Goal: Task Accomplishment & Management: Use online tool/utility

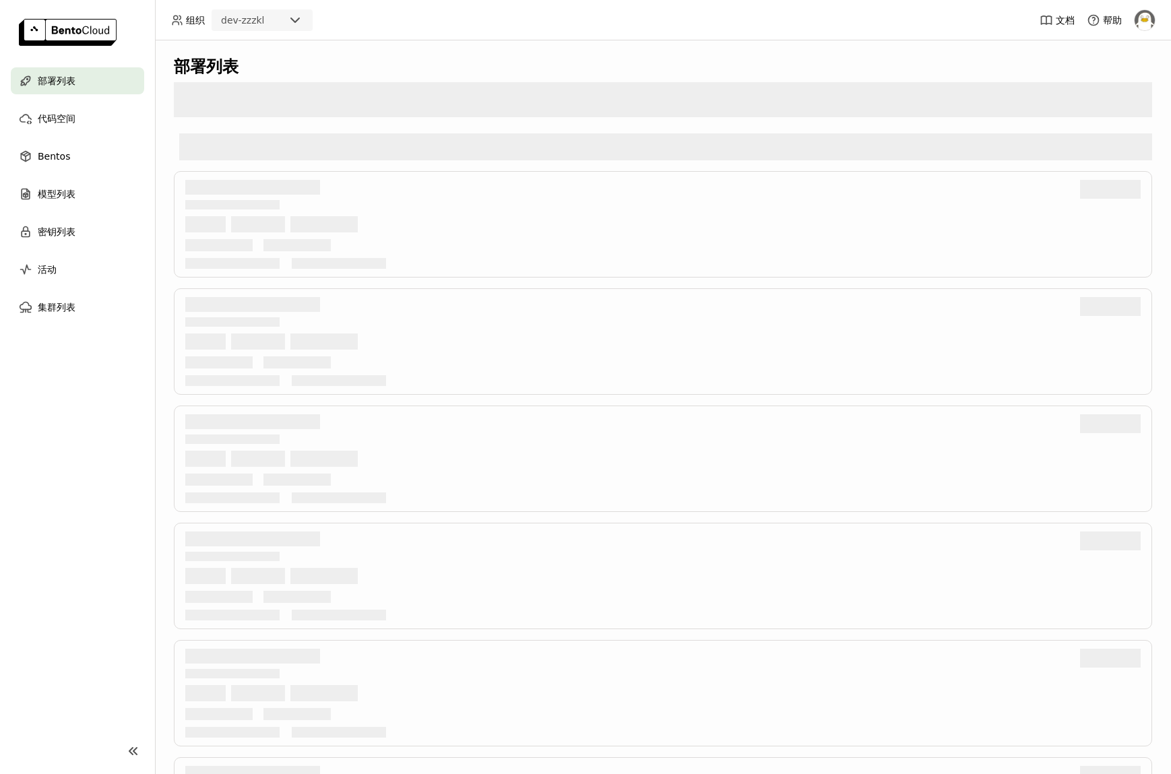
click at [301, 25] on icon at bounding box center [295, 20] width 16 height 16
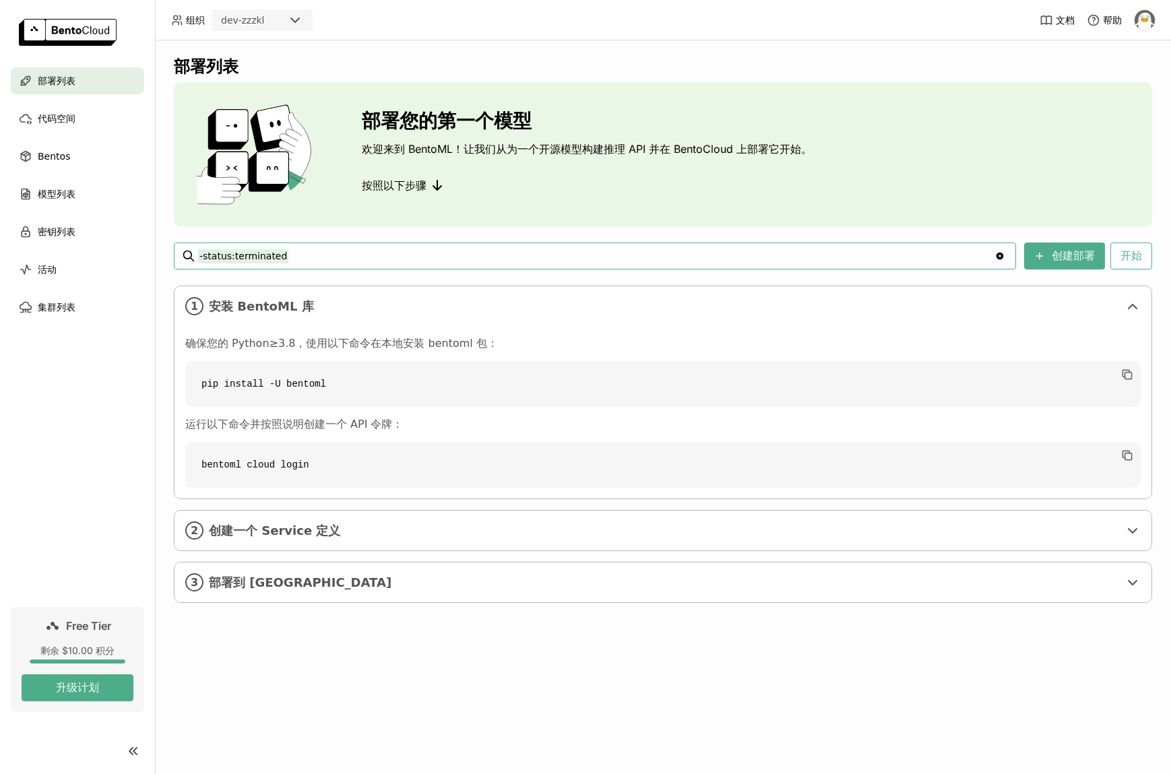
click at [304, 24] on div at bounding box center [299, 20] width 24 height 19
click at [384, 34] on header "组织 dev-zzzkl 文档 帮助" at bounding box center [585, 20] width 1171 height 40
drag, startPoint x: 464, startPoint y: 160, endPoint x: 473, endPoint y: 170, distance: 13.8
click at [473, 170] on div "部署您的第一个模型 欢迎来到 BentoML！让我们从为一个开源模型构建推理 API 并在 BentoCloud 上部署它开始。 按照以下步骤" at bounding box center [587, 154] width 450 height 89
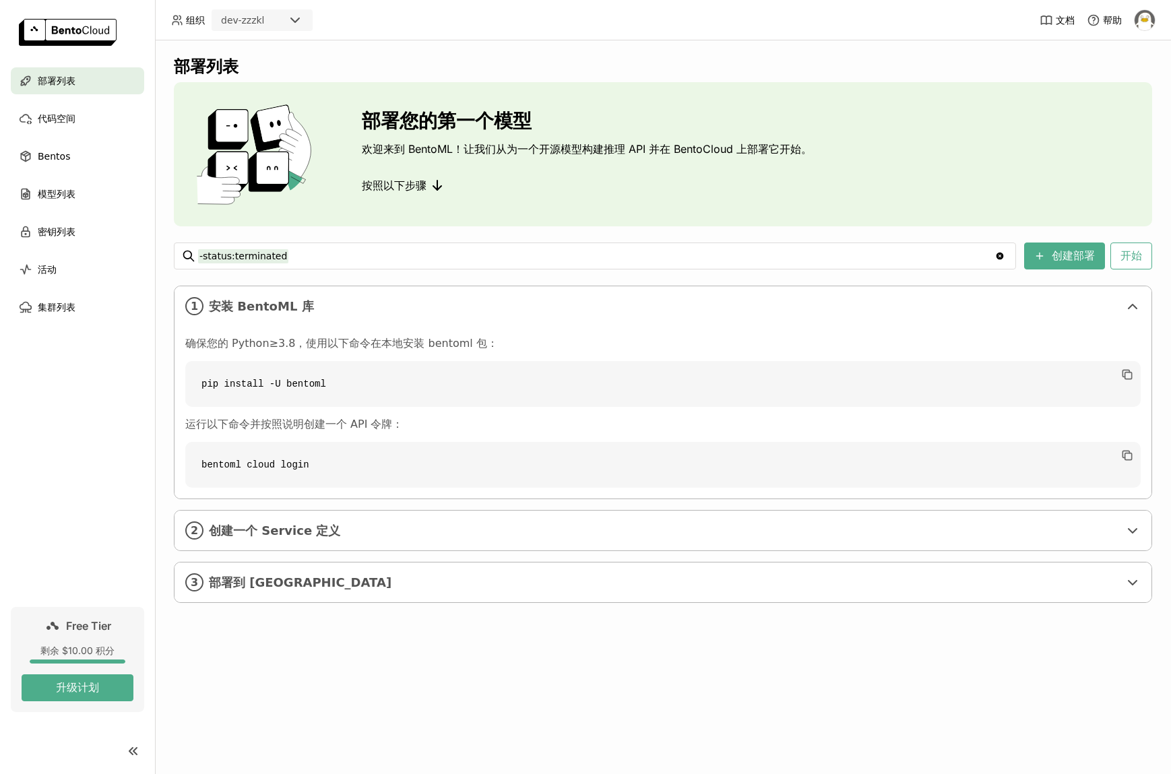
click at [473, 170] on div "部署您的第一个模型 欢迎来到 BentoML！让我们从为一个开源模型构建推理 API 并在 BentoCloud 上部署它开始。 按照以下步骤" at bounding box center [587, 154] width 450 height 89
drag, startPoint x: 568, startPoint y: 133, endPoint x: 578, endPoint y: 154, distance: 22.9
click at [578, 154] on div "部署您的第一个模型 欢迎来到 BentoML！让我们从为一个开源模型构建推理 API 并在 BentoCloud 上部署它开始。 按照以下步骤" at bounding box center [587, 154] width 450 height 89
click at [578, 154] on p "欢迎来到 BentoML！让我们从为一个开源模型构建推理 API 并在 BentoCloud 上部署它开始。" at bounding box center [587, 148] width 450 height 13
drag, startPoint x: 595, startPoint y: 134, endPoint x: 598, endPoint y: 171, distance: 36.5
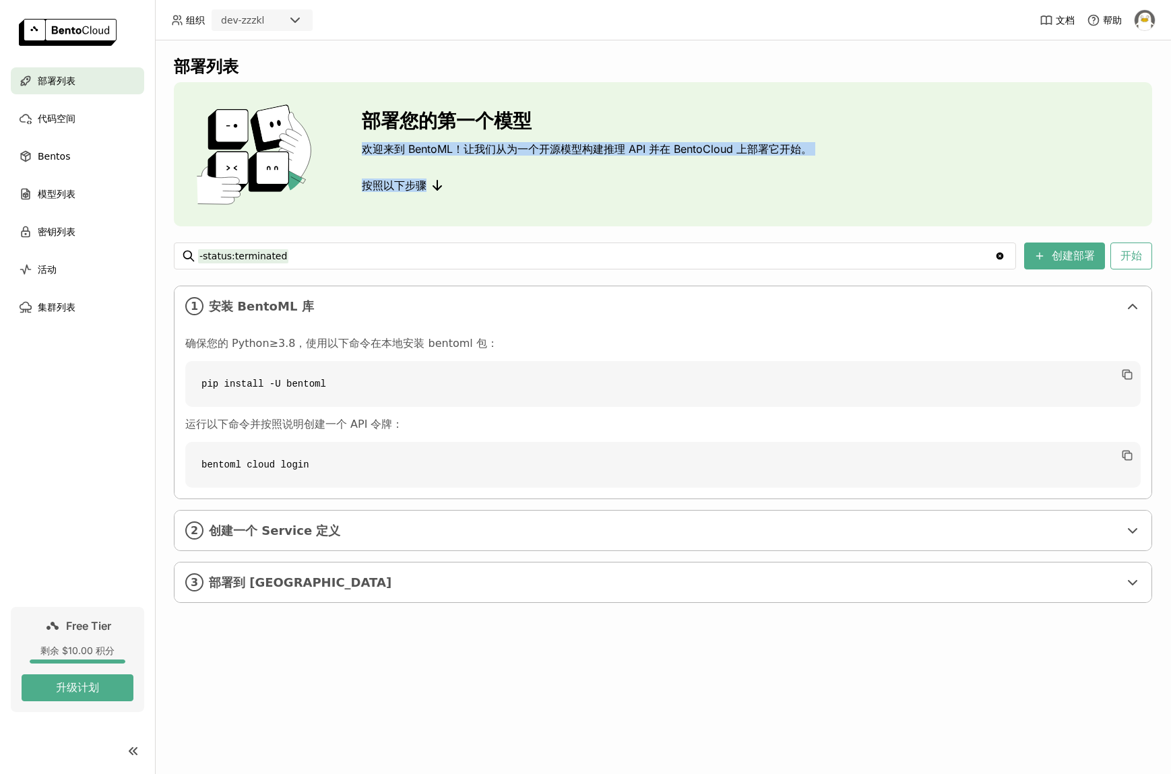
click at [598, 171] on div "部署您的第一个模型 欢迎来到 BentoML！让我们从为一个开源模型构建推理 API 并在 BentoCloud 上部署它开始。 按照以下步骤" at bounding box center [587, 154] width 450 height 89
click at [416, 187] on span "按照以下步骤" at bounding box center [394, 185] width 65 height 13
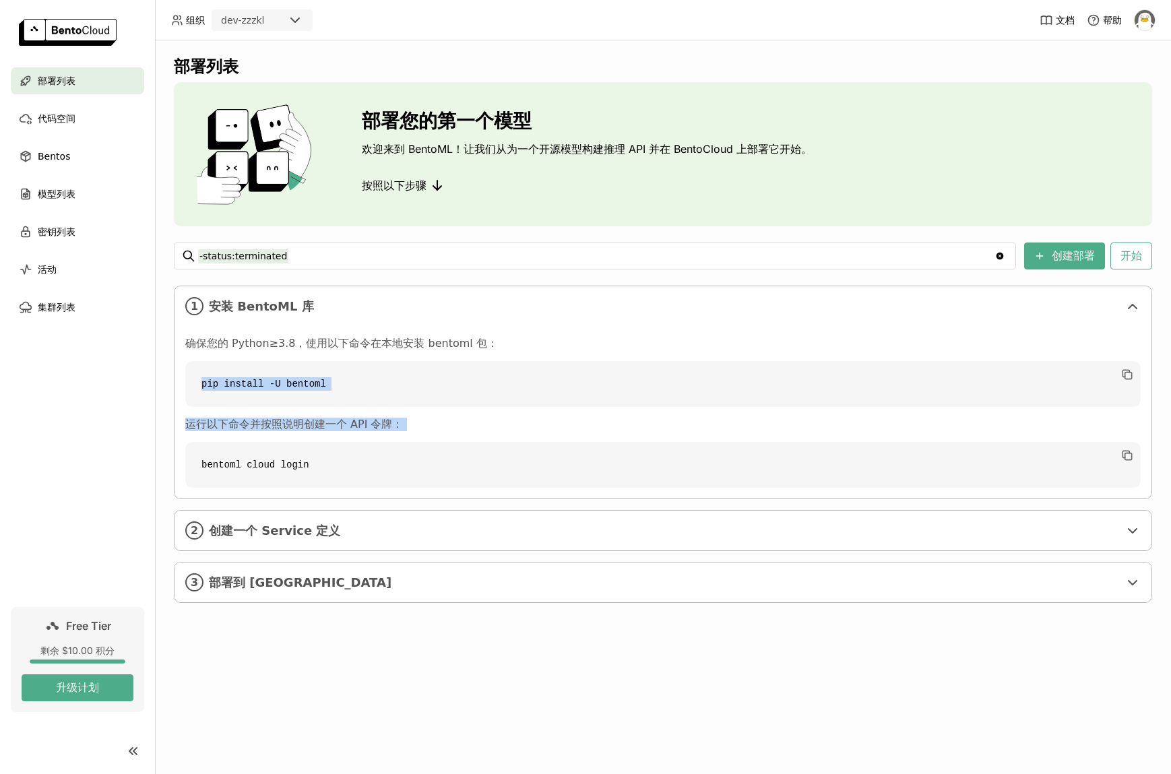
drag, startPoint x: 352, startPoint y: 379, endPoint x: 371, endPoint y: 452, distance: 74.7
click at [372, 451] on div "确保您的 Python≥3.8，使用以下命令在本地安装 bentoml 包： pip install -U bentoml 运行以下命令并按照说明创建一个 A…" at bounding box center [663, 412] width 956 height 151
click at [371, 452] on code "bentoml cloud login" at bounding box center [663, 465] width 956 height 46
drag, startPoint x: 395, startPoint y: 371, endPoint x: 392, endPoint y: 472, distance: 101.1
click at [393, 472] on div "确保您的 Python≥3.8，使用以下命令在本地安装 bentoml 包： pip install -U bentoml 运行以下命令并按照说明创建一个 A…" at bounding box center [663, 412] width 956 height 151
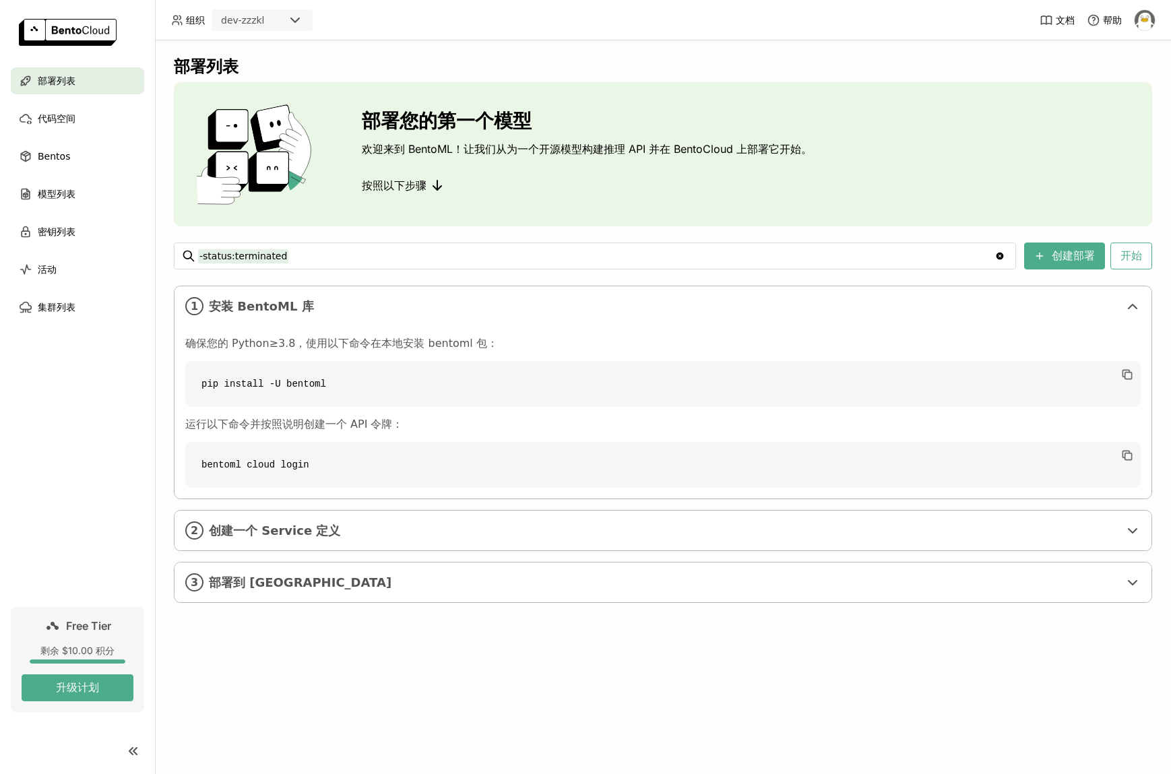
drag, startPoint x: 392, startPoint y: 472, endPoint x: 392, endPoint y: 450, distance: 22.2
click at [393, 473] on code "bentoml cloud login" at bounding box center [663, 465] width 956 height 46
drag, startPoint x: 427, startPoint y: 539, endPoint x: 426, endPoint y: 532, distance: 6.8
click at [426, 538] on div "2 创建一个 Service 定义" at bounding box center [663, 531] width 977 height 40
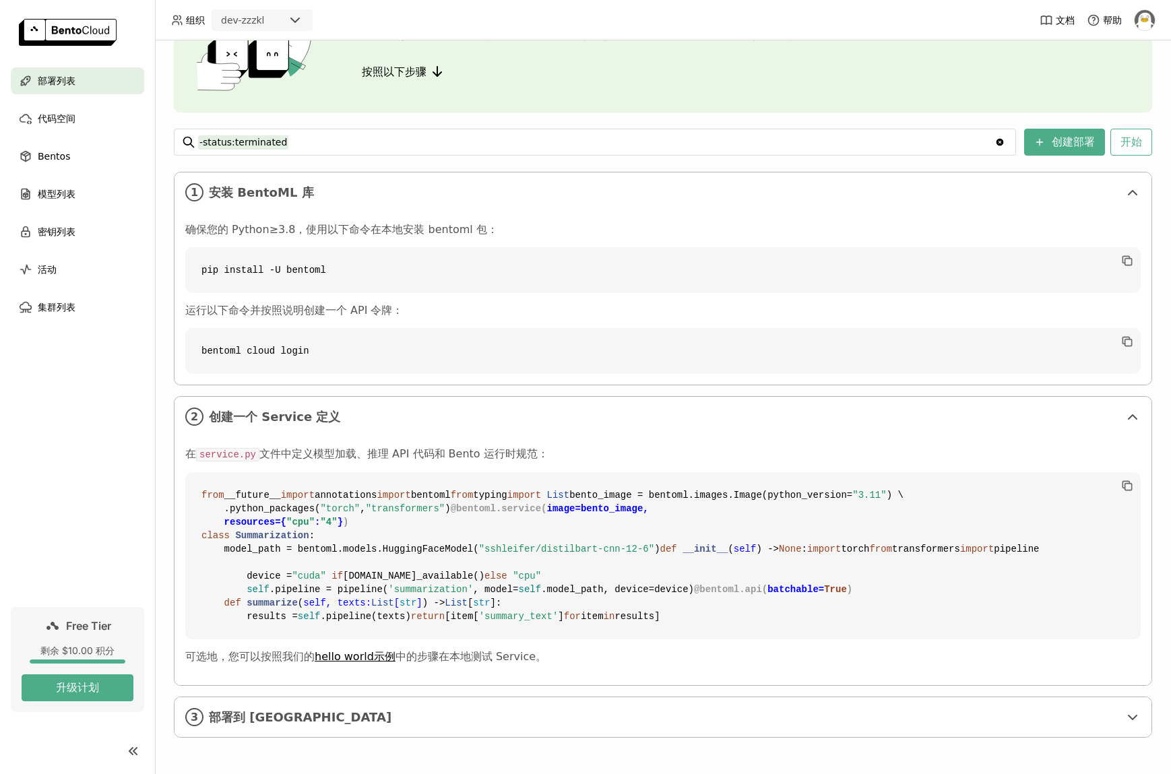
scroll to position [357, 0]
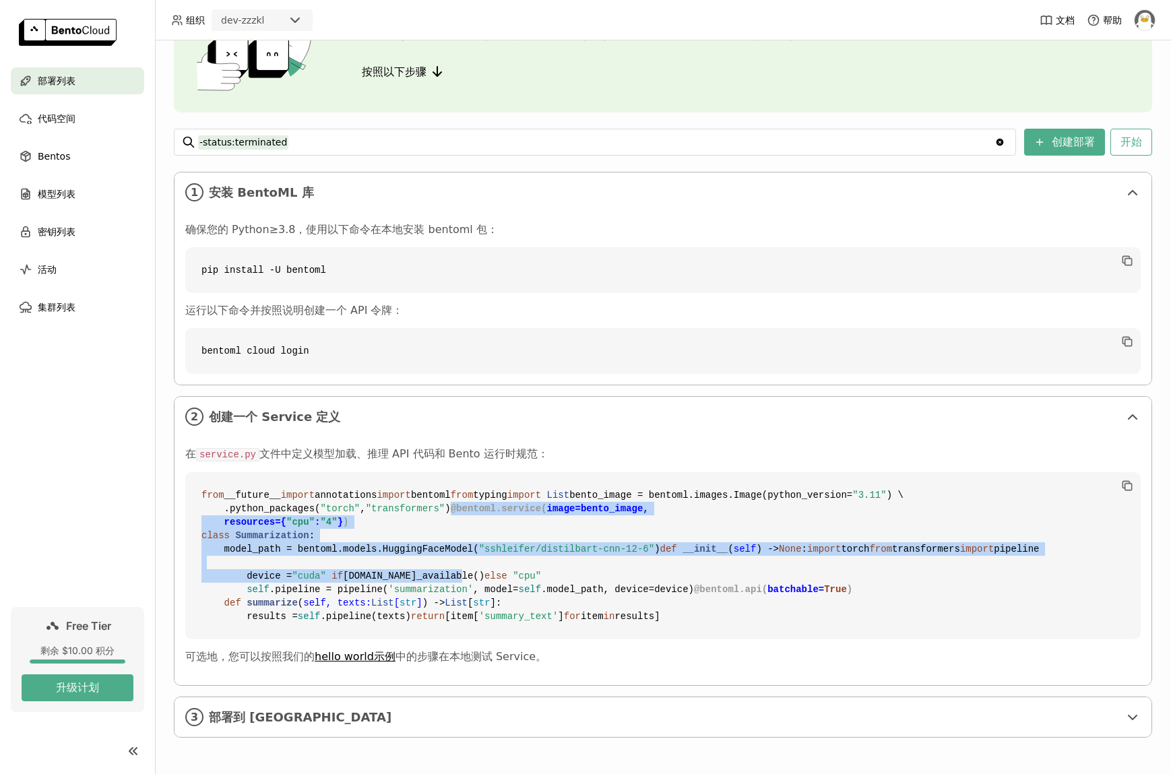
drag, startPoint x: 464, startPoint y: 362, endPoint x: 463, endPoint y: 530, distance: 167.8
click at [463, 530] on code "from __future__ import annotations import bentoml from typing import List bento…" at bounding box center [663, 555] width 956 height 167
drag, startPoint x: 543, startPoint y: 381, endPoint x: 543, endPoint y: 532, distance: 150.3
click at [544, 532] on code "from __future__ import annotations import bentoml from typing import List bento…" at bounding box center [663, 555] width 956 height 167
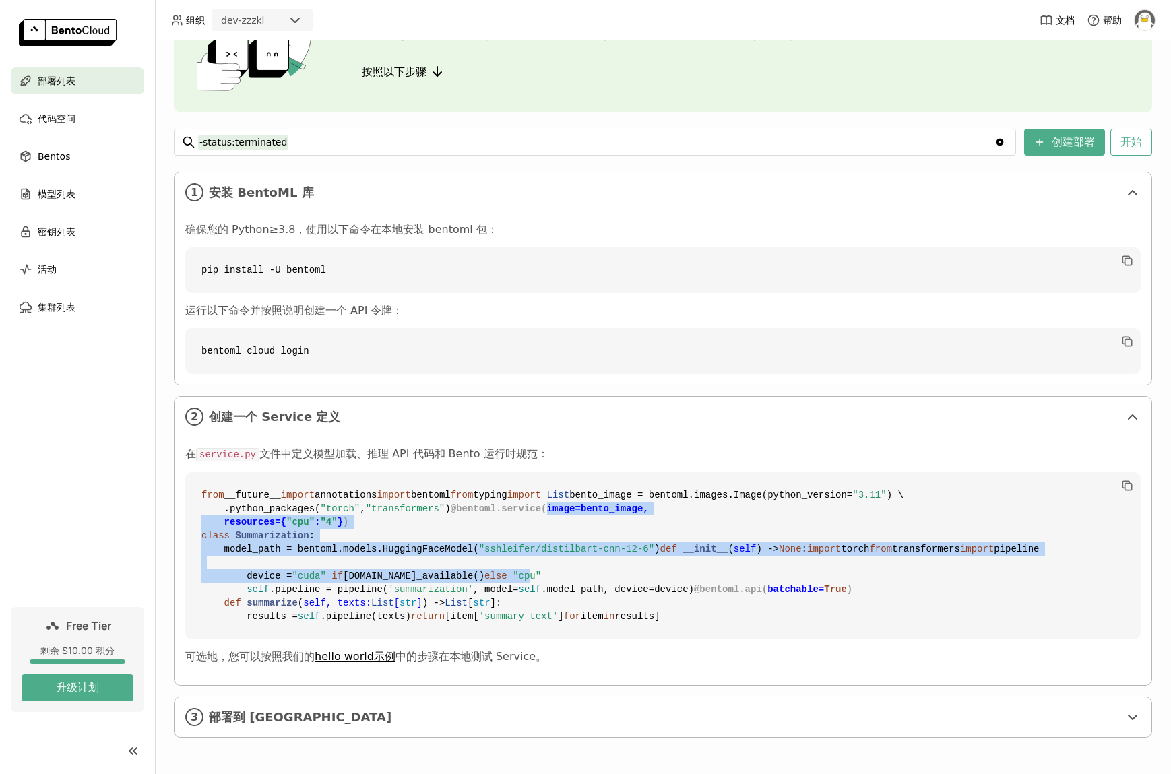
click at [541, 571] on span ""cpu"" at bounding box center [527, 576] width 28 height 11
drag, startPoint x: 589, startPoint y: 373, endPoint x: 576, endPoint y: 527, distance: 154.9
click at [576, 527] on code "from __future__ import annotations import bentoml from typing import List bento…" at bounding box center [663, 555] width 956 height 167
drag, startPoint x: 575, startPoint y: 527, endPoint x: 573, endPoint y: 441, distance: 85.6
click at [575, 527] on code "from __future__ import annotations import bentoml from typing import List bento…" at bounding box center [663, 555] width 956 height 167
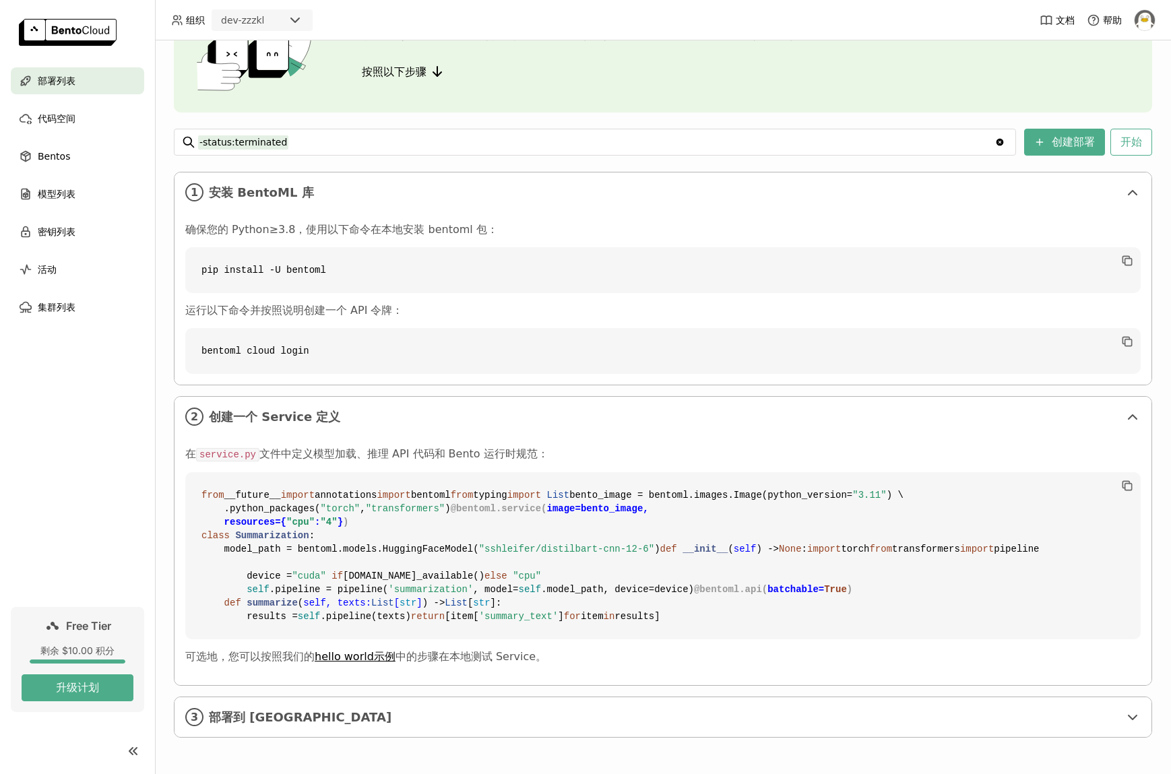
click at [496, 472] on code "from __future__ import annotations import bentoml from typing import List bento…" at bounding box center [663, 555] width 956 height 167
drag, startPoint x: 402, startPoint y: 475, endPoint x: 406, endPoint y: 489, distance: 14.7
click at [406, 489] on code "from __future__ import annotations import bentoml from typing import List bento…" at bounding box center [663, 555] width 956 height 167
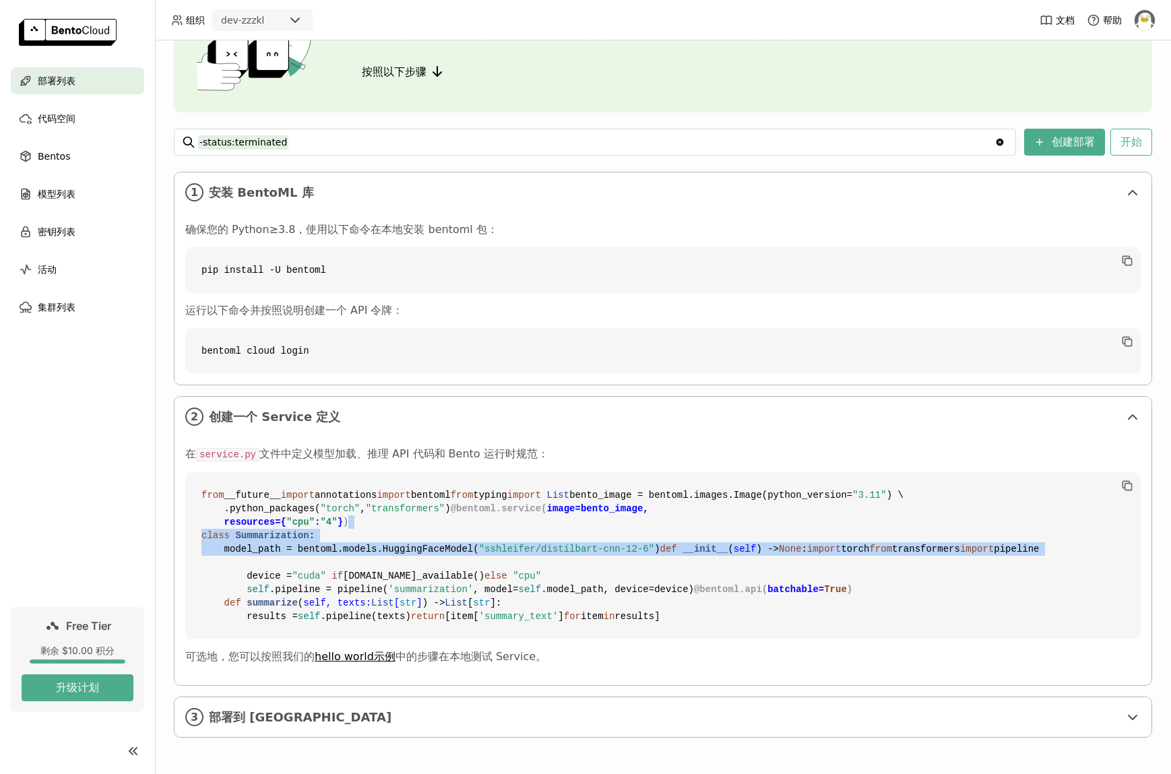
drag, startPoint x: 447, startPoint y: 430, endPoint x: 446, endPoint y: 506, distance: 76.2
click at [446, 506] on code "from __future__ import annotations import bentoml from typing import List bento…" at bounding box center [663, 555] width 956 height 167
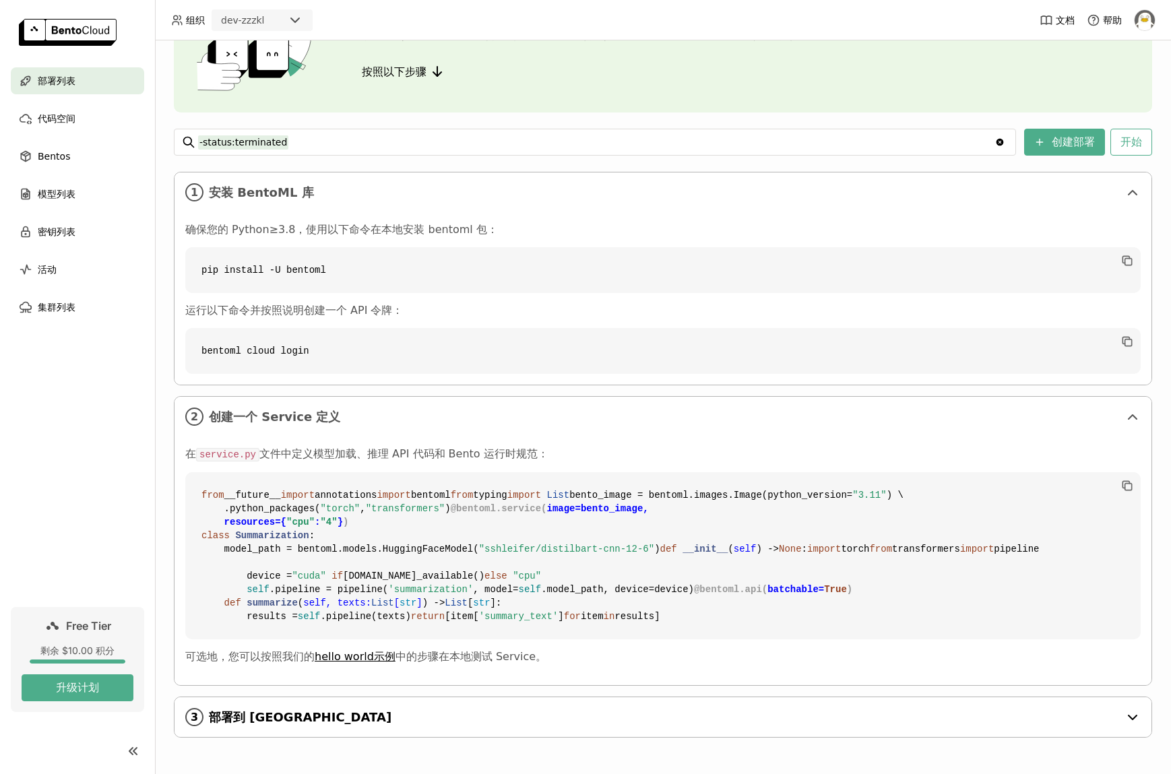
click at [382, 717] on span "部署到 [GEOGRAPHIC_DATA]" at bounding box center [664, 717] width 911 height 15
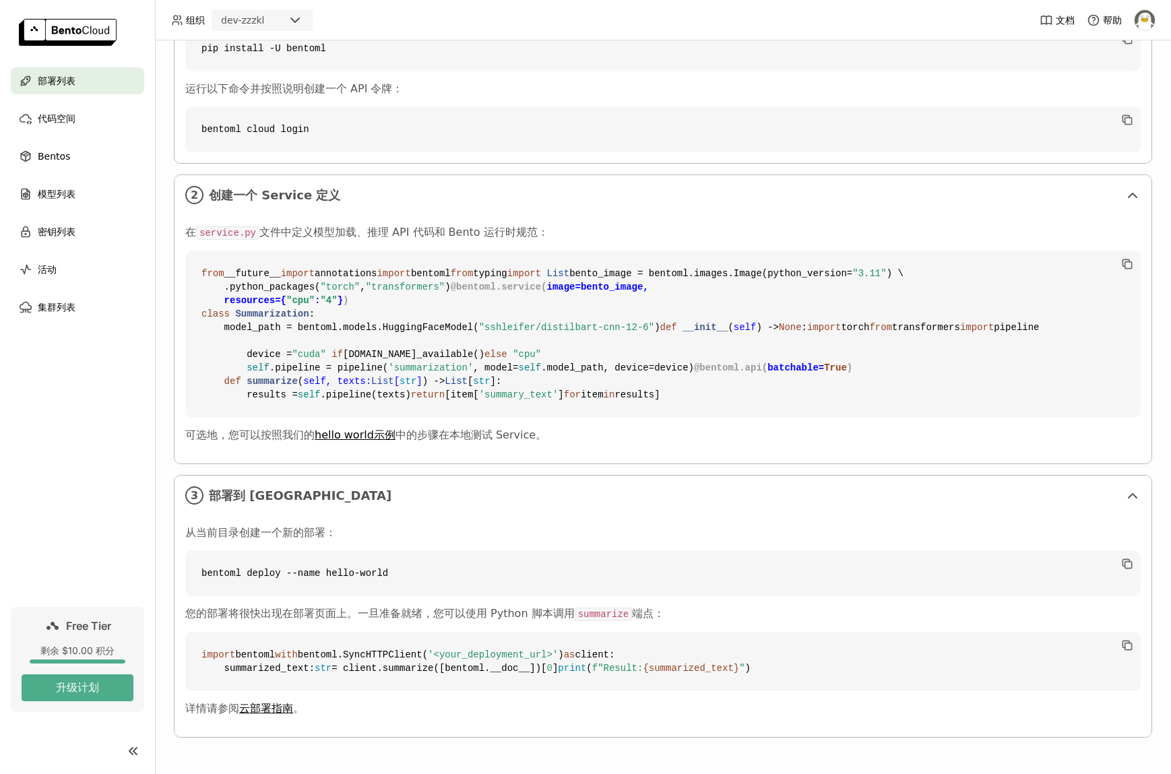
scroll to position [619, 0]
drag, startPoint x: 449, startPoint y: 391, endPoint x: 456, endPoint y: 402, distance: 13.3
click at [456, 402] on div "在 service.py 文件中定义模型加载、推理 API 代码和 Bento 运行时规范： from __future__ import annotatio…" at bounding box center [663, 339] width 977 height 249
drag, startPoint x: 464, startPoint y: 389, endPoint x: 464, endPoint y: 406, distance: 17.5
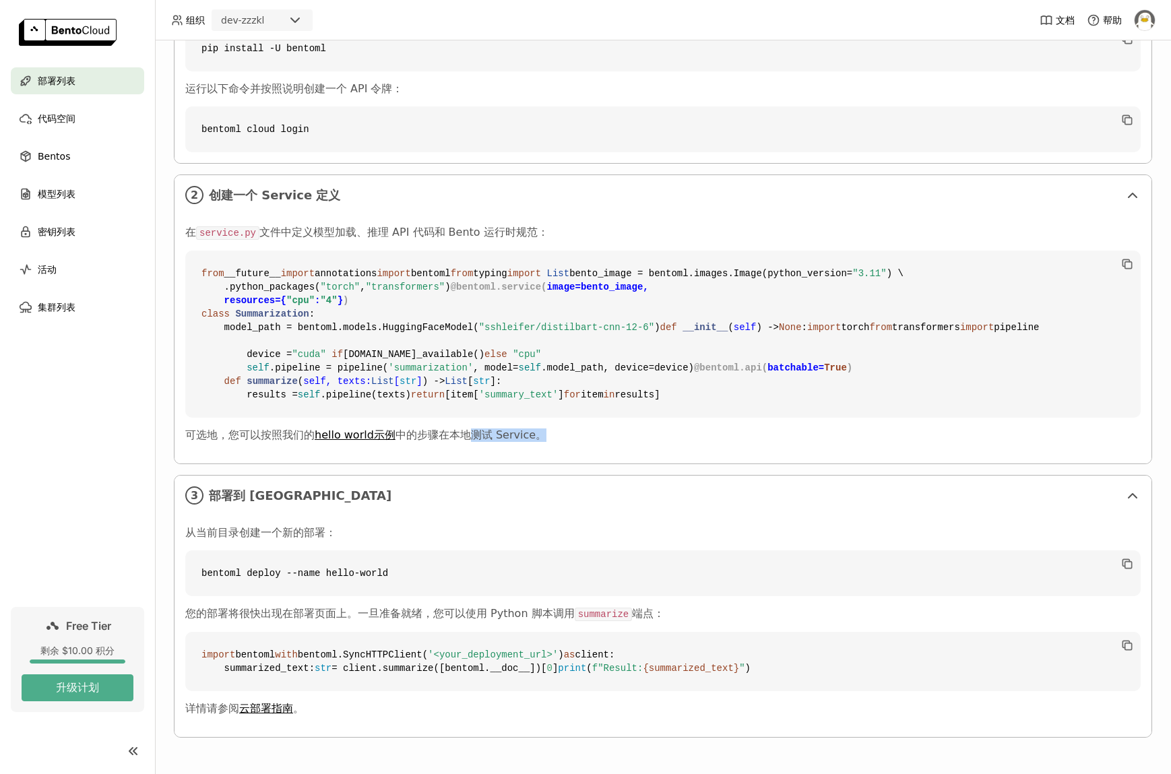
click at [464, 406] on div "在 service.py 文件中定义模型加载、推理 API 代码和 Bento 运行时规范： from __future__ import annotatio…" at bounding box center [663, 339] width 977 height 249
drag, startPoint x: 468, startPoint y: 386, endPoint x: 468, endPoint y: 419, distance: 33.7
click at [468, 419] on div "在 service.py 文件中定义模型加载、推理 API 代码和 Bento 运行时规范： from __future__ import annotatio…" at bounding box center [663, 339] width 977 height 249
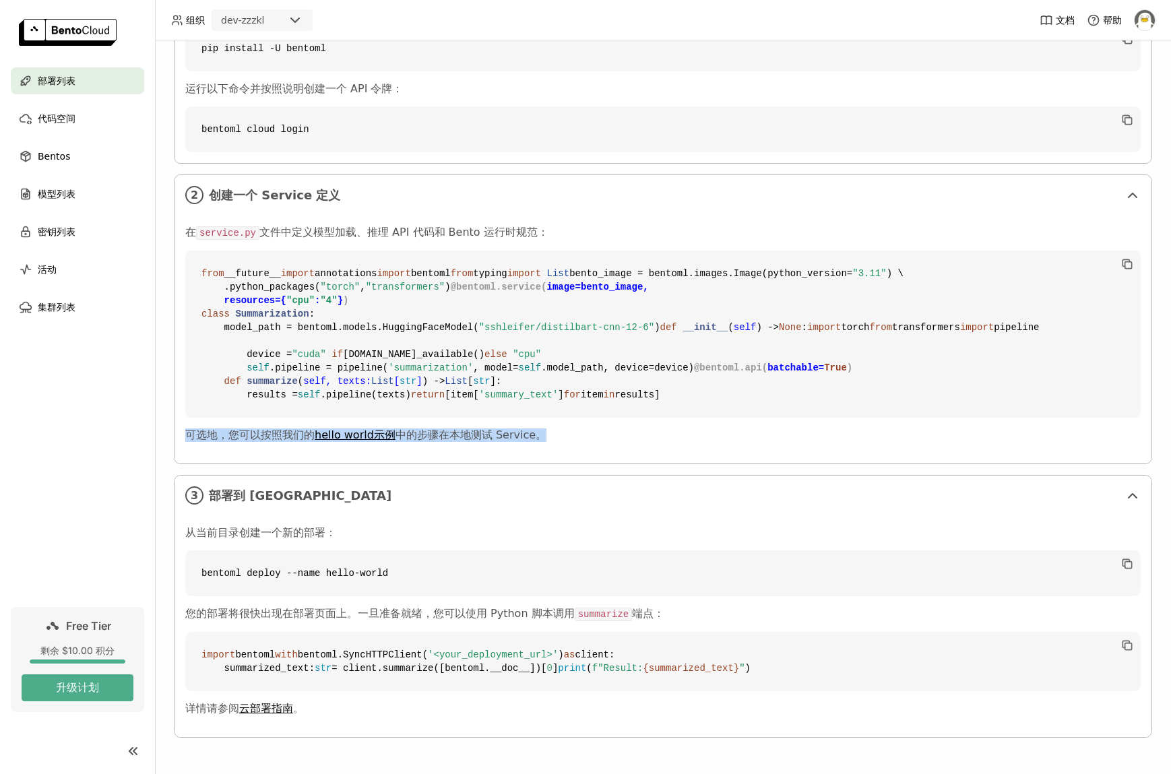
drag, startPoint x: 474, startPoint y: 388, endPoint x: 476, endPoint y: 406, distance: 18.2
click at [476, 406] on div "在 service.py 文件中定义模型加载、推理 API 代码和 Bento 运行时规范： from __future__ import annotatio…" at bounding box center [663, 339] width 977 height 249
drag, startPoint x: 476, startPoint y: 406, endPoint x: 448, endPoint y: 426, distance: 33.8
click at [476, 406] on div "在 service.py 文件中定义模型加载、推理 API 代码和 Bento 运行时规范： from __future__ import annotatio…" at bounding box center [663, 339] width 977 height 249
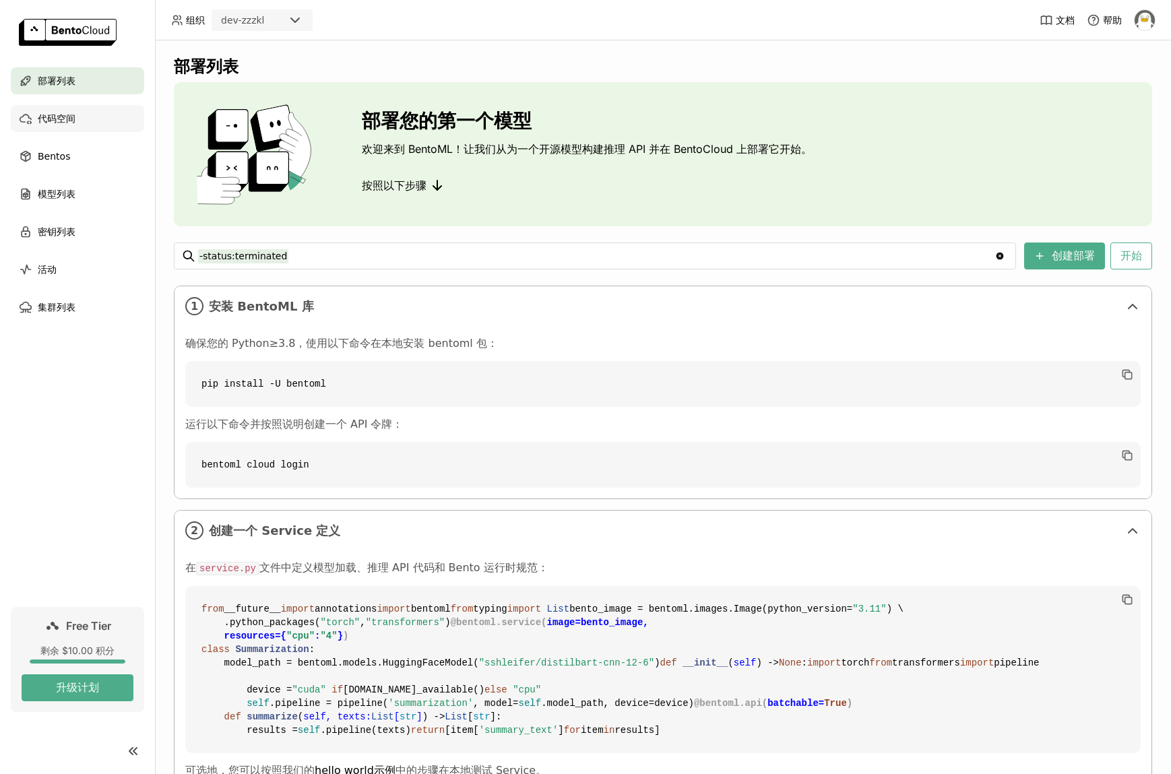
click at [63, 125] on span "代码空间" at bounding box center [57, 119] width 38 height 16
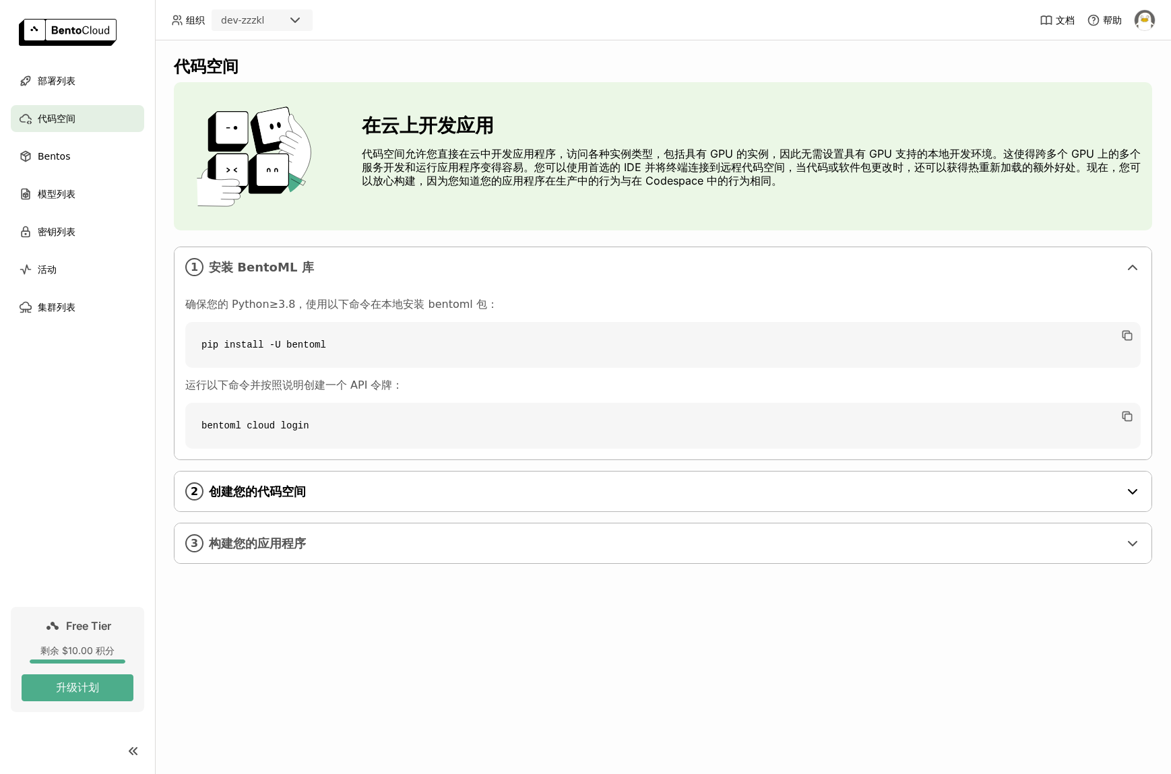
click at [317, 508] on div "2 创建您的代码空间" at bounding box center [663, 492] width 977 height 40
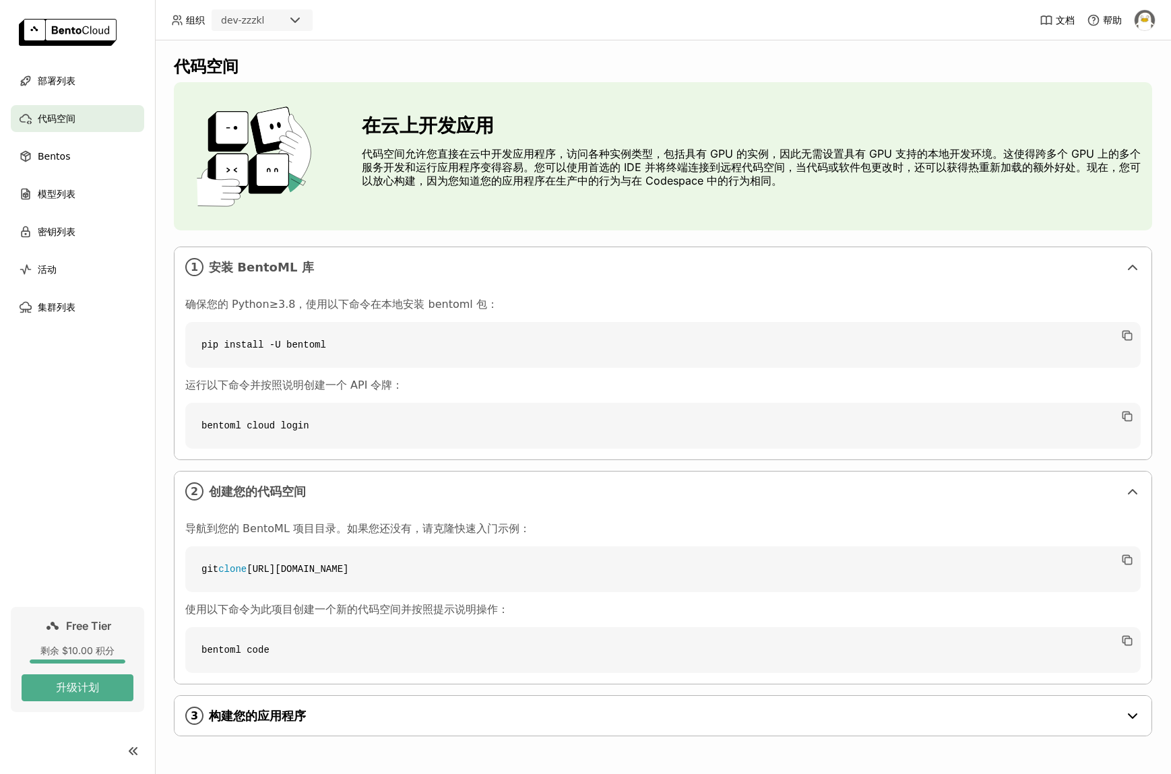
click at [366, 723] on span "构建您的应用程序" at bounding box center [664, 716] width 911 height 15
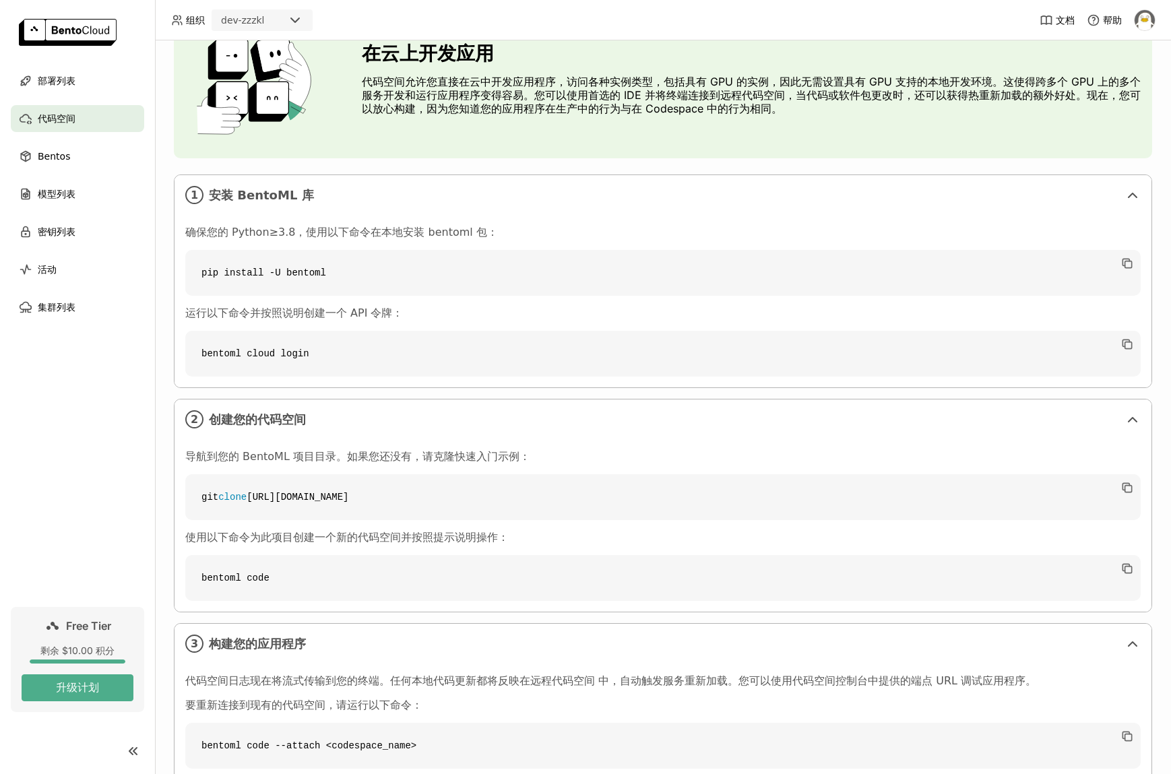
scroll to position [220, 0]
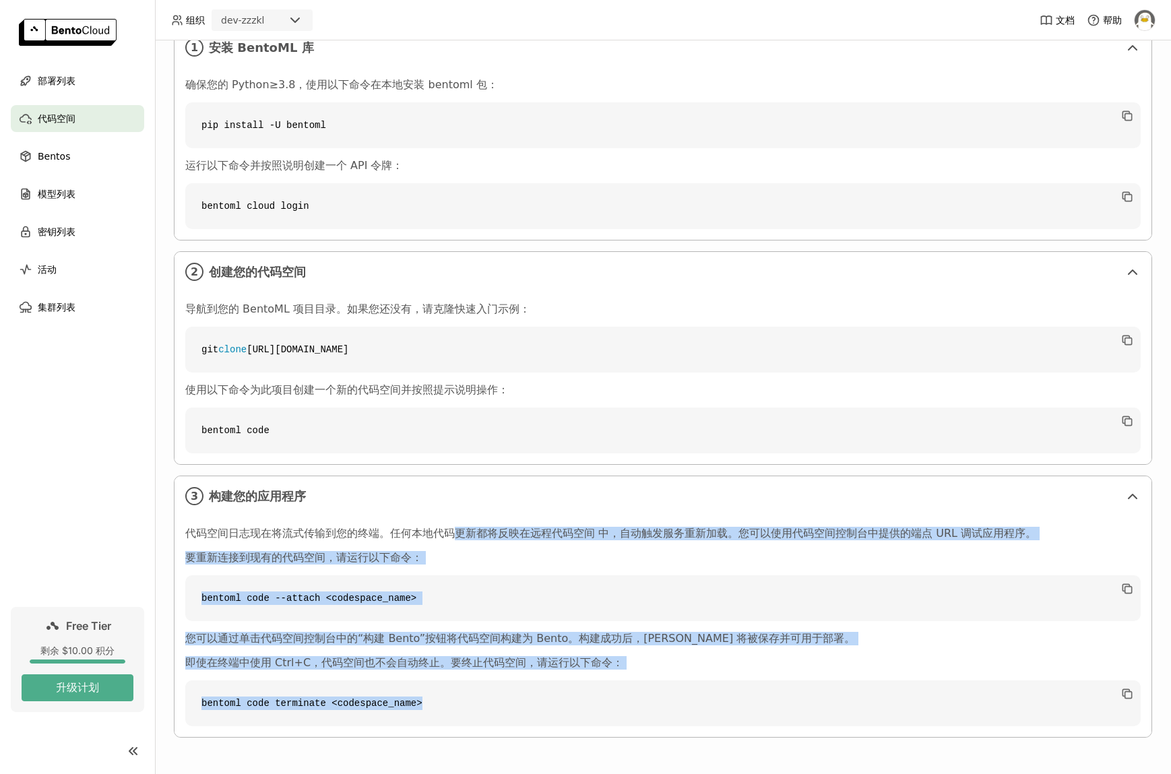
drag, startPoint x: 450, startPoint y: 531, endPoint x: 437, endPoint y: 710, distance: 179.1
click at [437, 710] on div "代码空间日志现在将流式传输到您的终端。任何本地代码更新都将反映在远程代码空间 中，自动触发服务重新加载。您可以使用代码空间控制台中提供的端点 URL 调试应用…" at bounding box center [663, 627] width 956 height 200
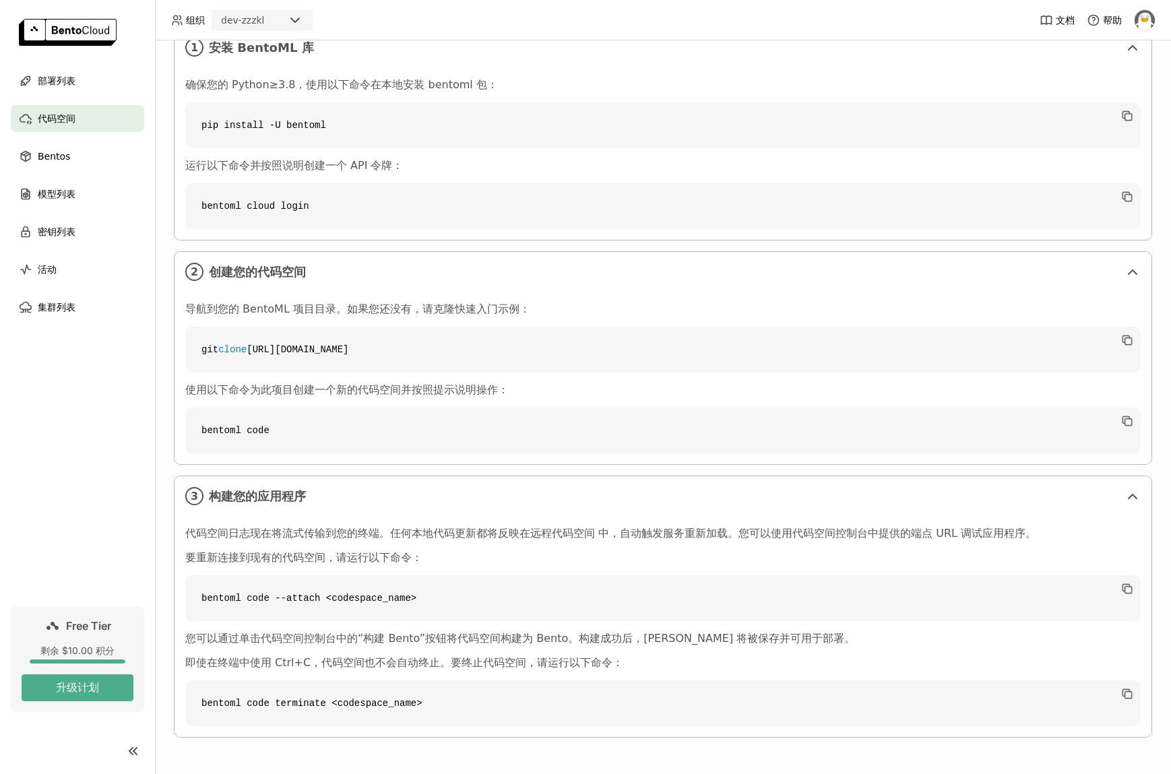
click at [460, 656] on div "代码空间日志现在将流式传输到您的终端。任何本地代码更新都将反映在远程代码空间 中，自动触发服务重新加载。您可以使用代码空间控制台中提供的端点 URL 调试应用…" at bounding box center [663, 627] width 956 height 200
click at [59, 151] on span "Bentos" at bounding box center [54, 156] width 32 height 16
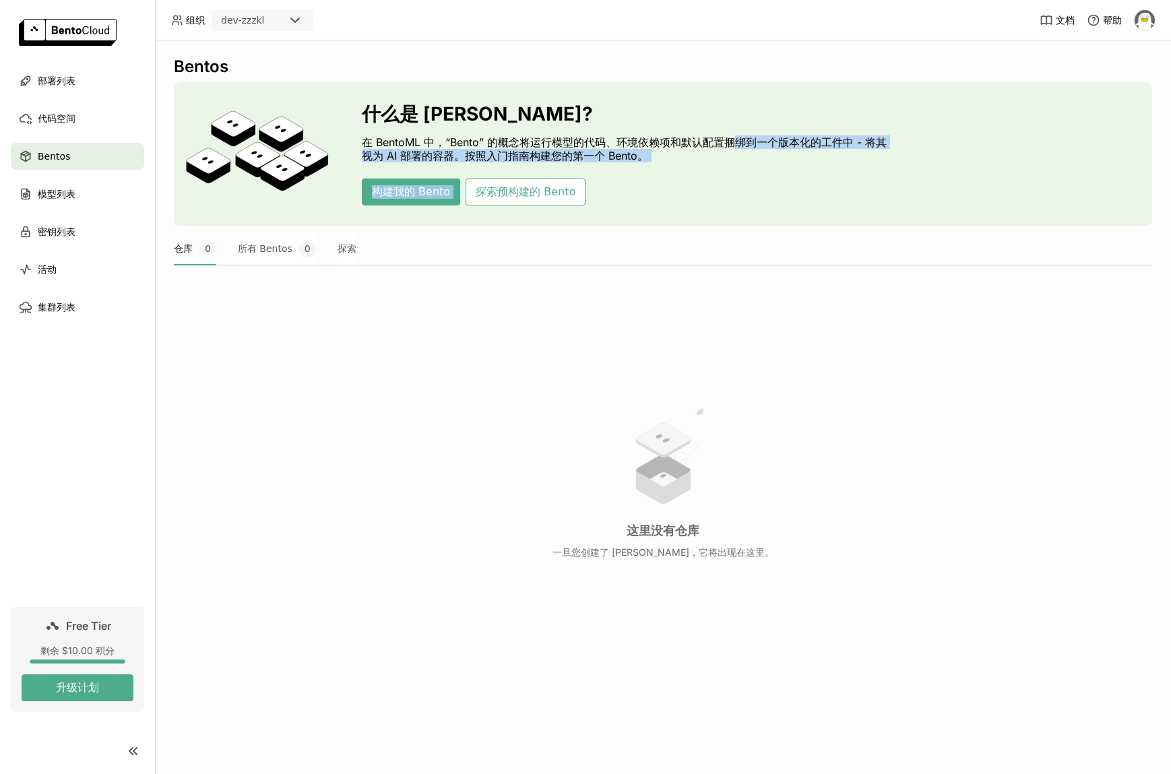
drag, startPoint x: 739, startPoint y: 142, endPoint x: 743, endPoint y: 165, distance: 23.2
click at [743, 165] on div "什么是 [PERSON_NAME]? 在 BentoML 中，“Bento” 的概念将运行模型的代码、环境依赖项和默认配置捆绑到一个版本化的工件中 - 将其视…" at bounding box center [628, 154] width 532 height 102
click at [743, 164] on div "什么是 [PERSON_NAME]? 在 BentoML 中，“Bento” 的概念将运行模型的代码、环境依赖项和默认配置捆绑到一个版本化的工件中 - 将其视…" at bounding box center [628, 154] width 532 height 102
click at [736, 161] on div "什么是 [PERSON_NAME]? 在 BentoML 中，“Bento” 的概念将运行模型的代码、环境依赖项和默认配置捆绑到一个版本化的工件中 - 将其视…" at bounding box center [628, 154] width 532 height 102
click at [737, 161] on p "在 BentoML 中，“Bento” 的概念将运行模型的代码、环境依赖项和默认配置捆绑到一个版本化的工件中 - 将其视为 AI 部署的容器。按照入门指南构建…" at bounding box center [628, 148] width 532 height 27
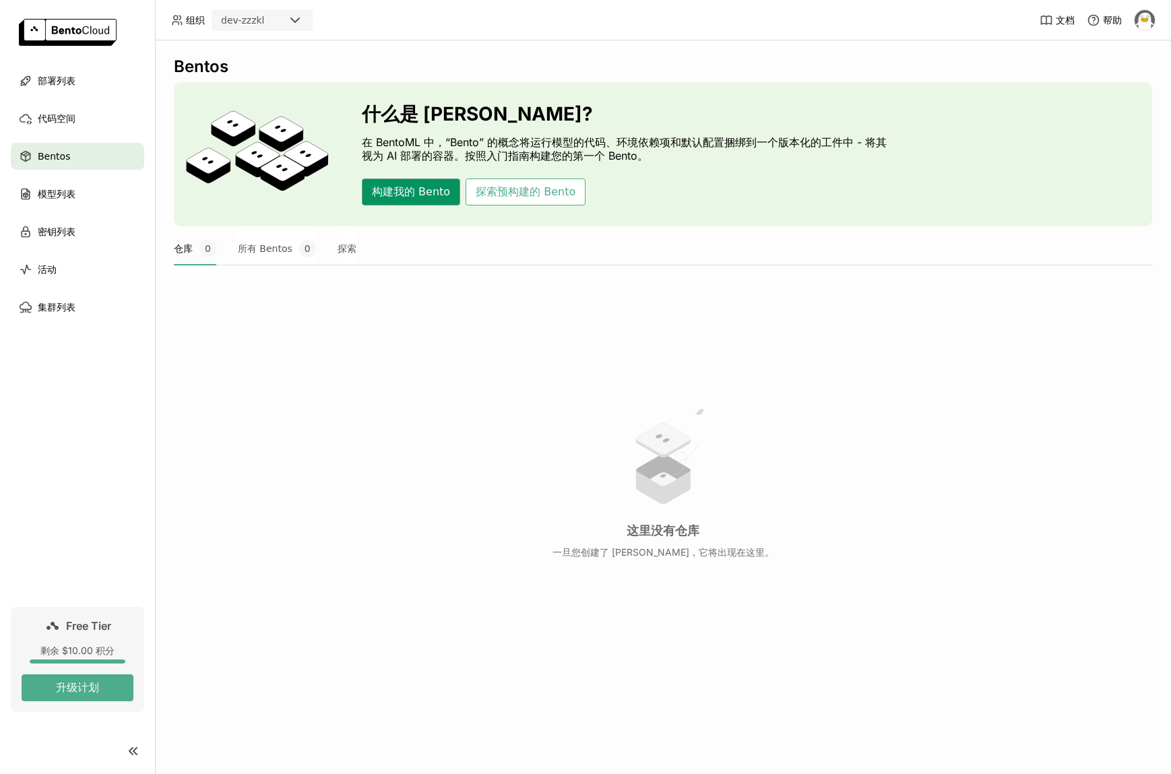
click at [429, 197] on button "构建我的 Bento" at bounding box center [411, 192] width 98 height 27
click at [100, 197] on div "模型列表" at bounding box center [77, 194] width 133 height 27
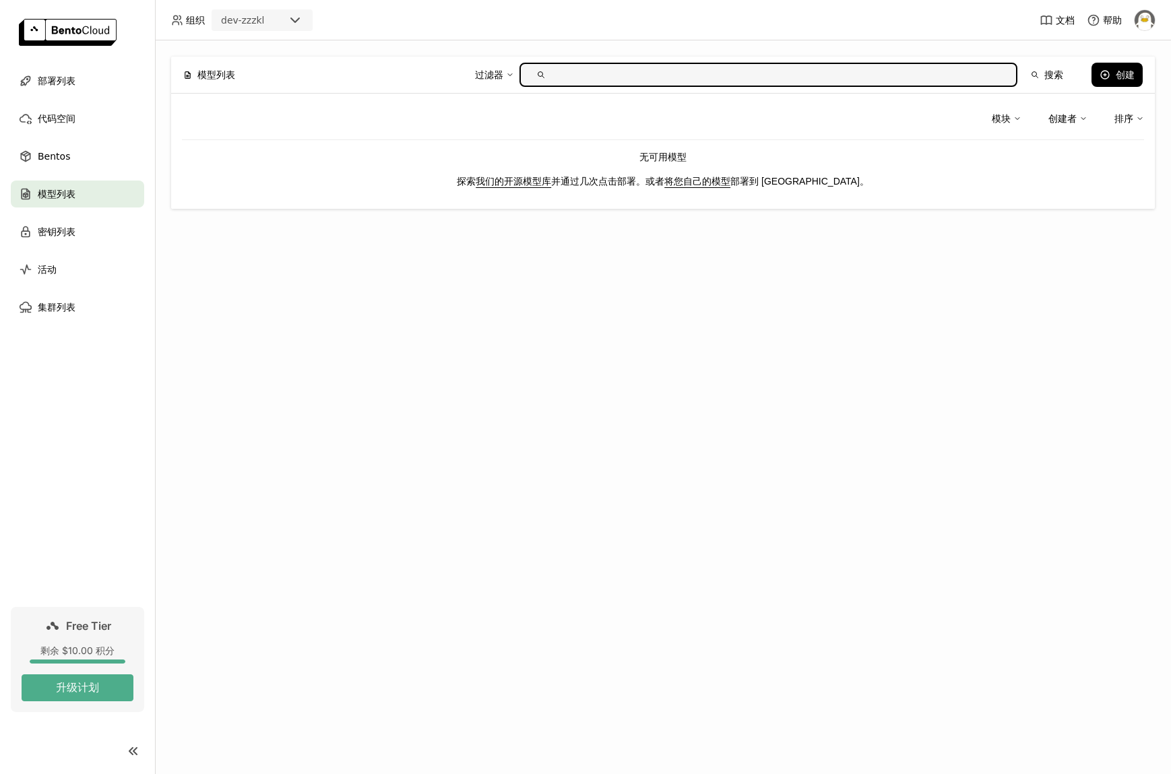
click at [551, 180] on link "我们的开源模型库" at bounding box center [513, 181] width 75 height 11
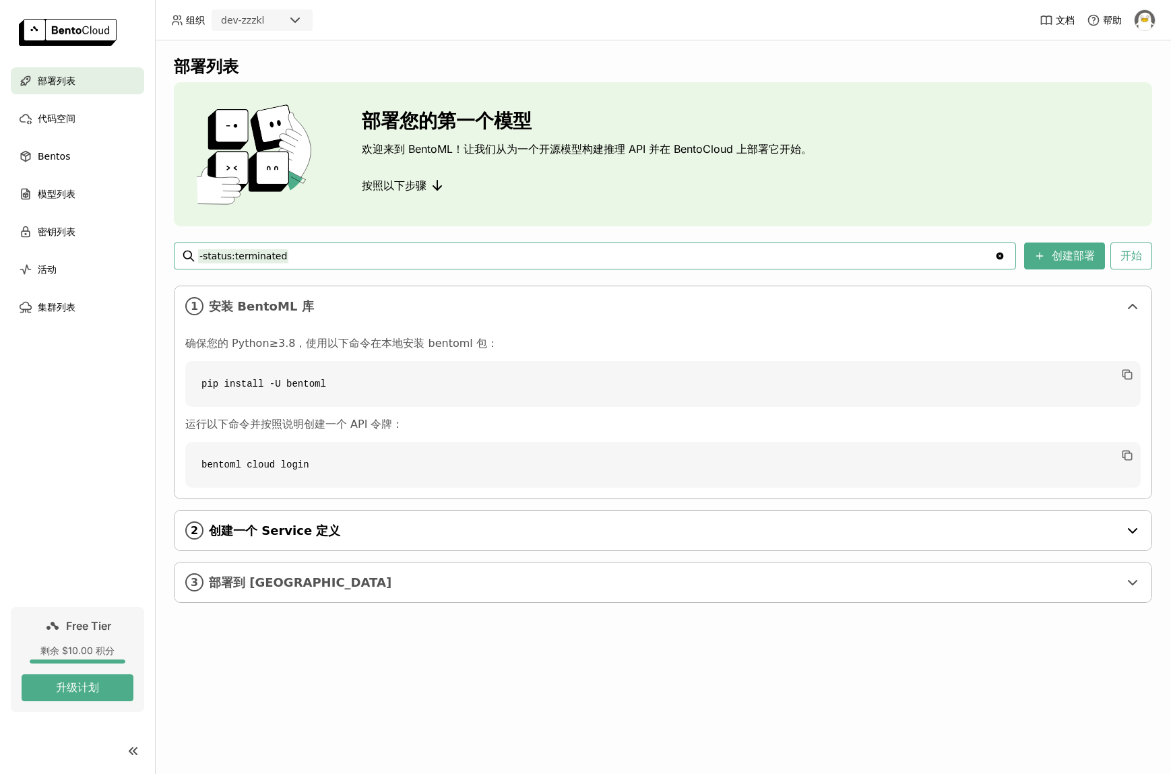
click at [462, 532] on span "创建一个 Service 定义" at bounding box center [664, 531] width 911 height 15
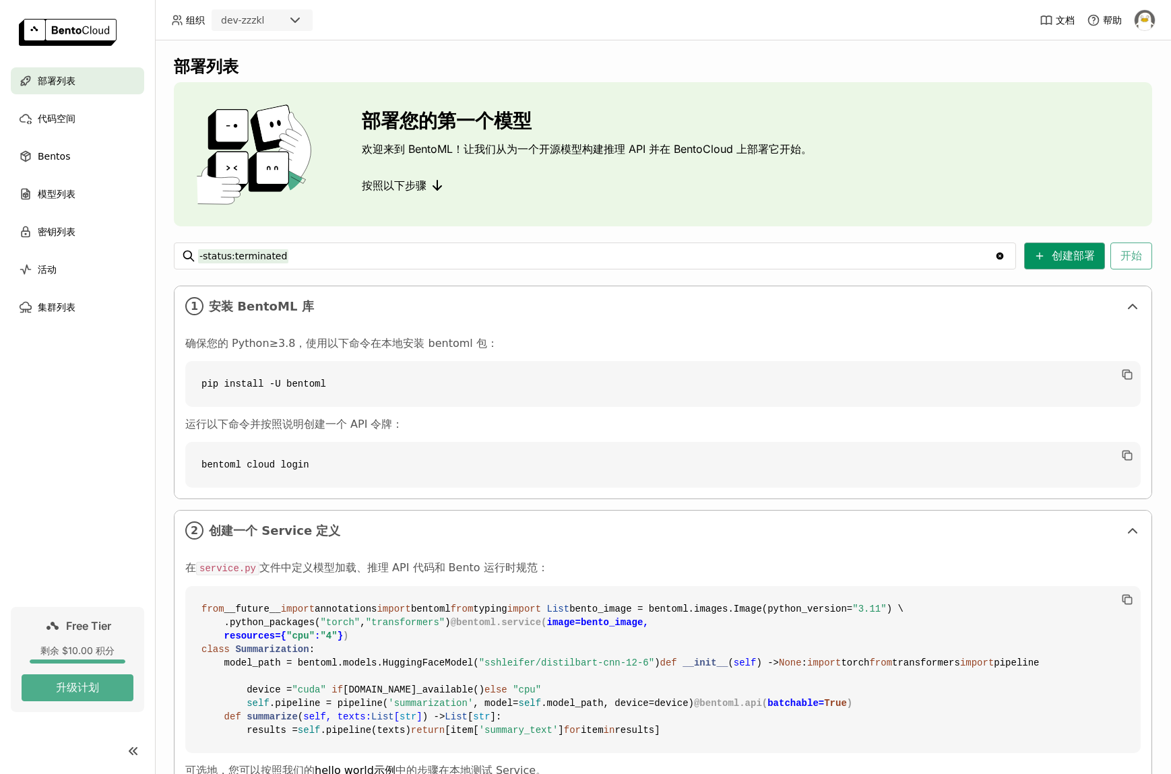
click at [1044, 259] on button "创建部署" at bounding box center [1064, 256] width 81 height 27
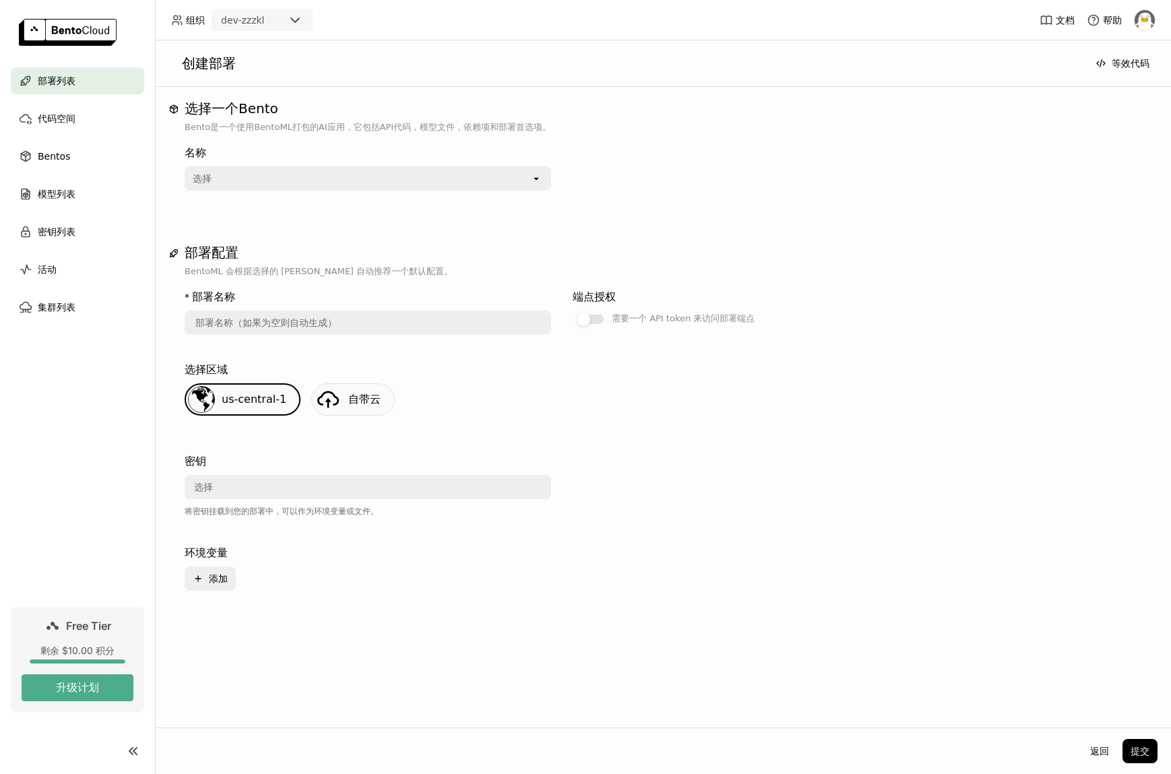
click at [522, 175] on div "选择" at bounding box center [358, 179] width 345 height 22
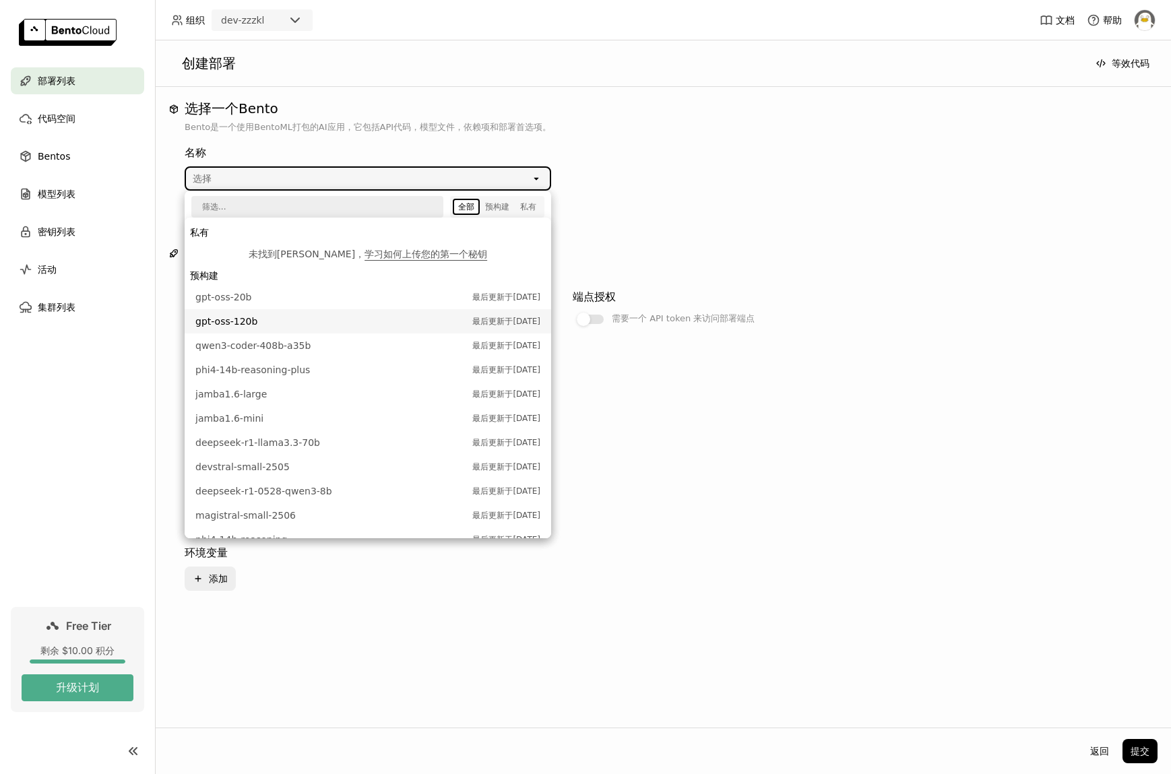
click at [373, 311] on li "gpt-oss-120b 最后更新于[DATE]" at bounding box center [368, 321] width 367 height 24
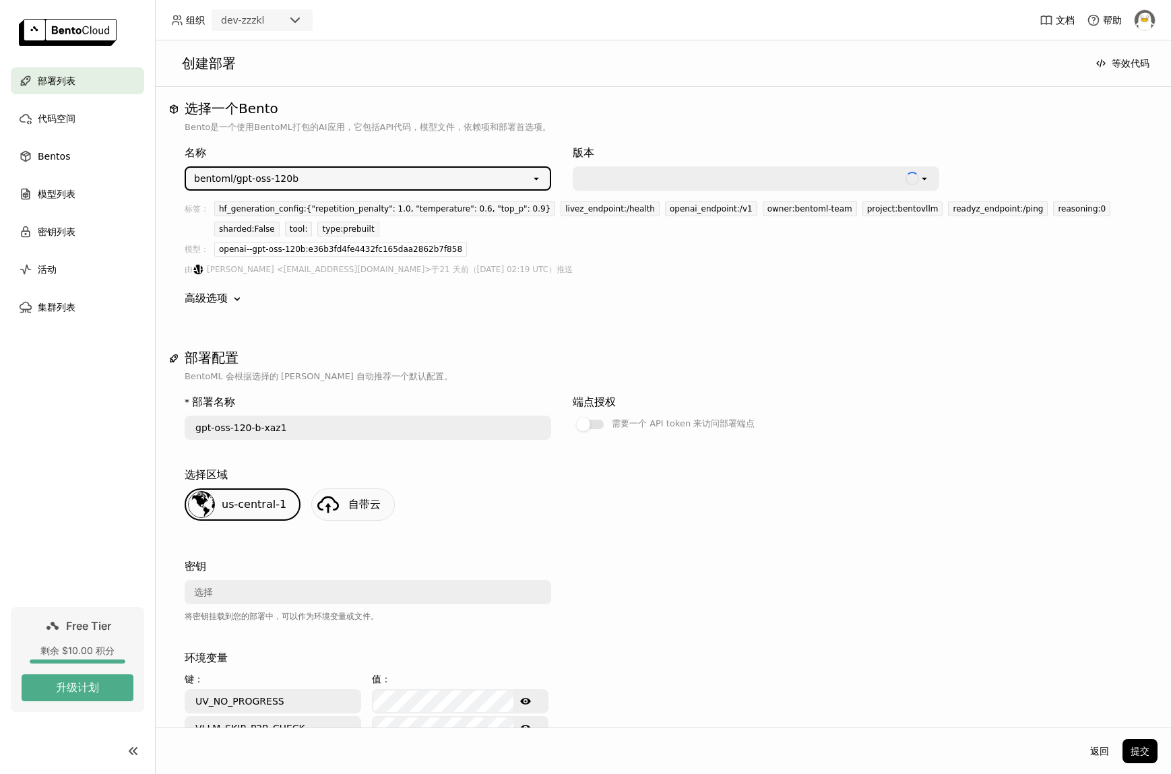
click at [603, 181] on div at bounding box center [742, 178] width 321 height 13
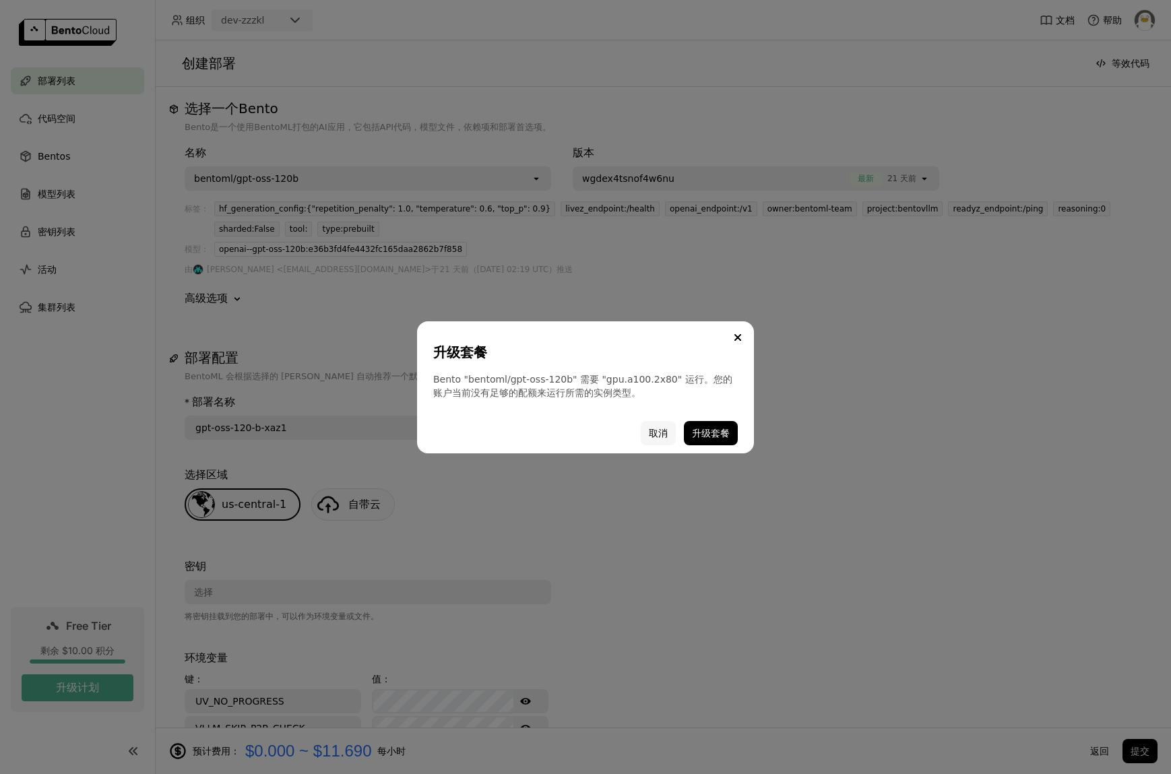
click at [665, 437] on button "取消" at bounding box center [658, 433] width 35 height 24
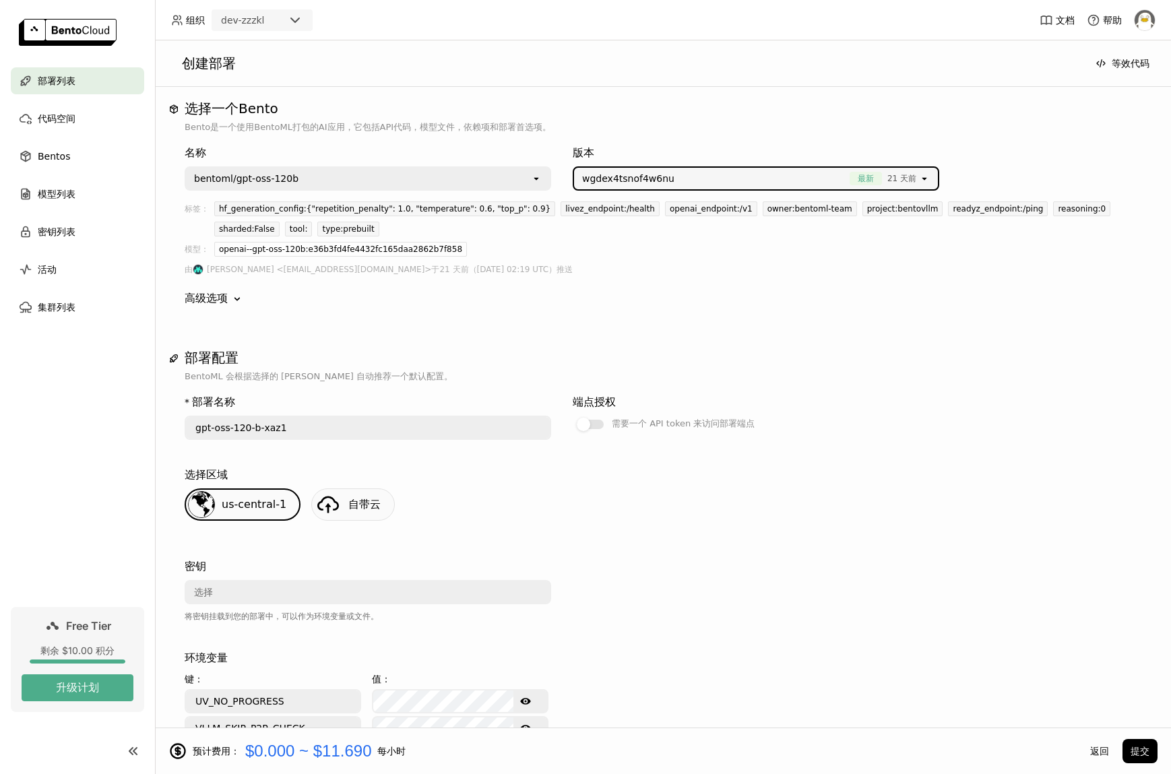
click at [489, 183] on div "bentoml/gpt-oss-120b" at bounding box center [358, 179] width 345 height 22
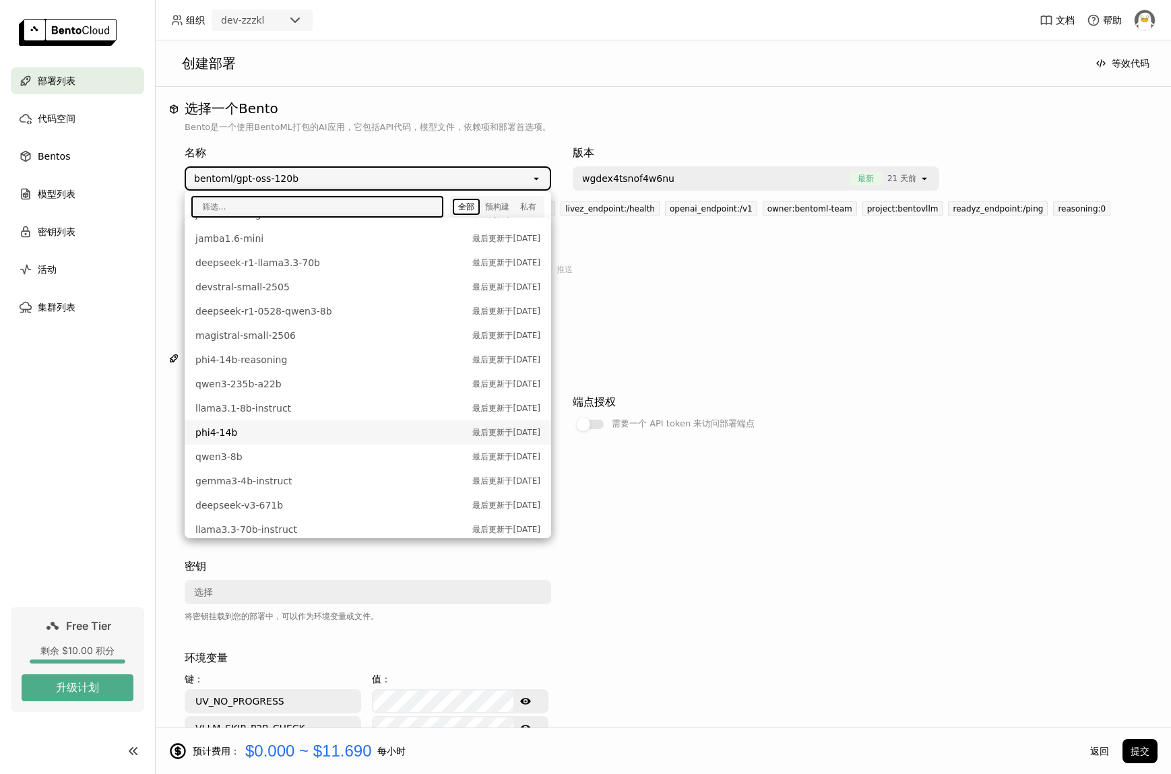
scroll to position [181, 0]
click at [350, 458] on span "qwen3-8b" at bounding box center [330, 455] width 270 height 13
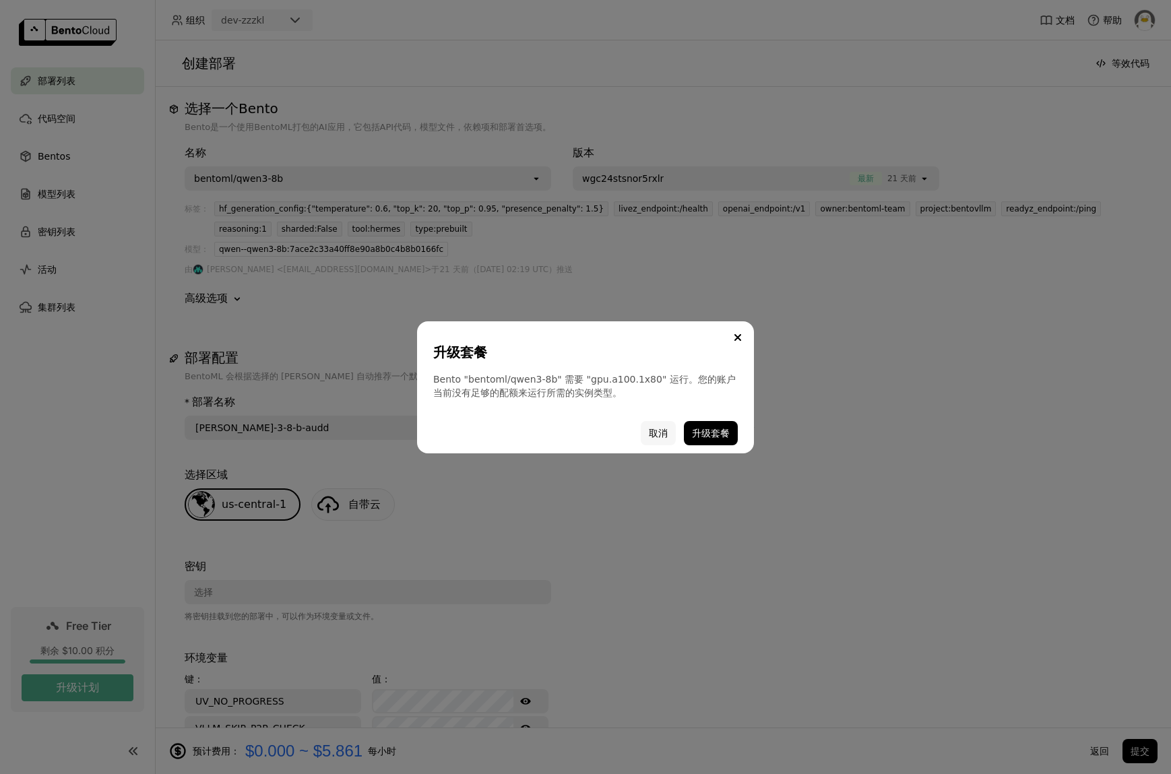
click at [658, 443] on button "取消" at bounding box center [658, 433] width 35 height 24
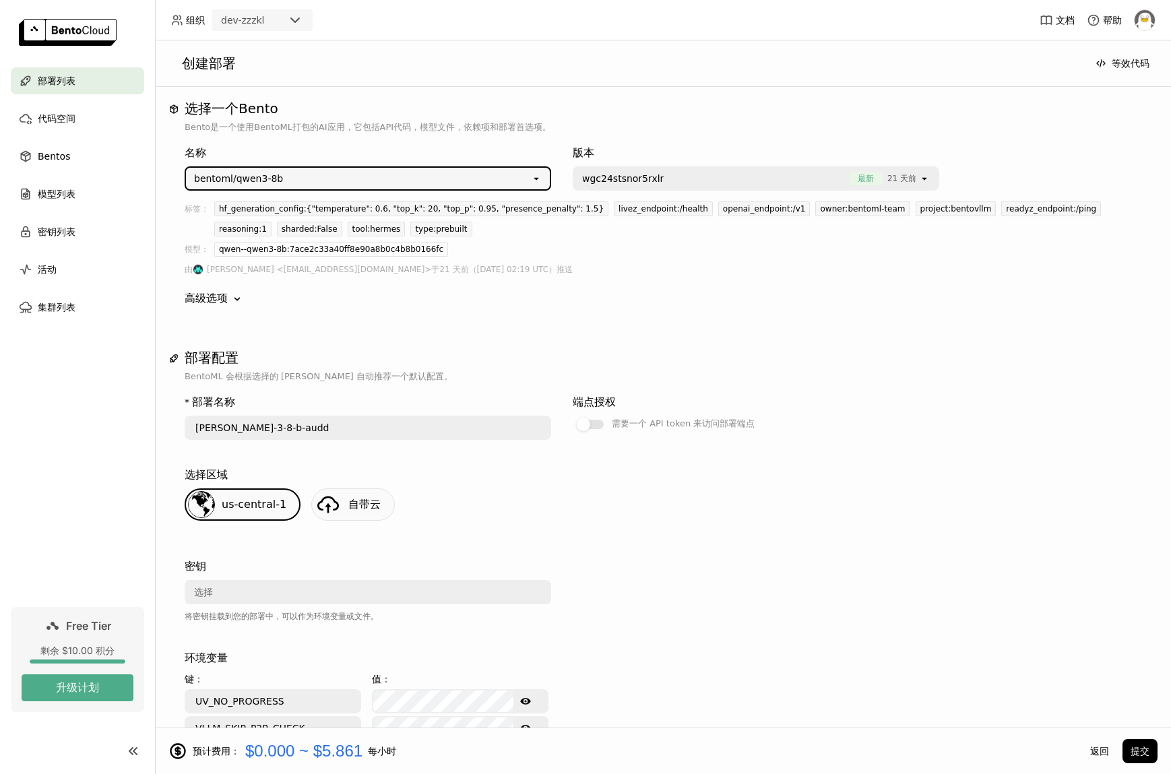
click at [450, 171] on div "bentoml/qwen3-8b" at bounding box center [358, 179] width 345 height 22
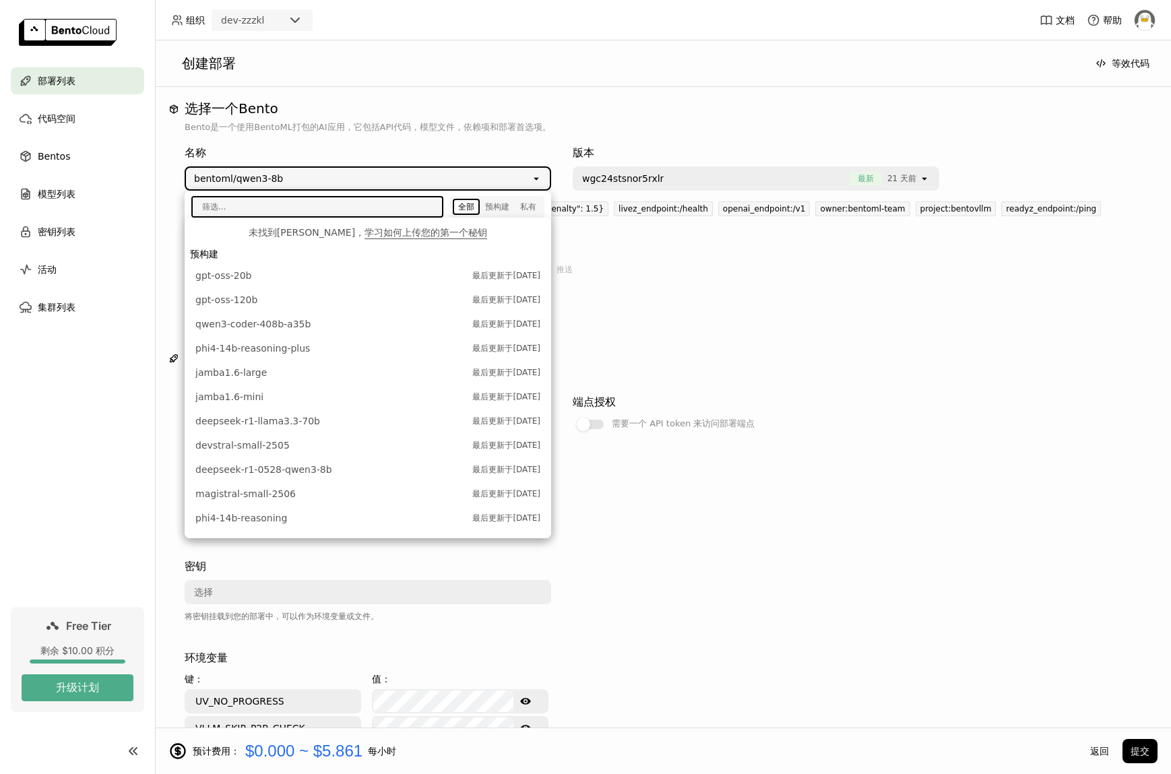
scroll to position [0, 0]
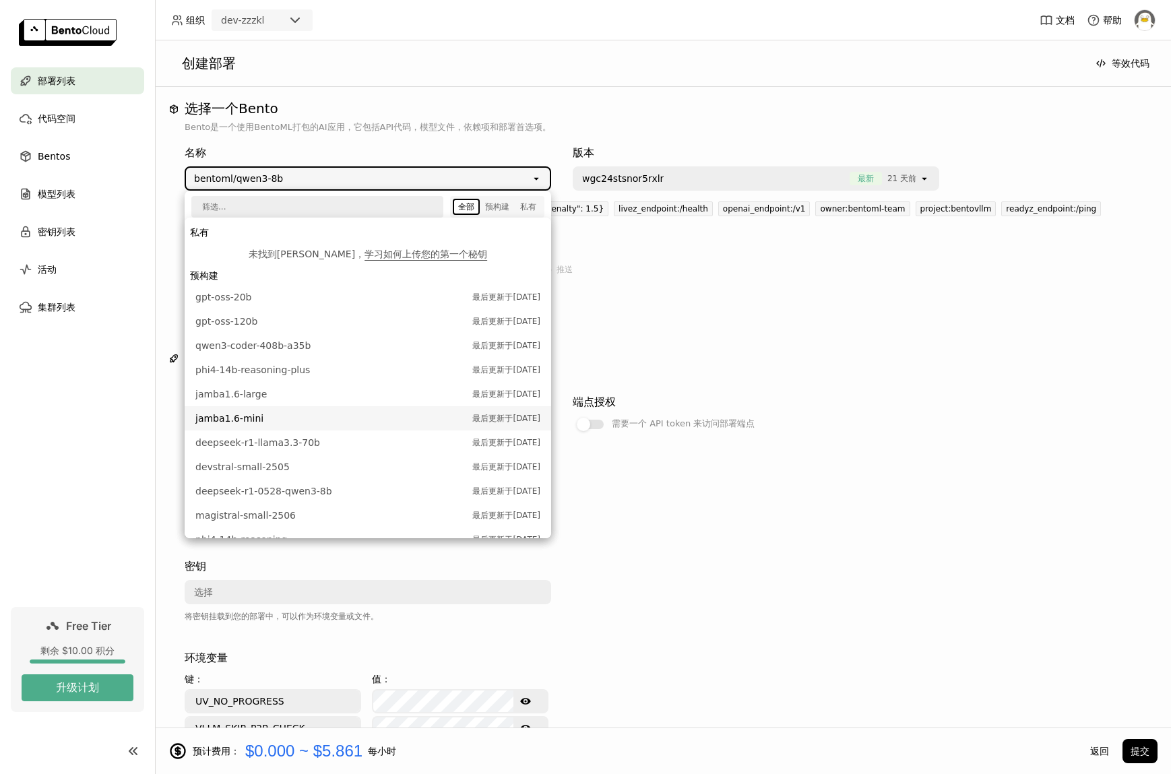
click at [305, 421] on span "jamba1.6-mini" at bounding box center [330, 418] width 270 height 13
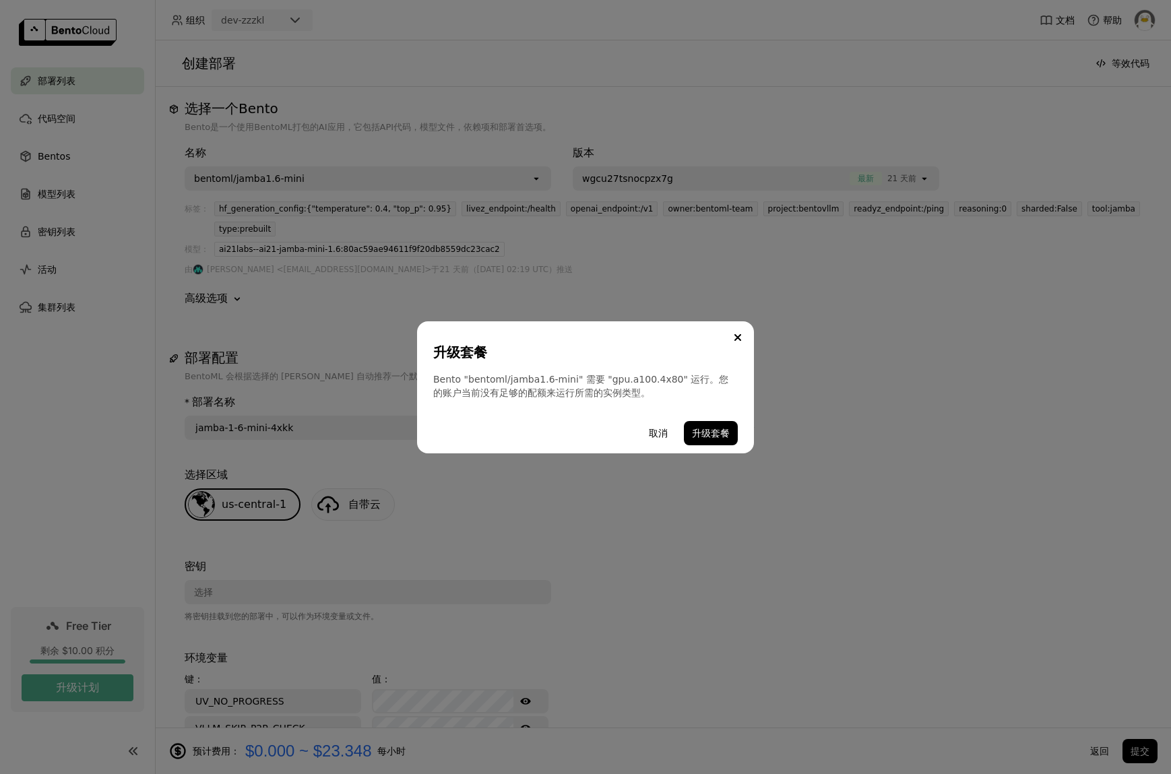
click at [662, 435] on button "取消" at bounding box center [658, 433] width 35 height 24
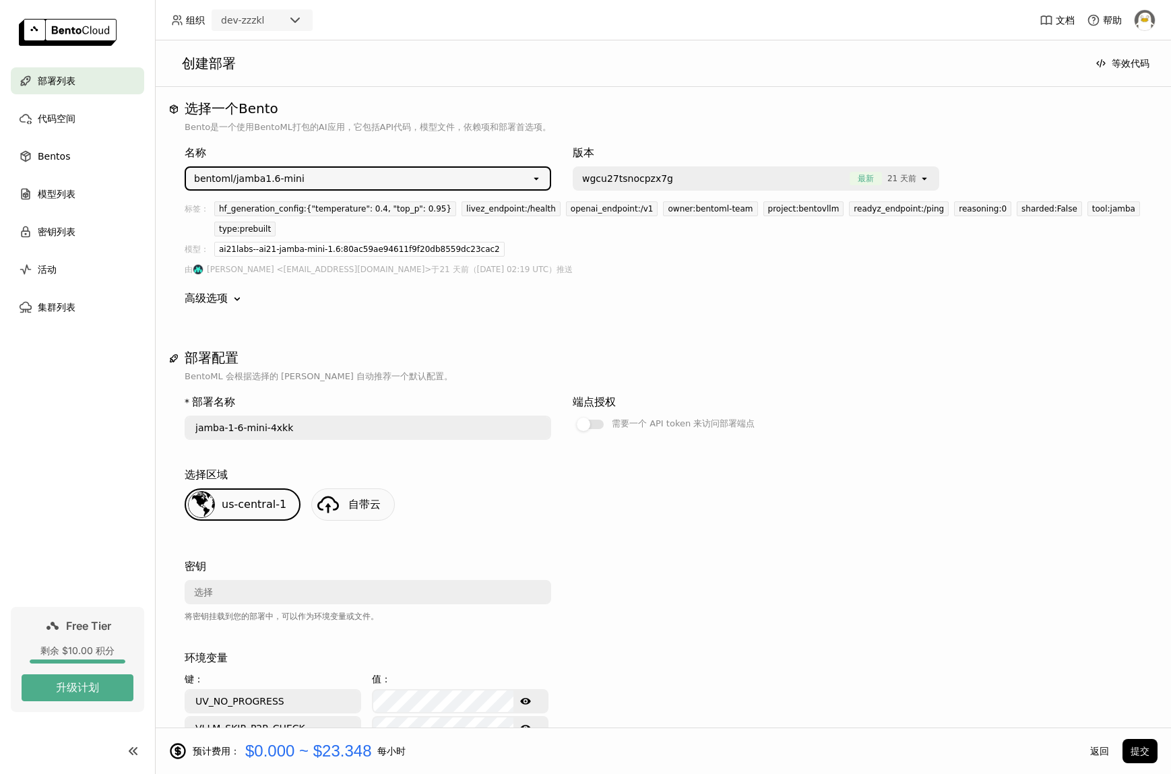
click at [367, 175] on div "bentoml/jamba1.6-mini" at bounding box center [358, 179] width 345 height 22
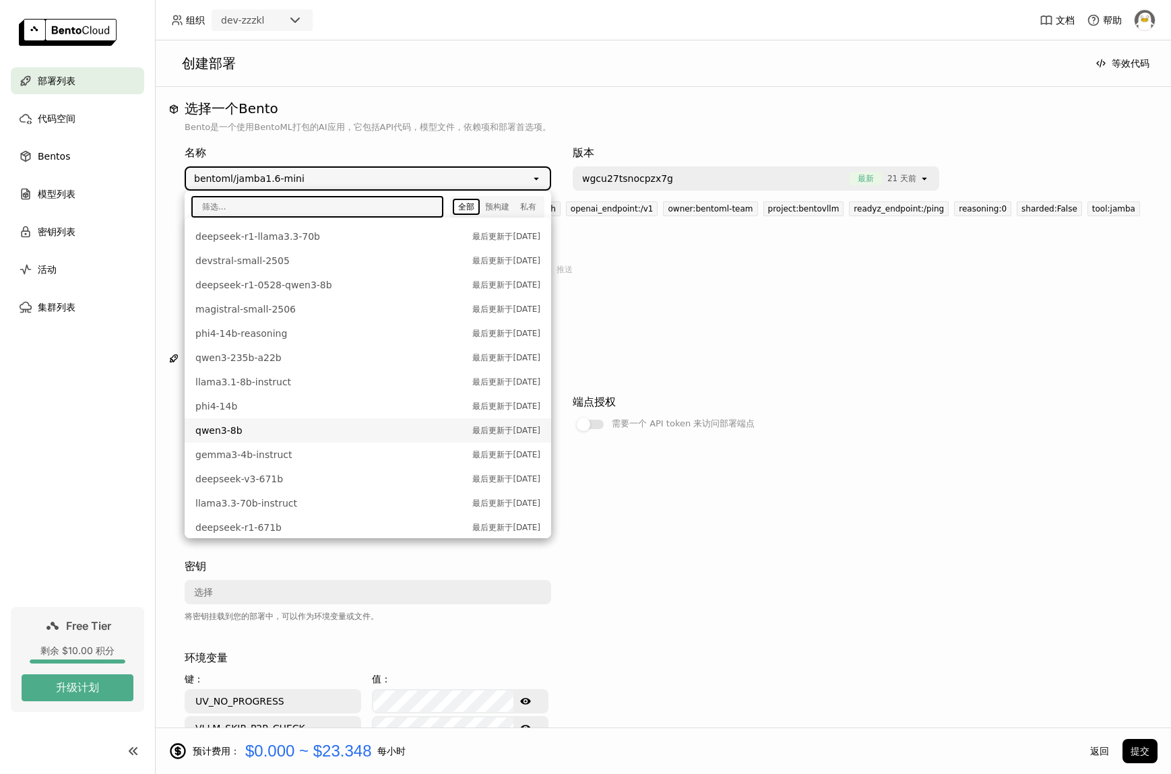
scroll to position [275, 0]
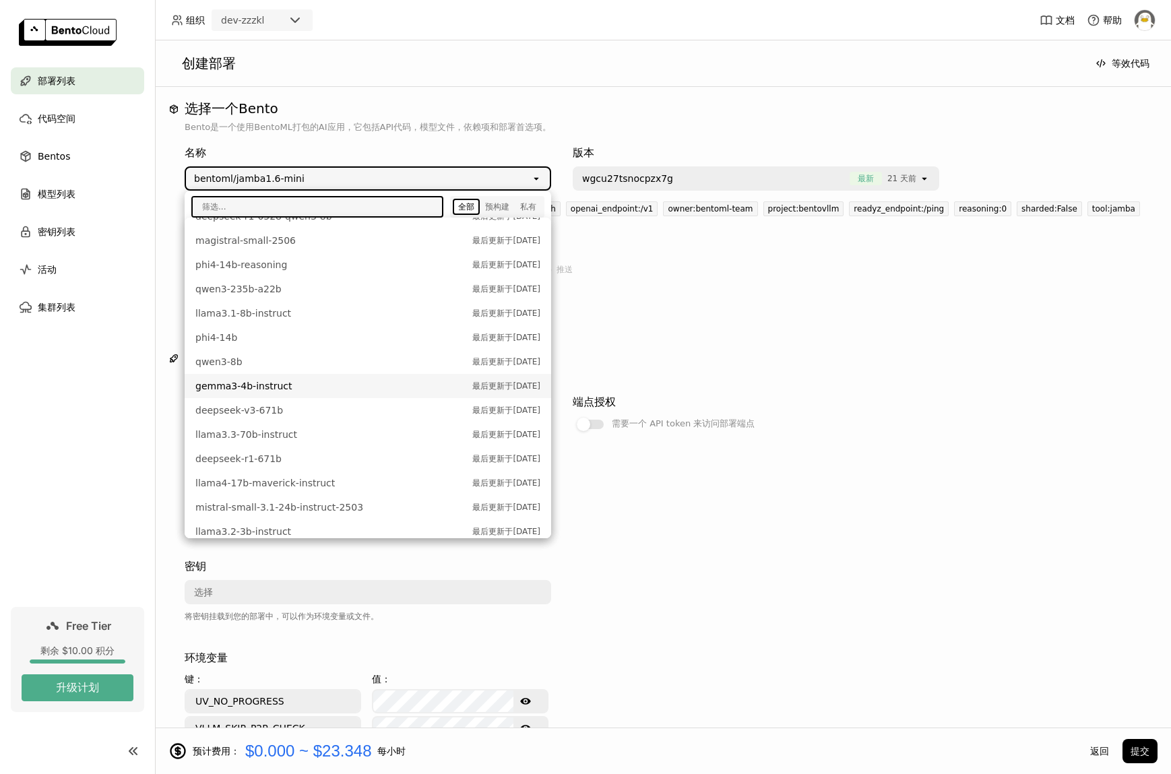
click at [332, 387] on span "gemma3-4b-instruct" at bounding box center [330, 385] width 270 height 13
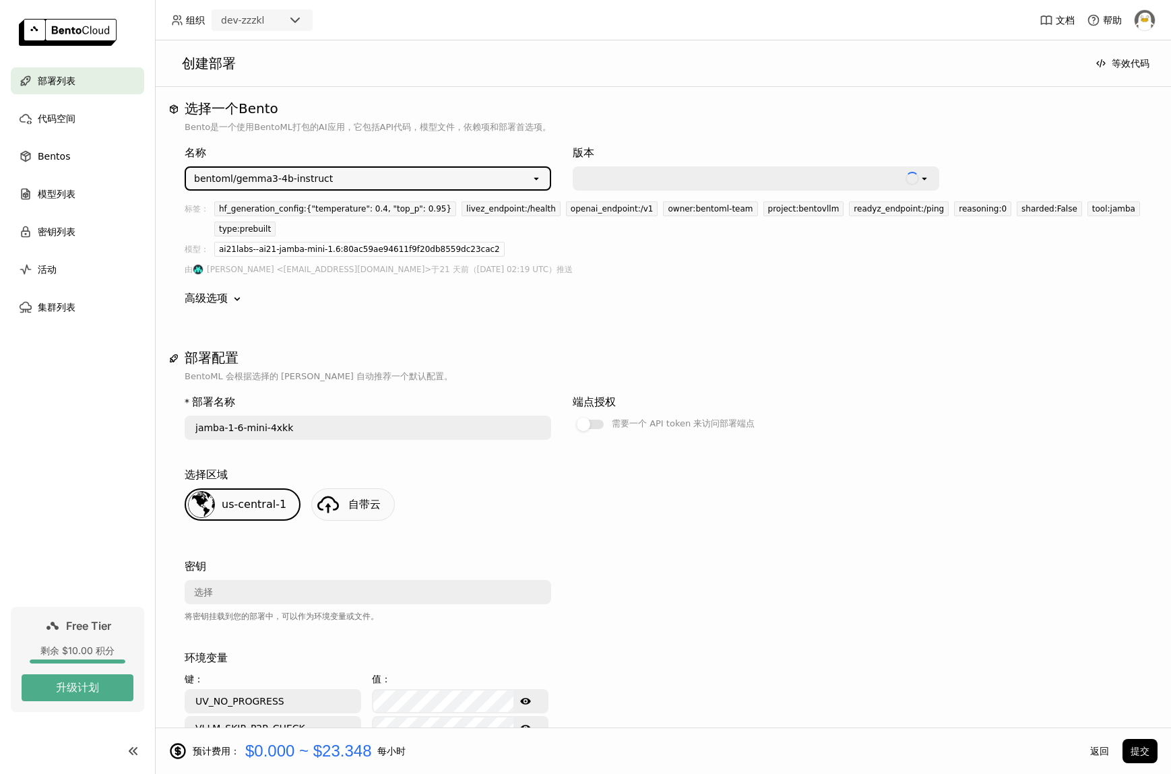
type input "gemma-3-4-b-instruct-cj7o"
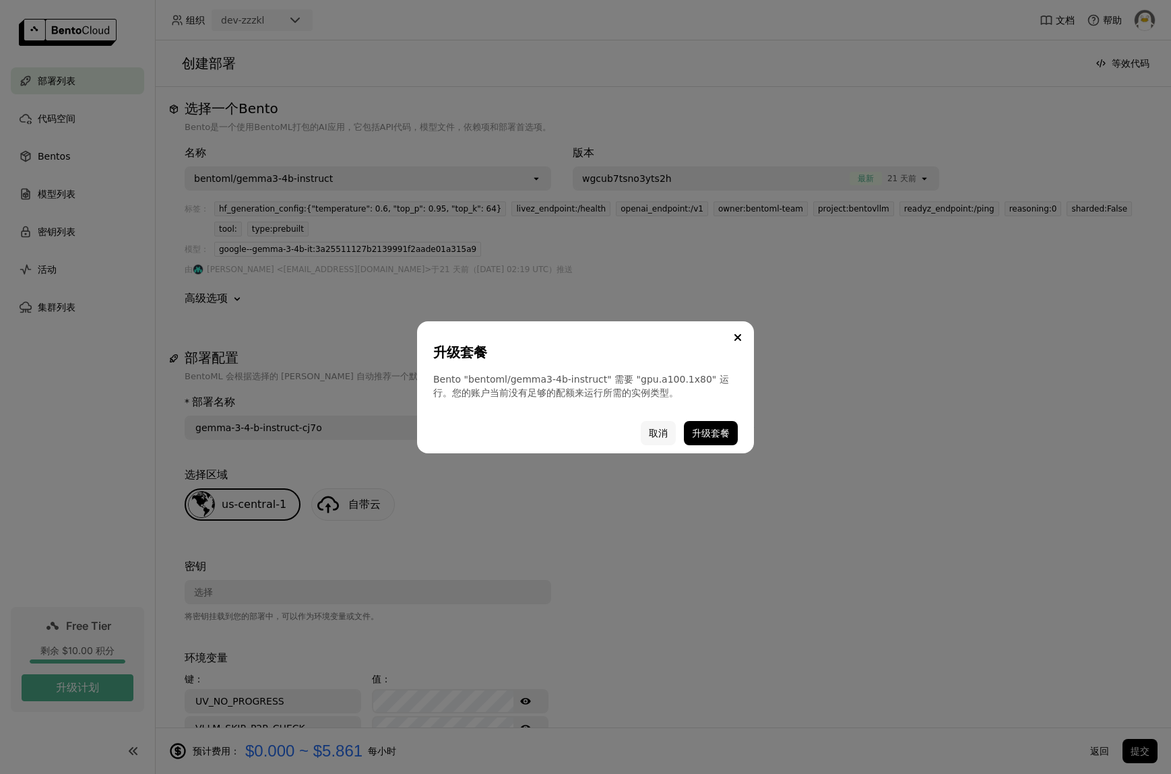
click at [665, 434] on button "取消" at bounding box center [658, 433] width 35 height 24
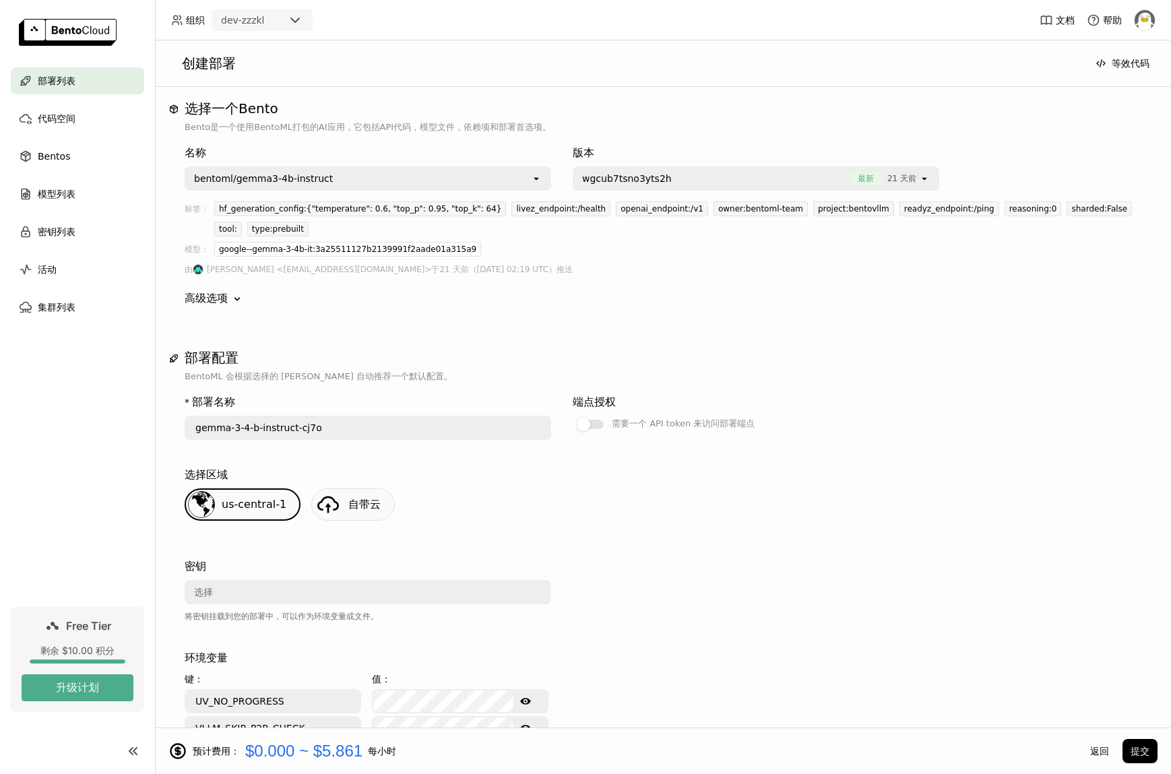
click at [385, 157] on div "名称" at bounding box center [368, 153] width 367 height 16
click at [384, 164] on div "名称 bentoml/gemma3-4b-instruct open" at bounding box center [368, 165] width 367 height 51
click at [393, 166] on div "bentoml/gemma3-4b-instruct open" at bounding box center [368, 178] width 367 height 24
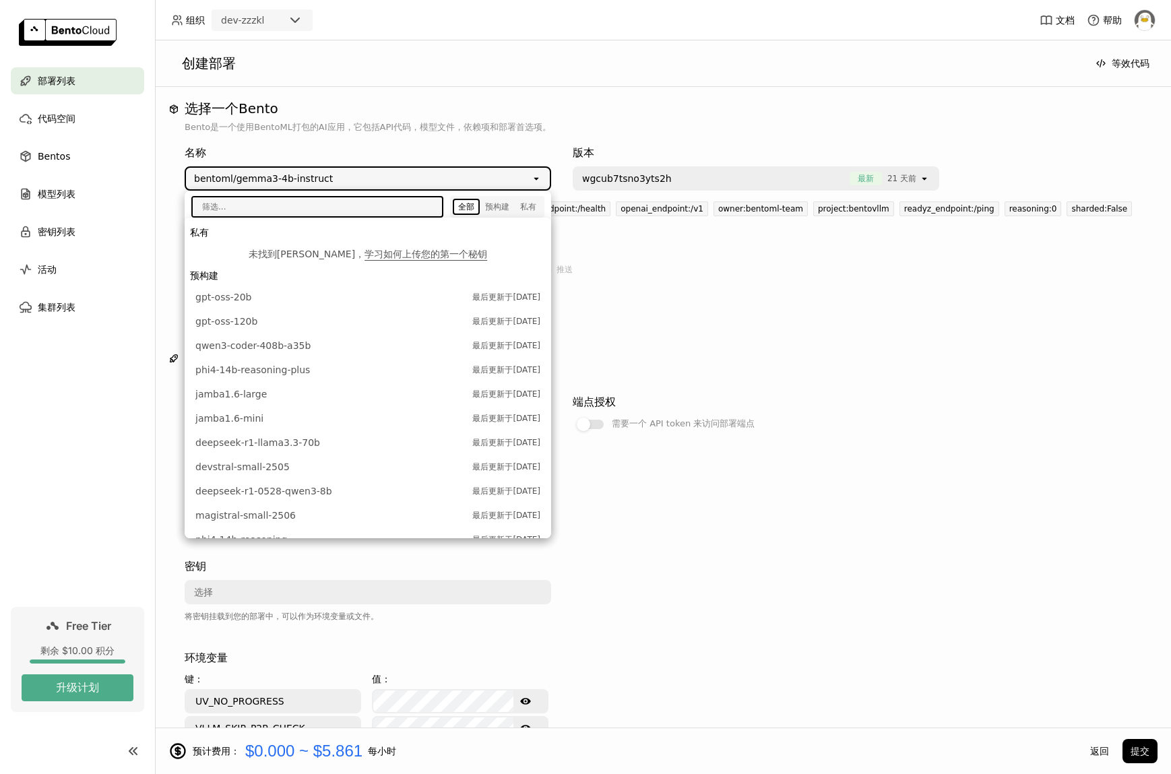
scroll to position [283, 0]
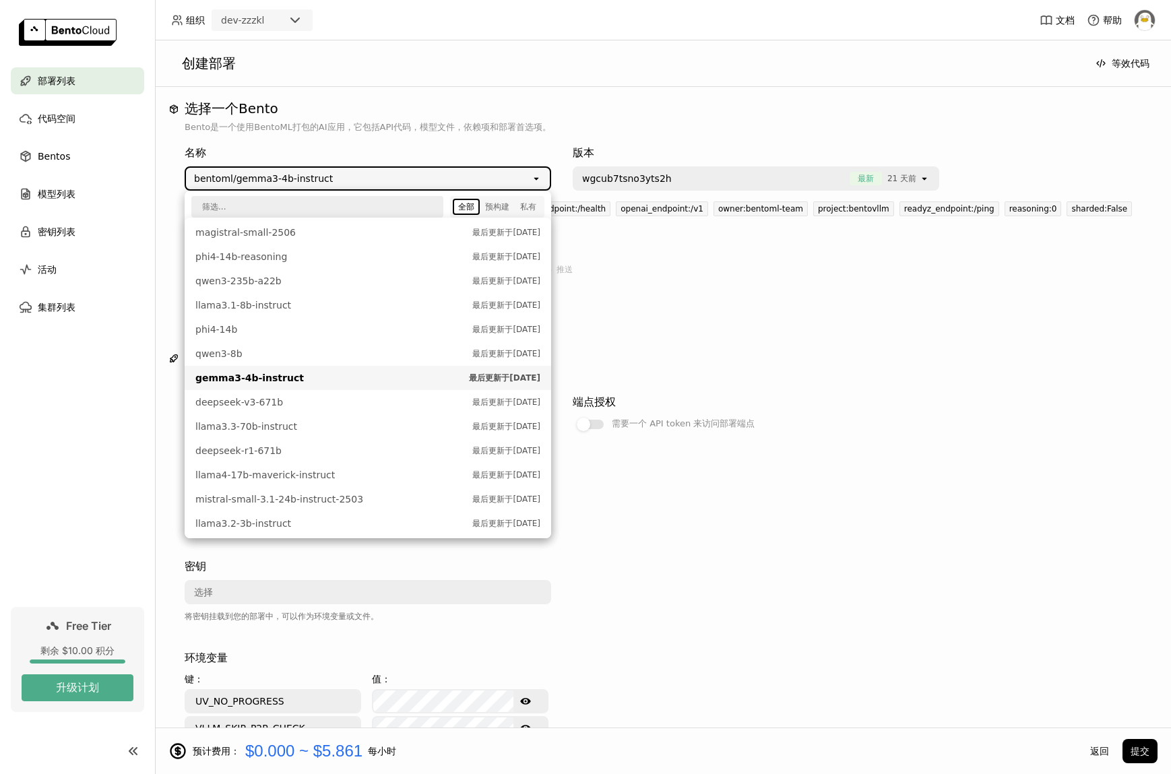
click at [698, 175] on span "wgcub7tsno3yts2h" at bounding box center [712, 178] width 261 height 13
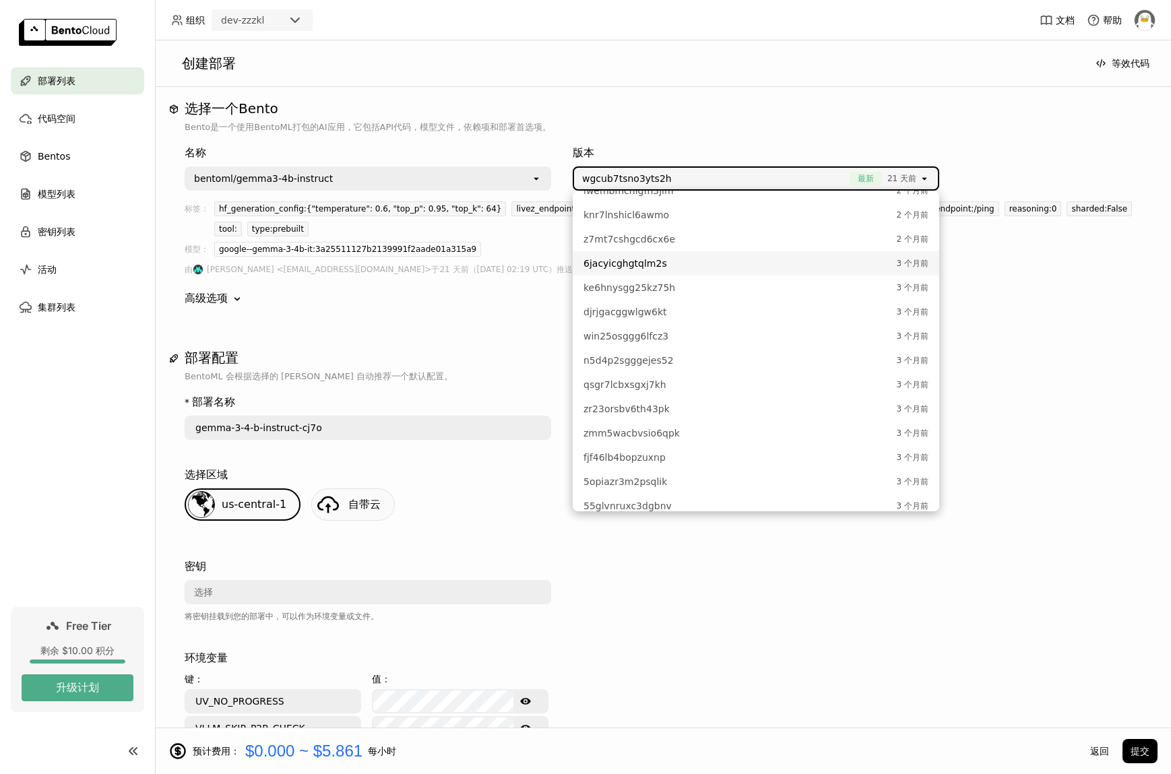
scroll to position [903, 0]
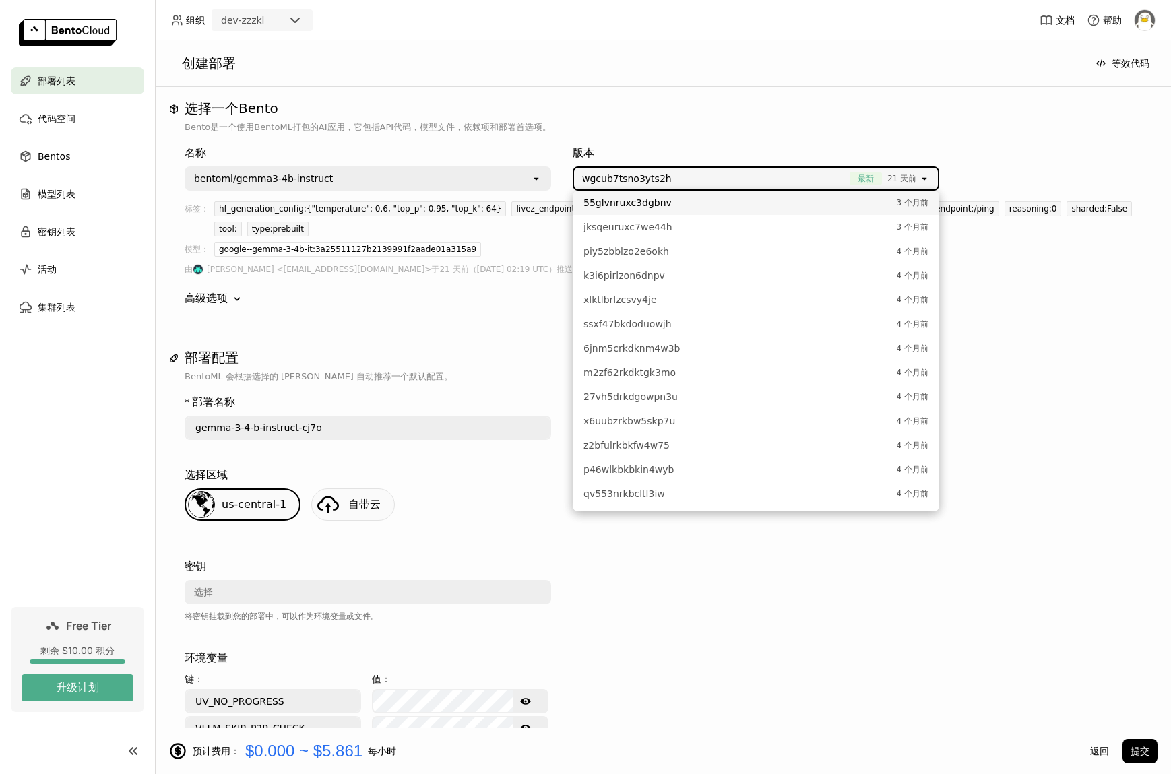
click at [485, 182] on div "bentoml/gemma3-4b-instruct" at bounding box center [358, 179] width 345 height 22
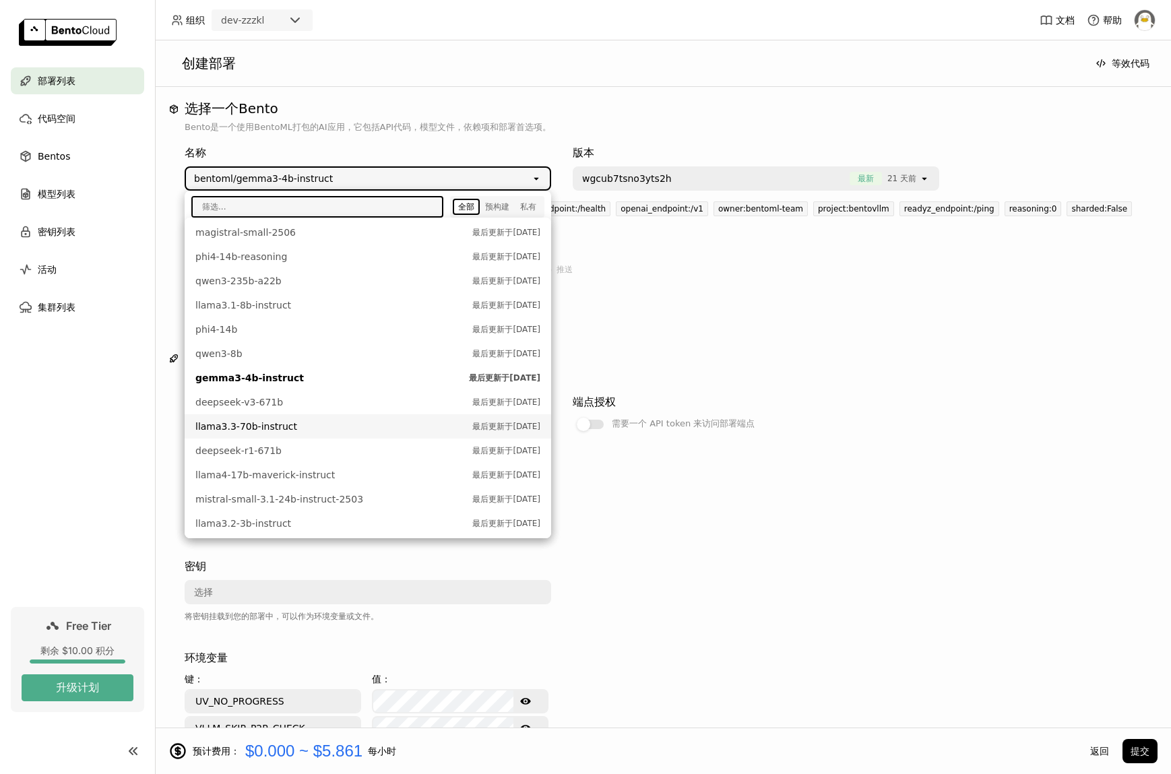
scroll to position [359, 0]
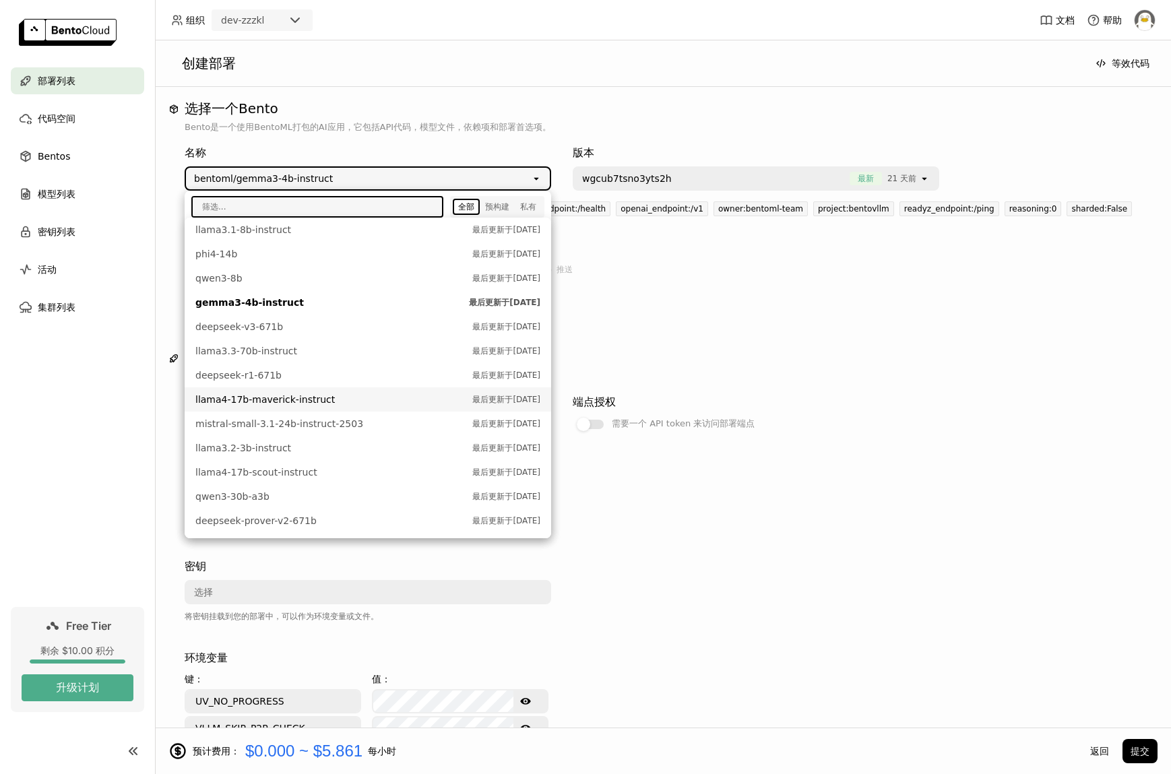
click at [803, 311] on div "名称 bentoml/gemma3-4b-instruct open 版本 wgcub7tsno3yts2h 最新 21 天前 open 标签： hf_gen…" at bounding box center [663, 225] width 957 height 183
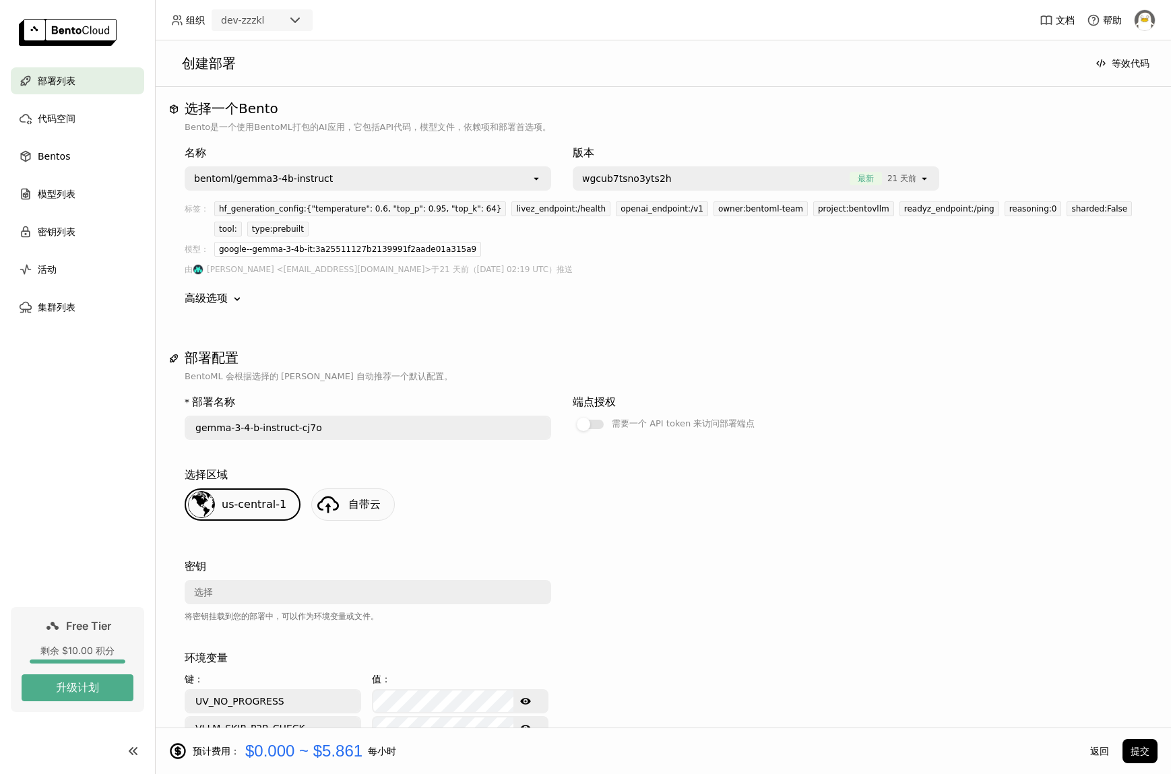
click at [776, 305] on div "高级选项 Down" at bounding box center [663, 298] width 957 height 16
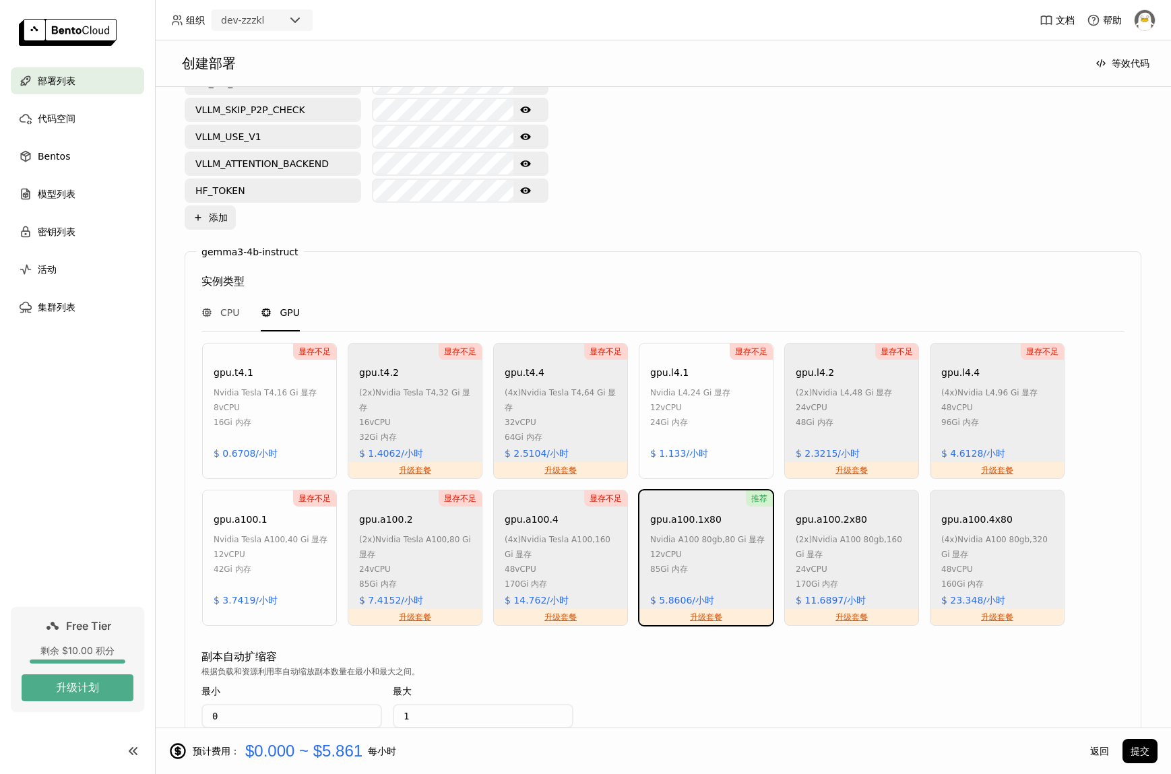
scroll to position [609, 0]
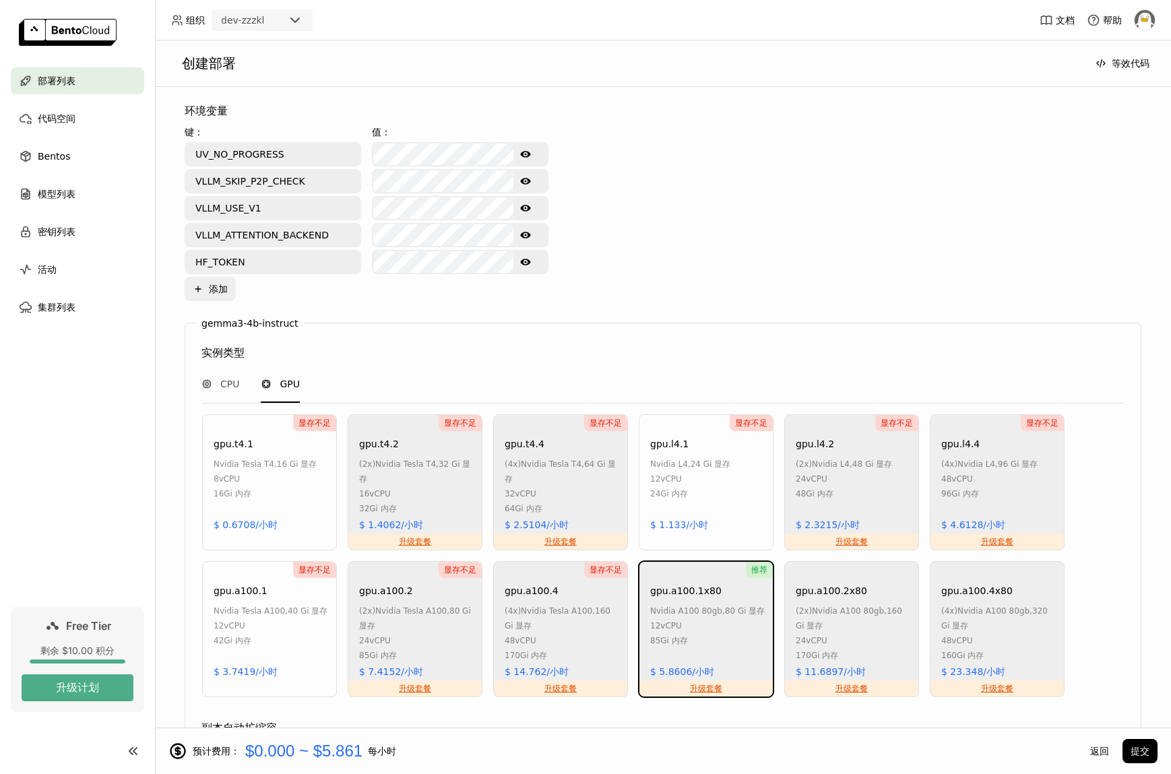
click at [300, 451] on div "显存不足 gpu.t4.1 nvidia tesla t4 , 16 Gi 显存 8 vCPU 16Gi 内存 $ 0.6708/小时" at bounding box center [269, 483] width 135 height 136
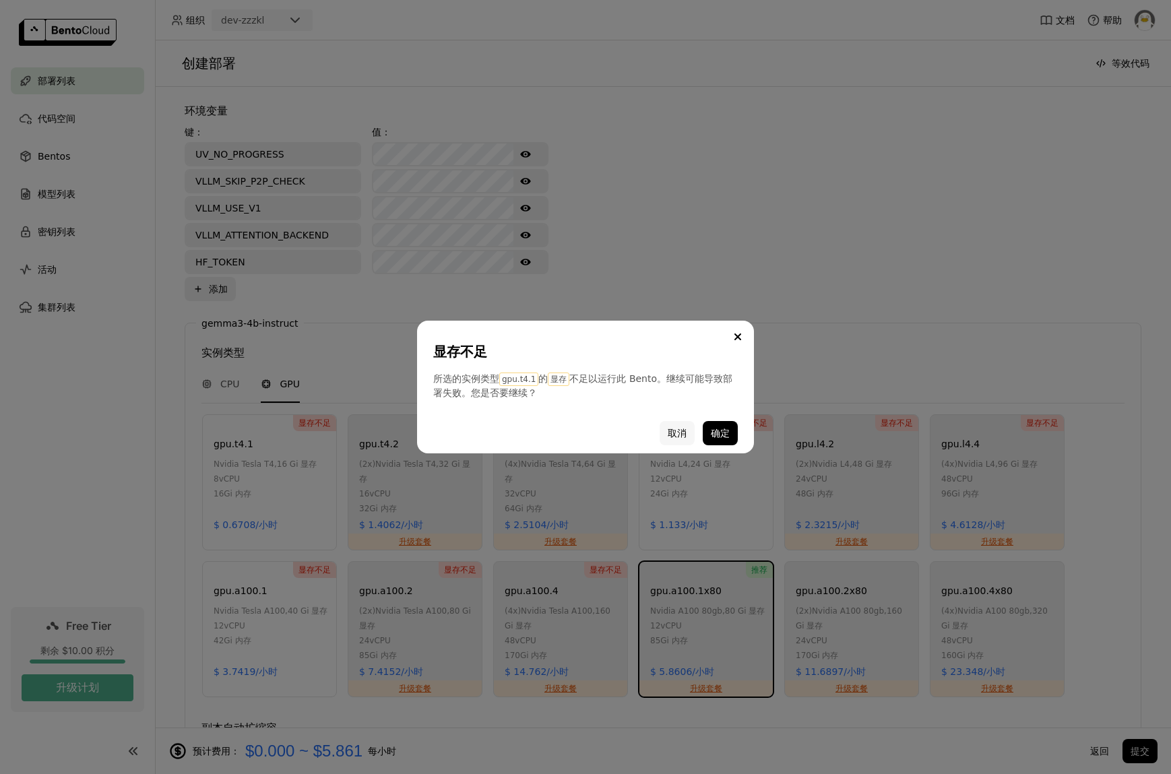
click at [674, 433] on button "取消" at bounding box center [677, 433] width 35 height 24
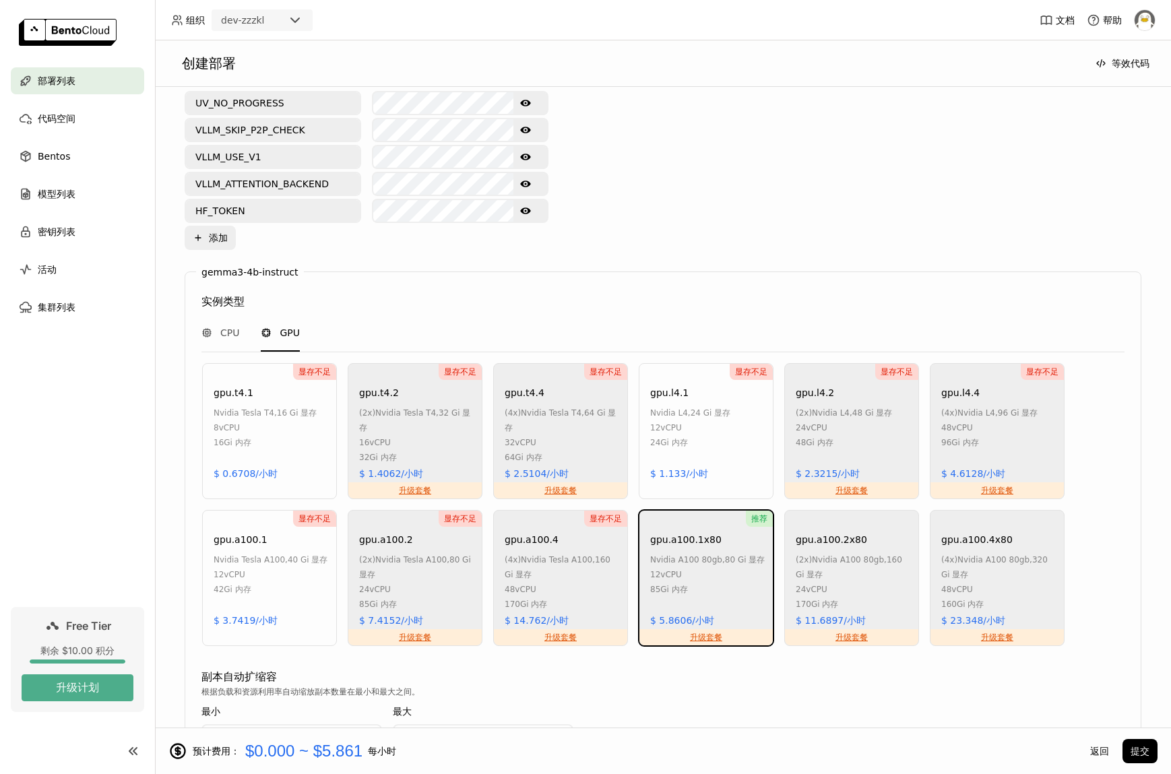
scroll to position [735, 0]
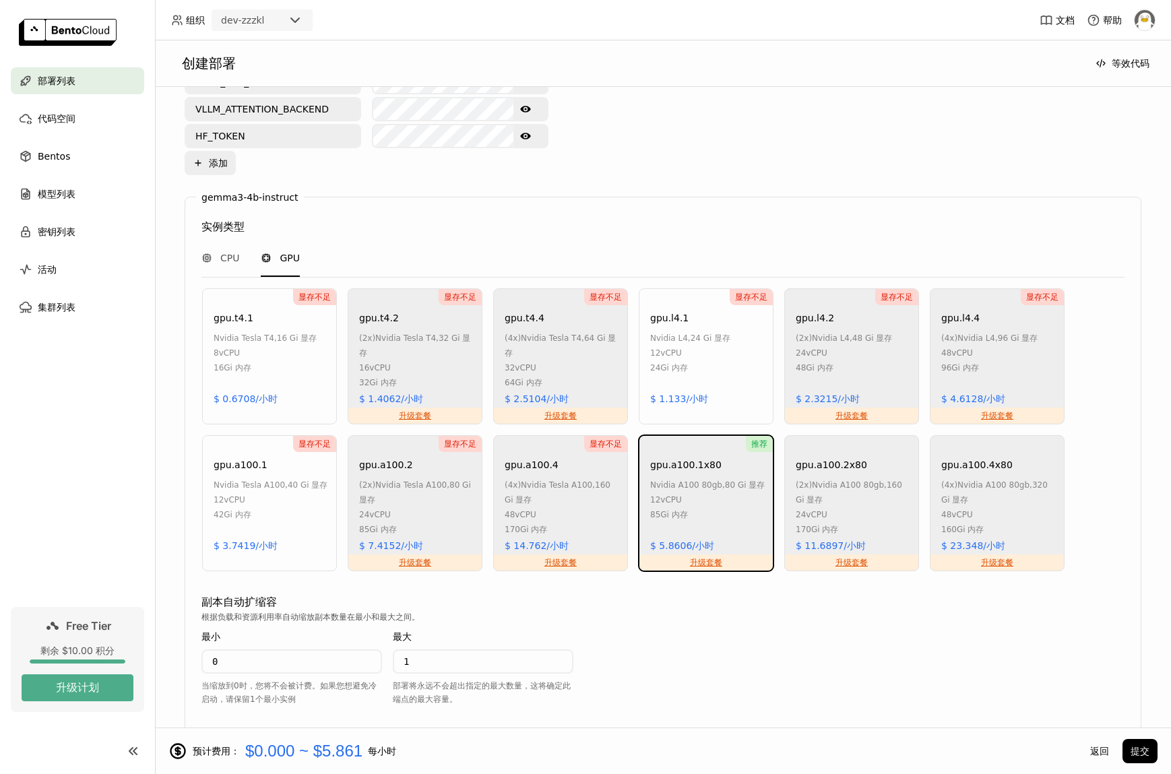
click at [280, 379] on div "nvidia tesla t4 , 16 Gi 显存 8 vCPU 16Gi 内存" at bounding box center [265, 360] width 103 height 59
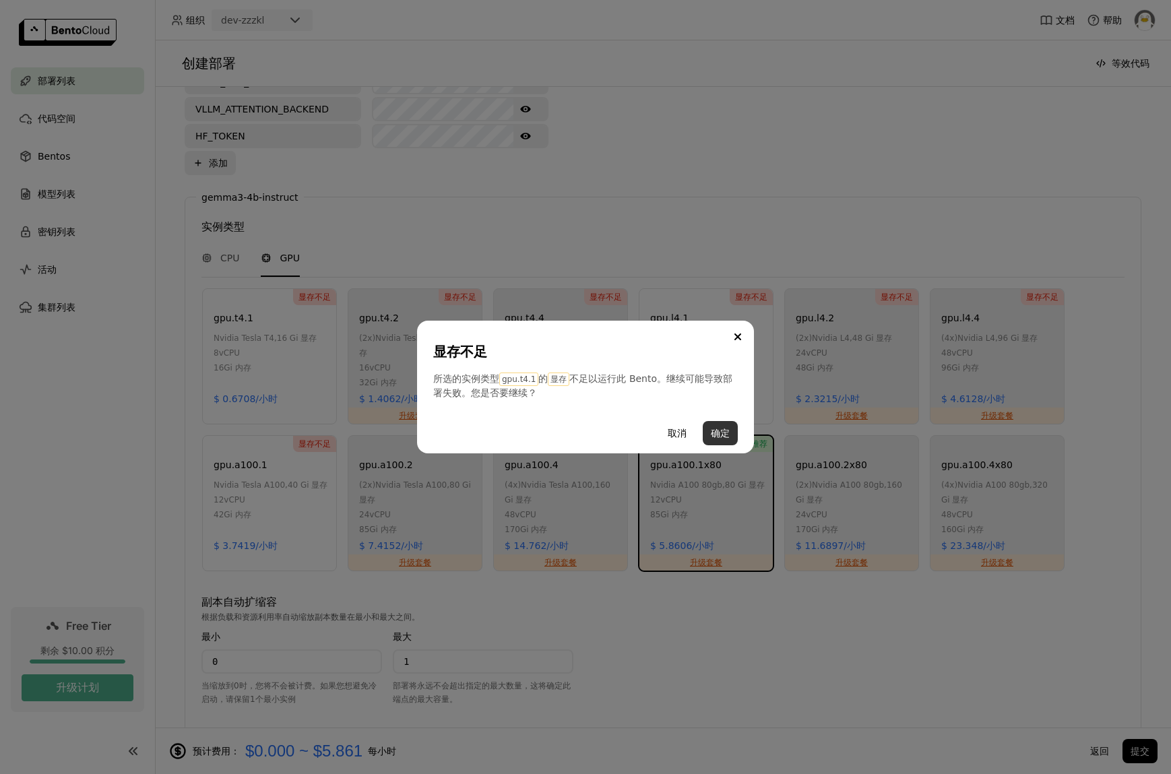
click at [720, 433] on button "确定" at bounding box center [720, 433] width 35 height 24
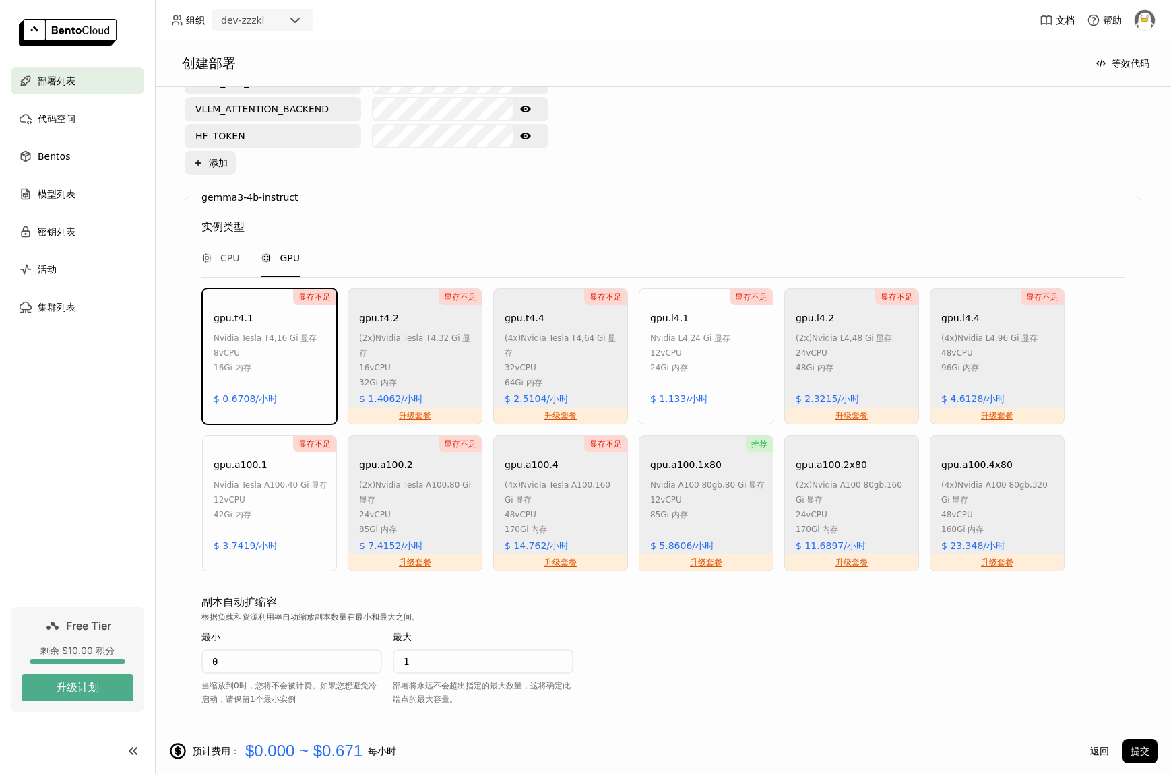
click at [670, 205] on div "gemma3-4b-instruct 实例类型 CPU GPU 显存不足 gpu.t4.1 nvidia tesla t4 , 16 Gi 显存 8 vCPU…" at bounding box center [663, 482] width 957 height 570
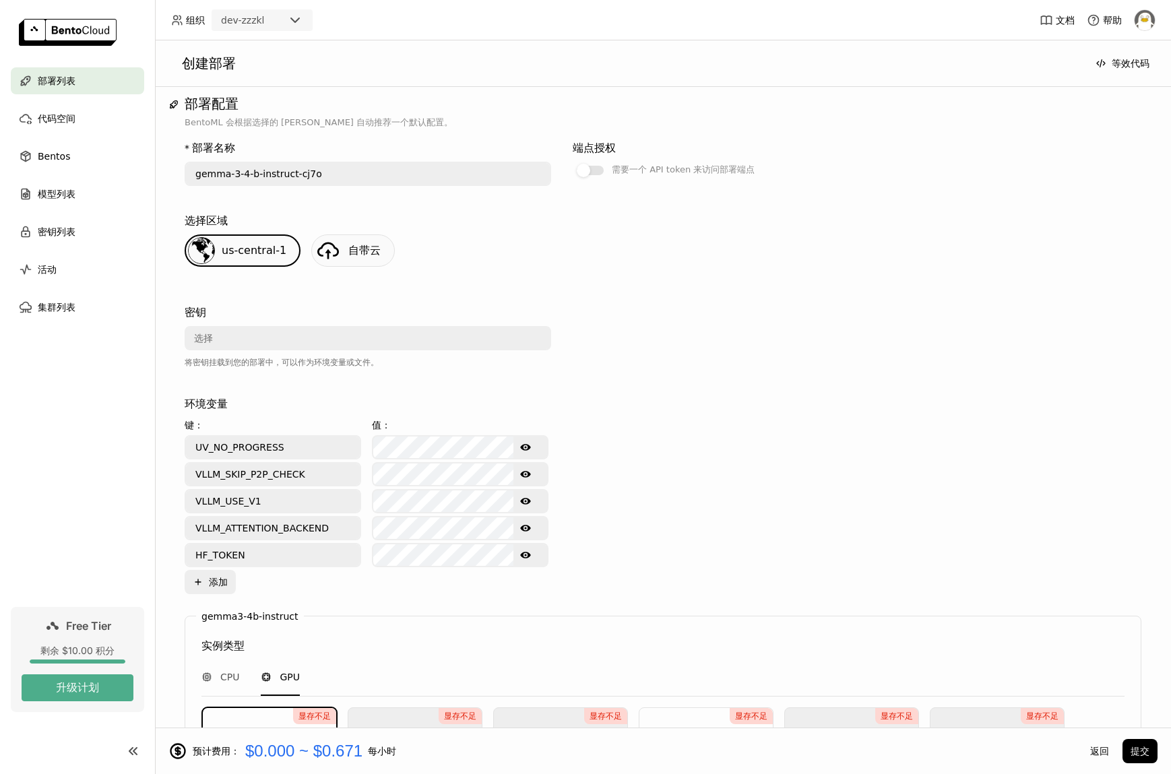
scroll to position [293, 0]
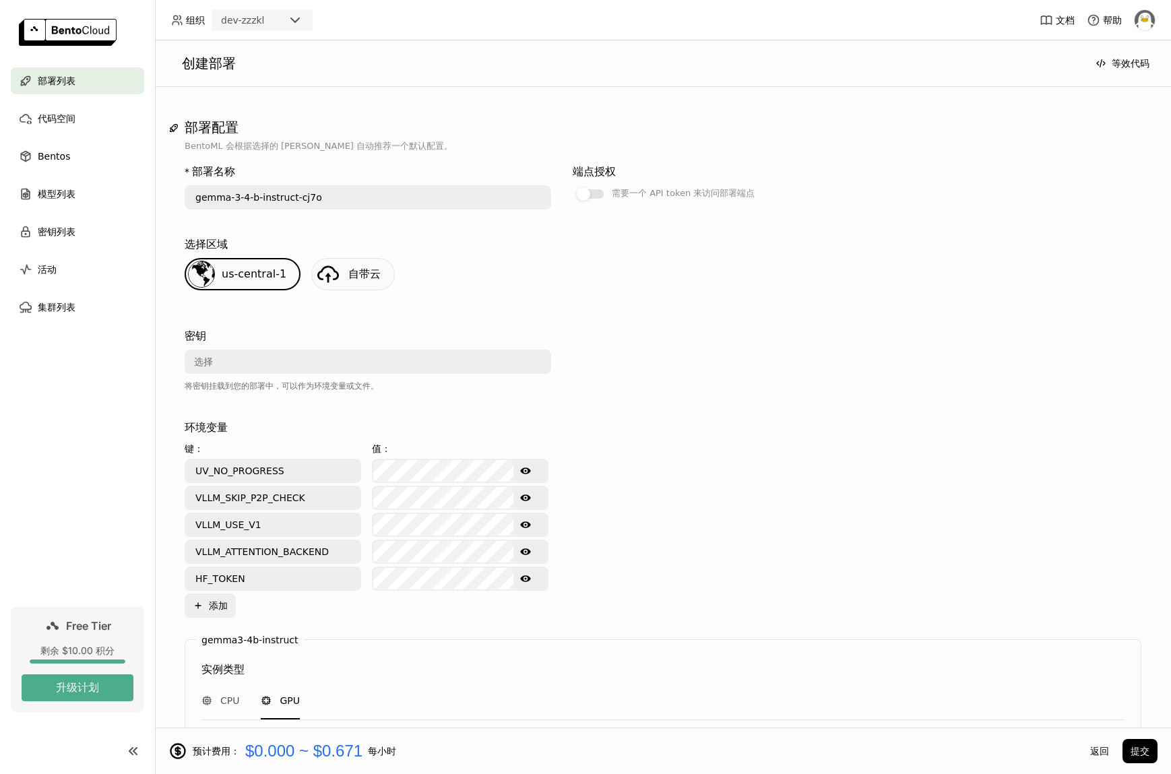
click at [587, 397] on div at bounding box center [756, 369] width 367 height 92
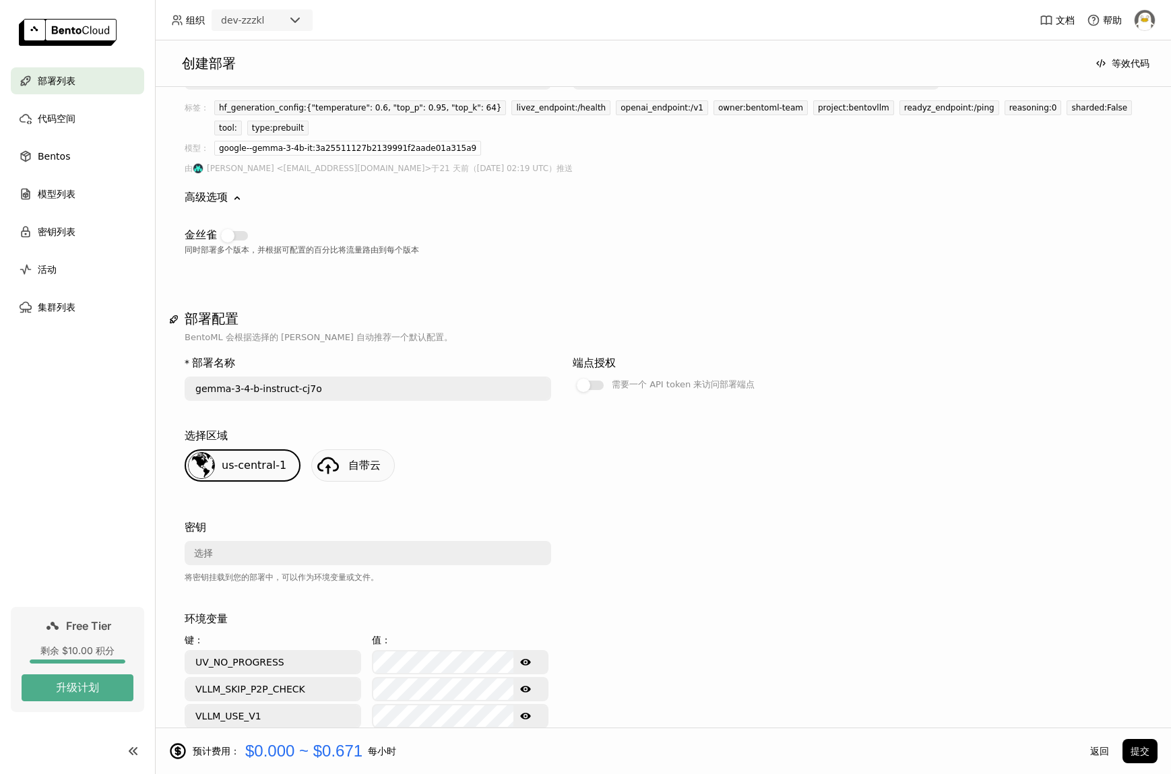
scroll to position [95, 0]
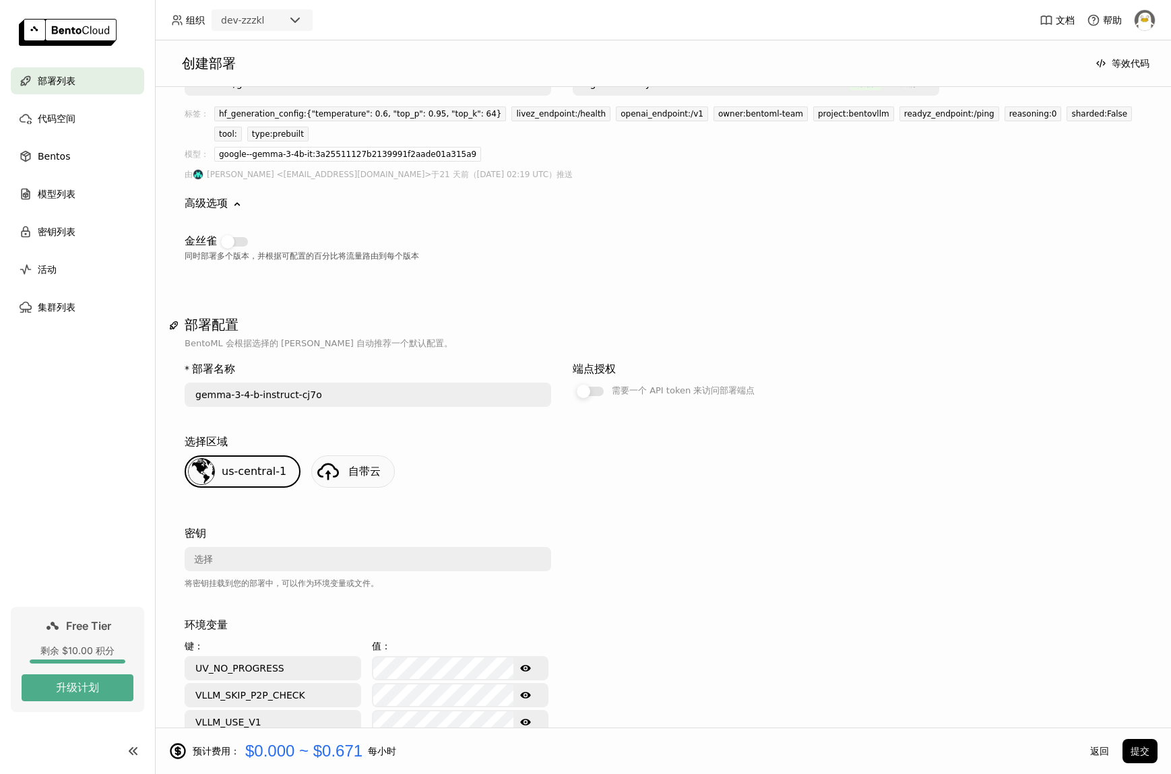
click at [584, 396] on div at bounding box center [583, 391] width 13 height 13
click at [573, 478] on input "需要一个 API token 来访问部署端点" at bounding box center [573, 478] width 0 height 0
click at [601, 392] on div at bounding box center [596, 391] width 13 height 13
click at [573, 478] on input "需要一个 API token 来访问部署端点" at bounding box center [573, 478] width 0 height 0
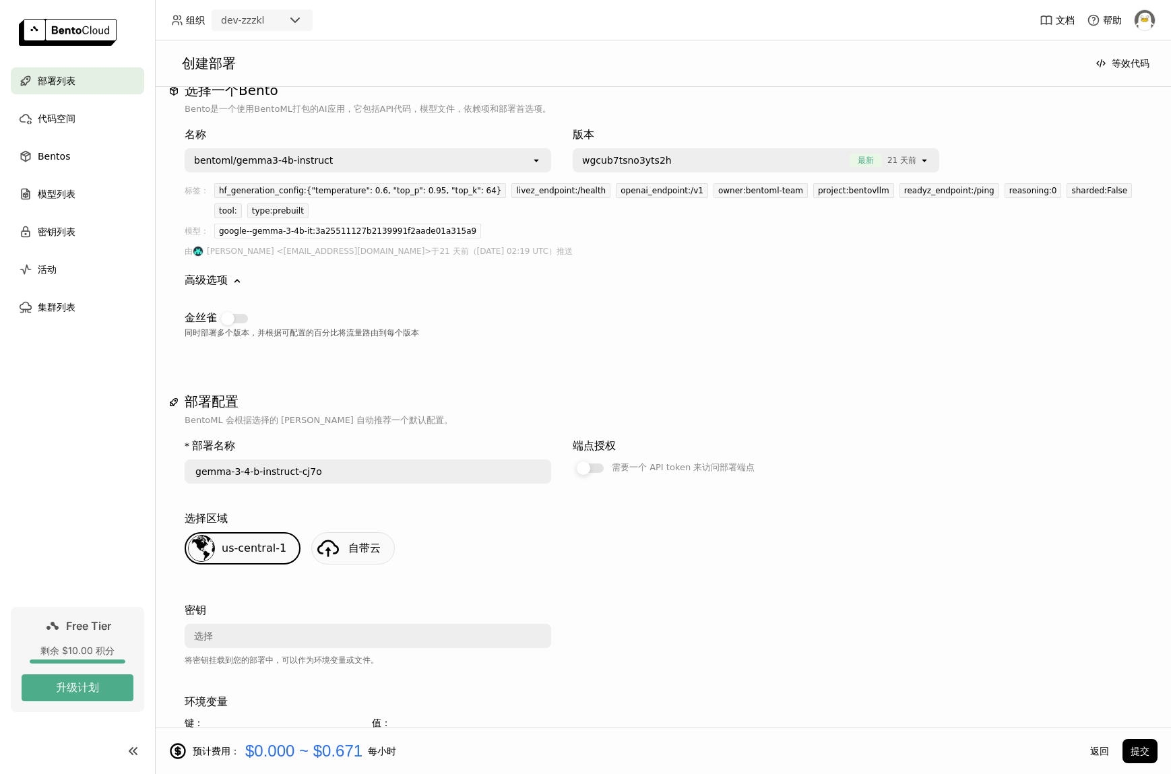
scroll to position [0, 0]
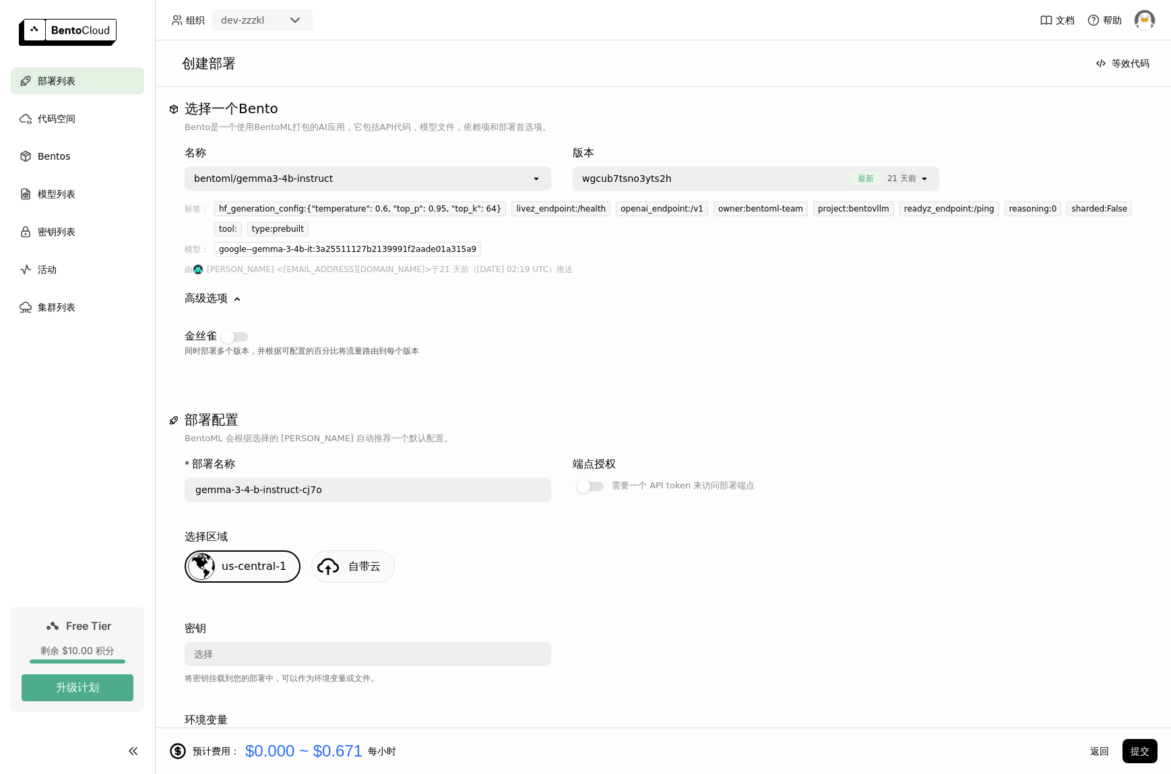
click at [231, 293] on icon "Down" at bounding box center [237, 299] width 13 height 13
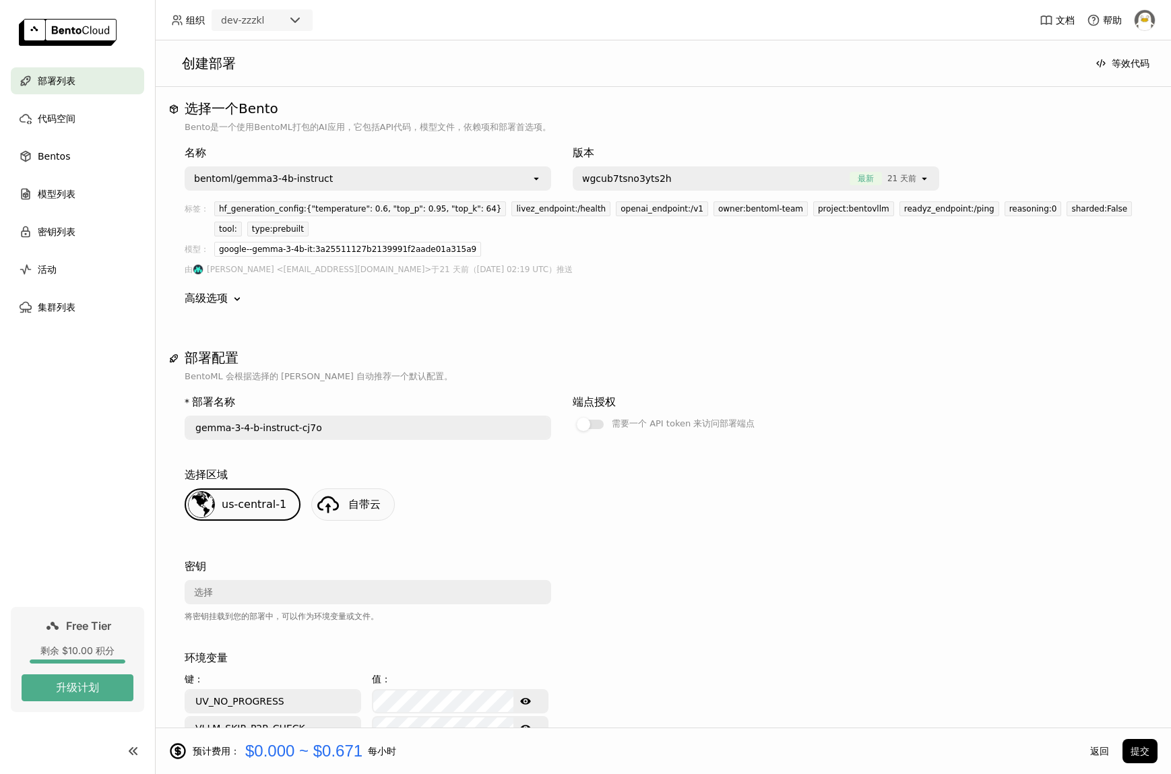
click at [231, 293] on icon "Down" at bounding box center [237, 299] width 13 height 13
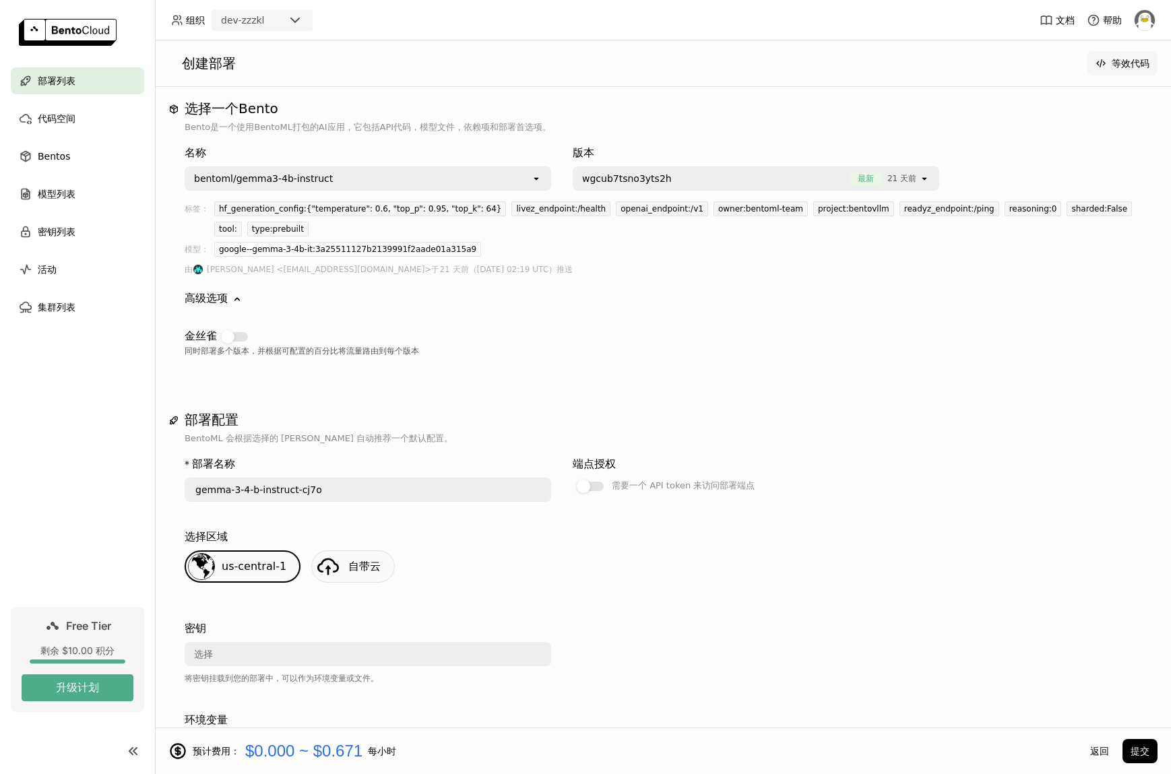
click at [1121, 57] on button "等效代码" at bounding box center [1123, 63] width 70 height 24
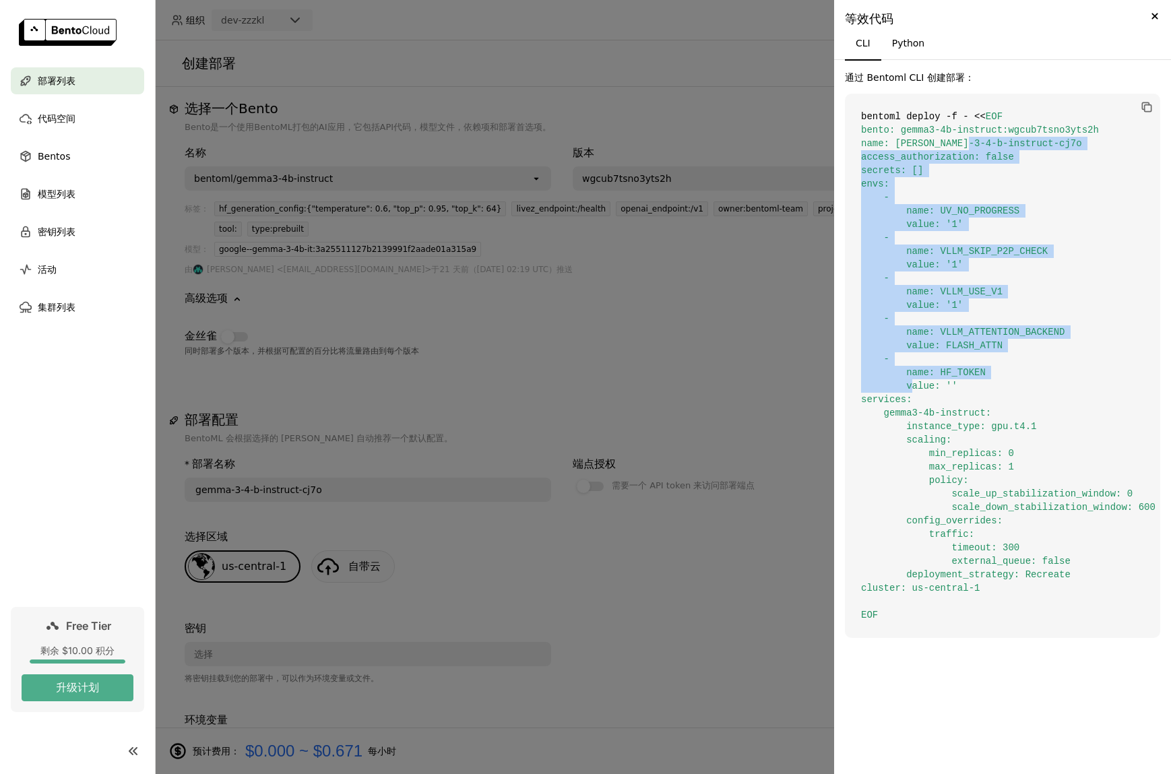
drag, startPoint x: 971, startPoint y: 142, endPoint x: 989, endPoint y: 384, distance: 242.7
click at [989, 384] on code "bentoml deploy -f - << EOF bento: gemma3-4b-instruct:wgcub7tsno3yts2h name: gem…" at bounding box center [1002, 366] width 315 height 545
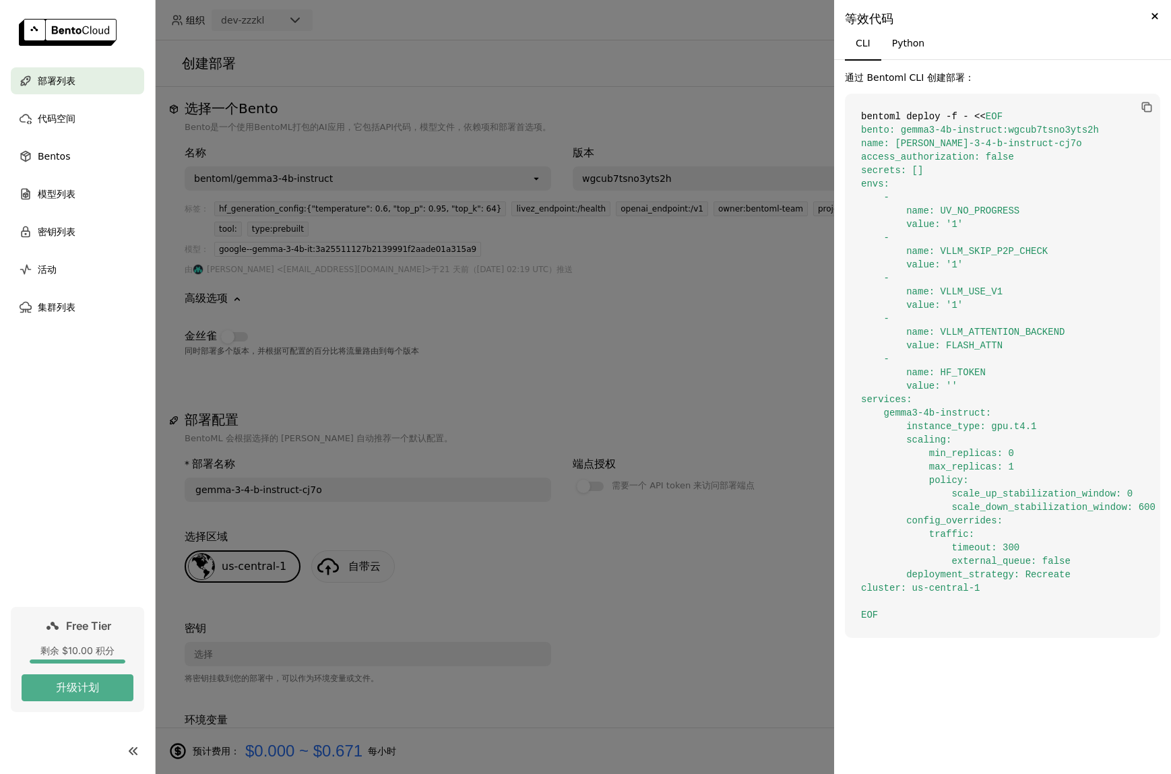
click at [1000, 350] on span "EOF bento: gemma3-4b-instruct:wgcub7tsno3yts2h name: [PERSON_NAME]-3-4-b-instru…" at bounding box center [1008, 366] width 295 height 510
click at [764, 328] on div at bounding box center [585, 387] width 1171 height 774
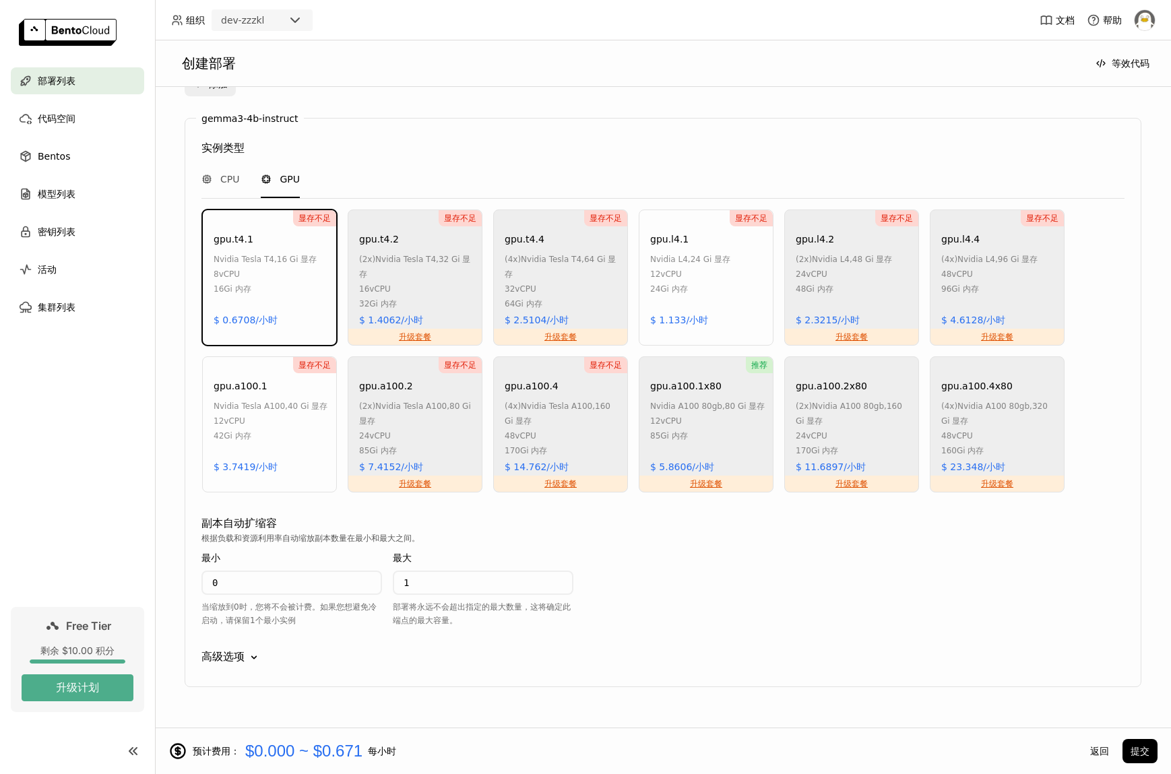
scroll to position [840, 0]
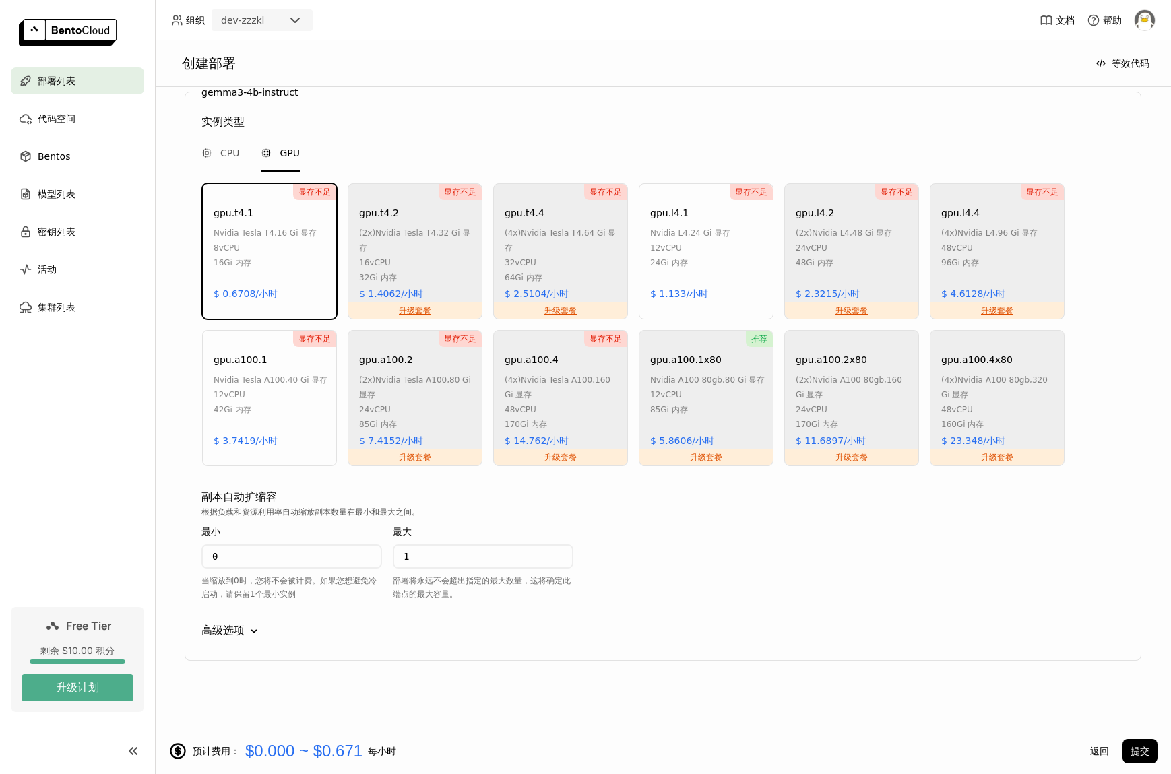
click at [230, 639] on div "gemma3-4b-instruct 实例类型 CPU GPU 显存不足 gpu.t4.1 nvidia tesla t4 , 16 Gi 显存 8 vCPU…" at bounding box center [663, 377] width 957 height 570
drag, startPoint x: 260, startPoint y: 627, endPoint x: 250, endPoint y: 627, distance: 10.1
click at [259, 628] on icon "Down" at bounding box center [253, 631] width 13 height 13
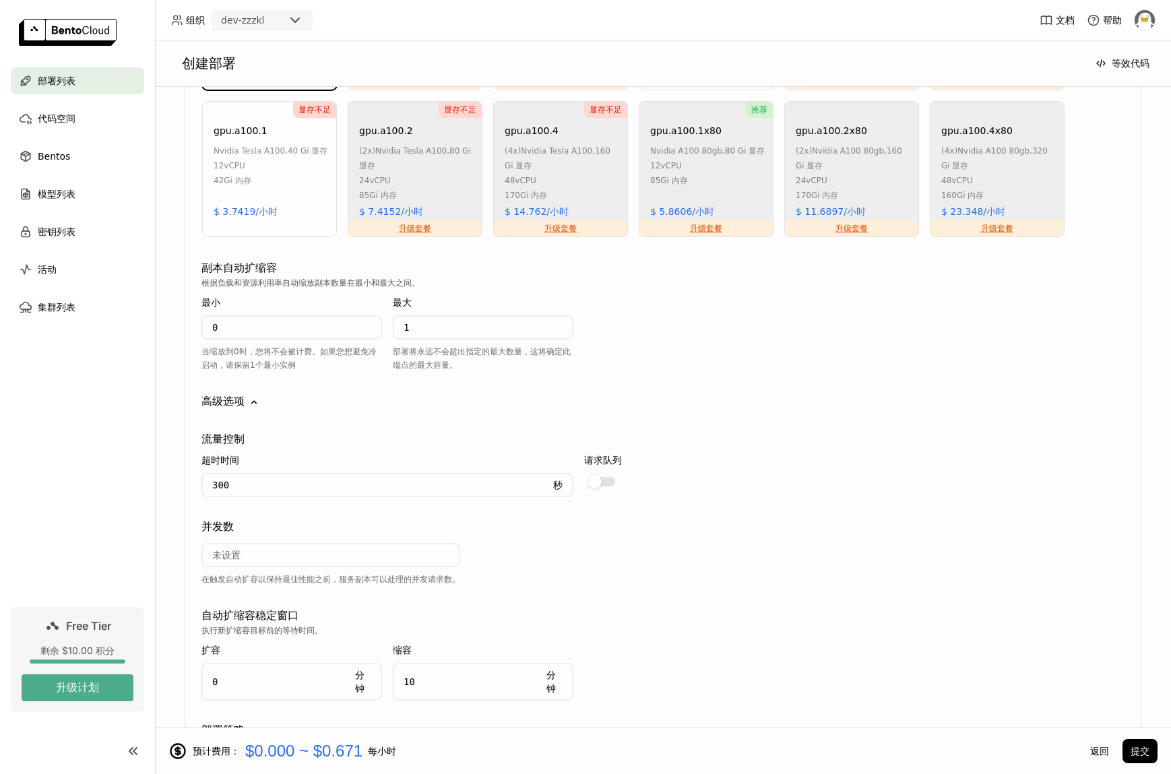
scroll to position [1200, 0]
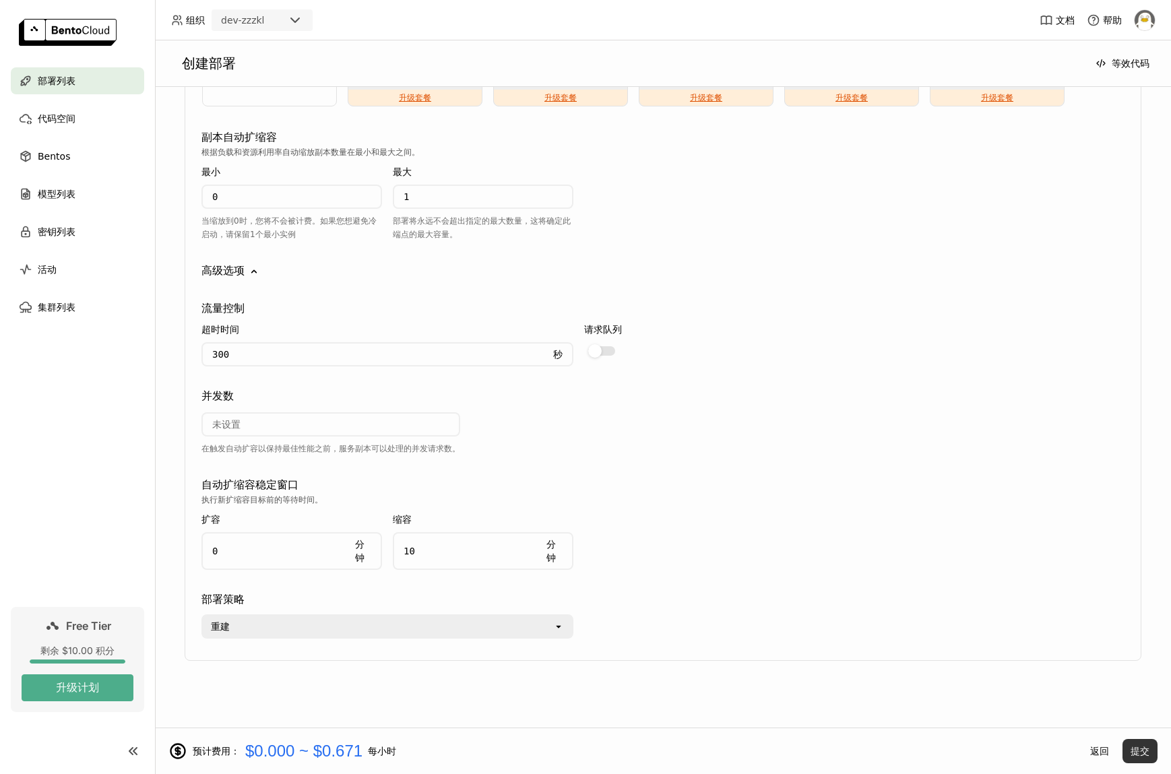
drag, startPoint x: 1147, startPoint y: 756, endPoint x: 1141, endPoint y: 751, distance: 7.7
click at [1146, 756] on button "提交" at bounding box center [1140, 751] width 35 height 24
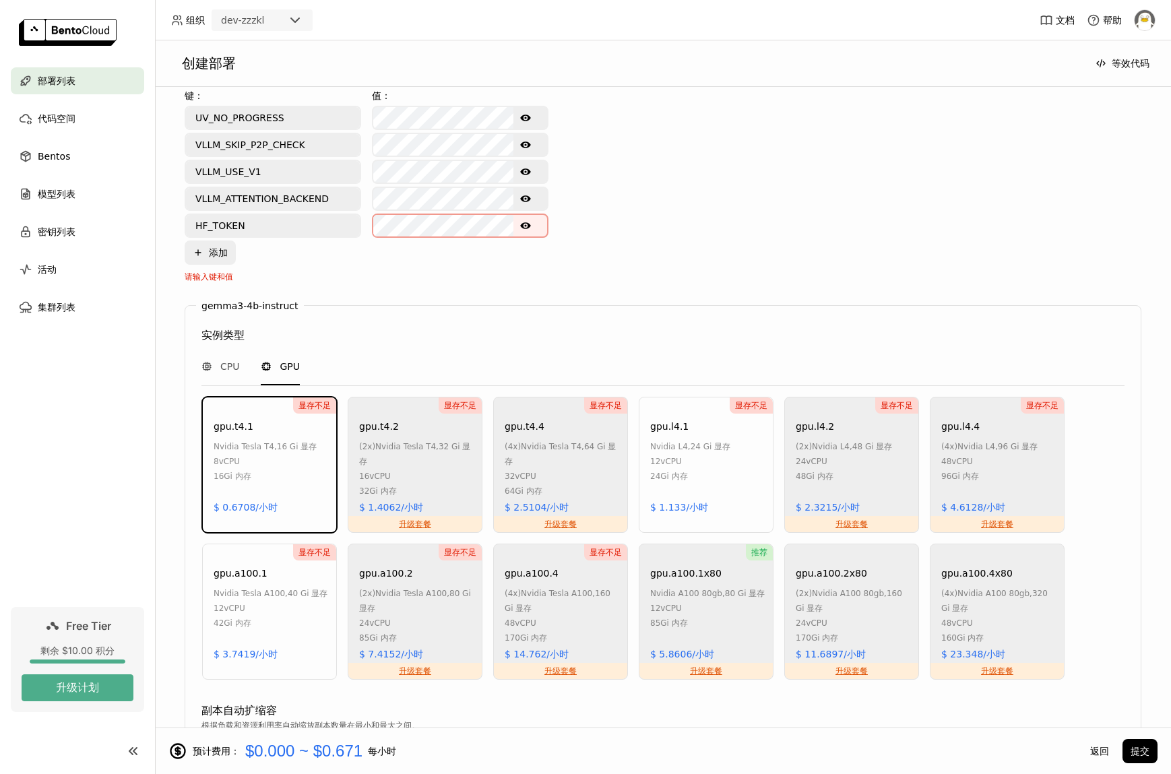
scroll to position [1219, 0]
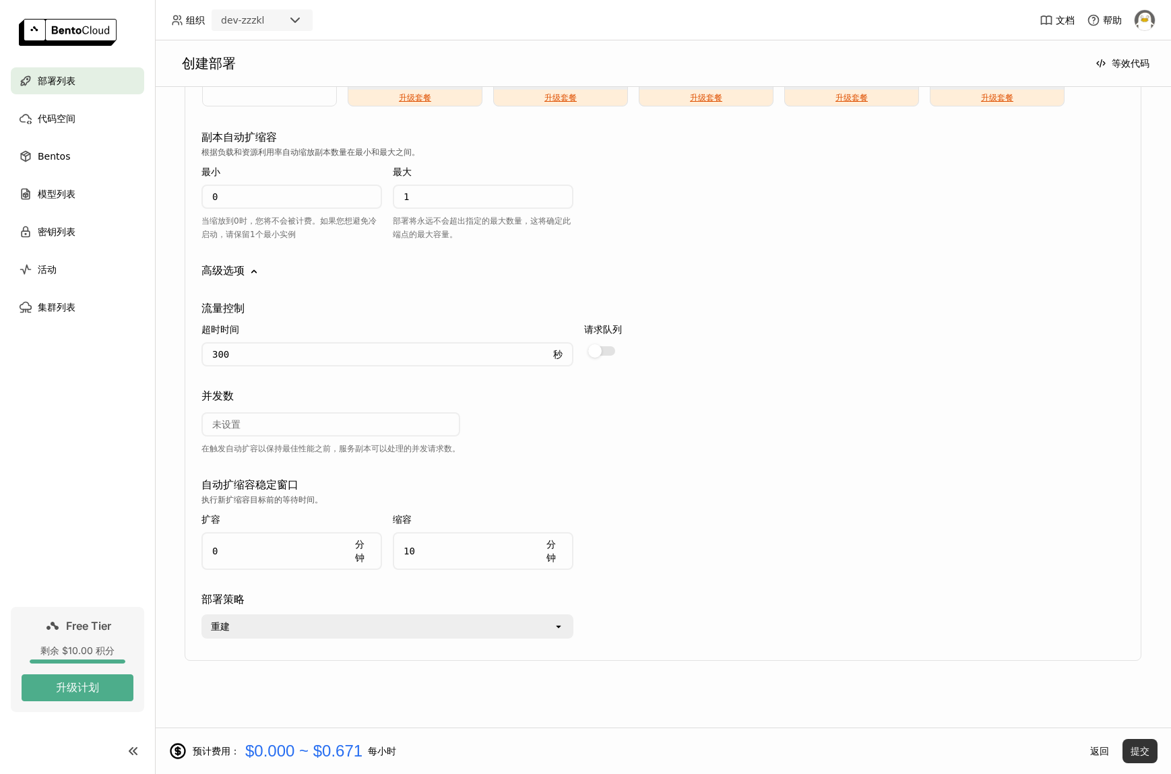
click at [1142, 746] on button "提交" at bounding box center [1140, 751] width 35 height 24
click at [1142, 747] on button "提交" at bounding box center [1140, 751] width 35 height 24
click at [1142, 748] on button "提交" at bounding box center [1140, 751] width 35 height 24
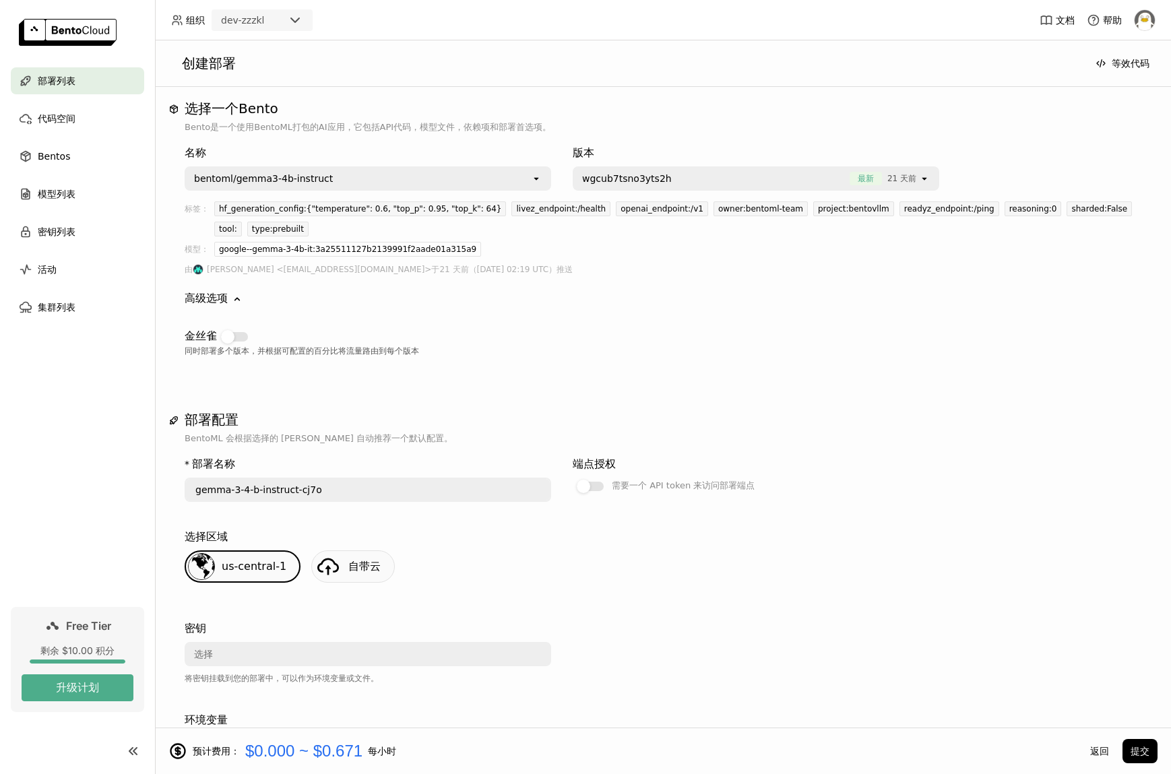
scroll to position [355, 0]
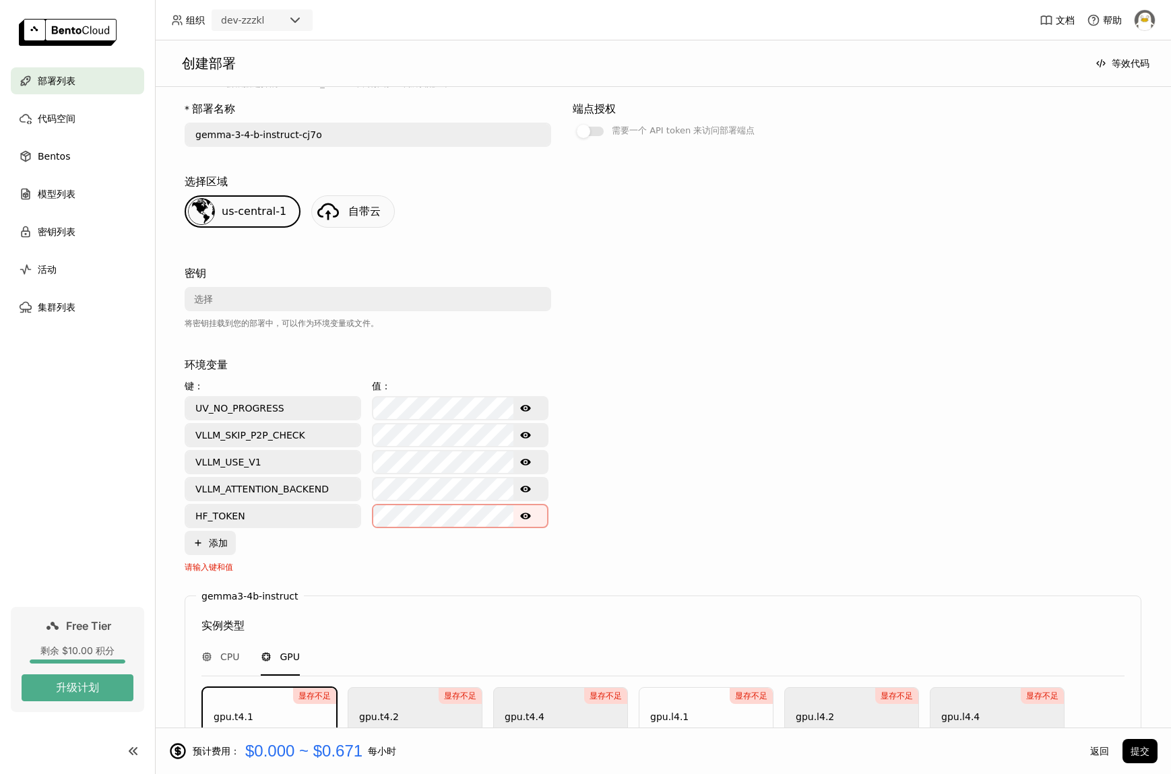
click at [526, 514] on icon "Show password text" at bounding box center [525, 516] width 11 height 7
click at [520, 519] on icon "Hide password text" at bounding box center [525, 516] width 11 height 11
click at [309, 522] on input "HF_TOKEN" at bounding box center [273, 516] width 174 height 22
click at [530, 519] on icon "Show password text" at bounding box center [525, 516] width 11 height 11
drag, startPoint x: 339, startPoint y: 521, endPoint x: 17, endPoint y: 506, distance: 322.5
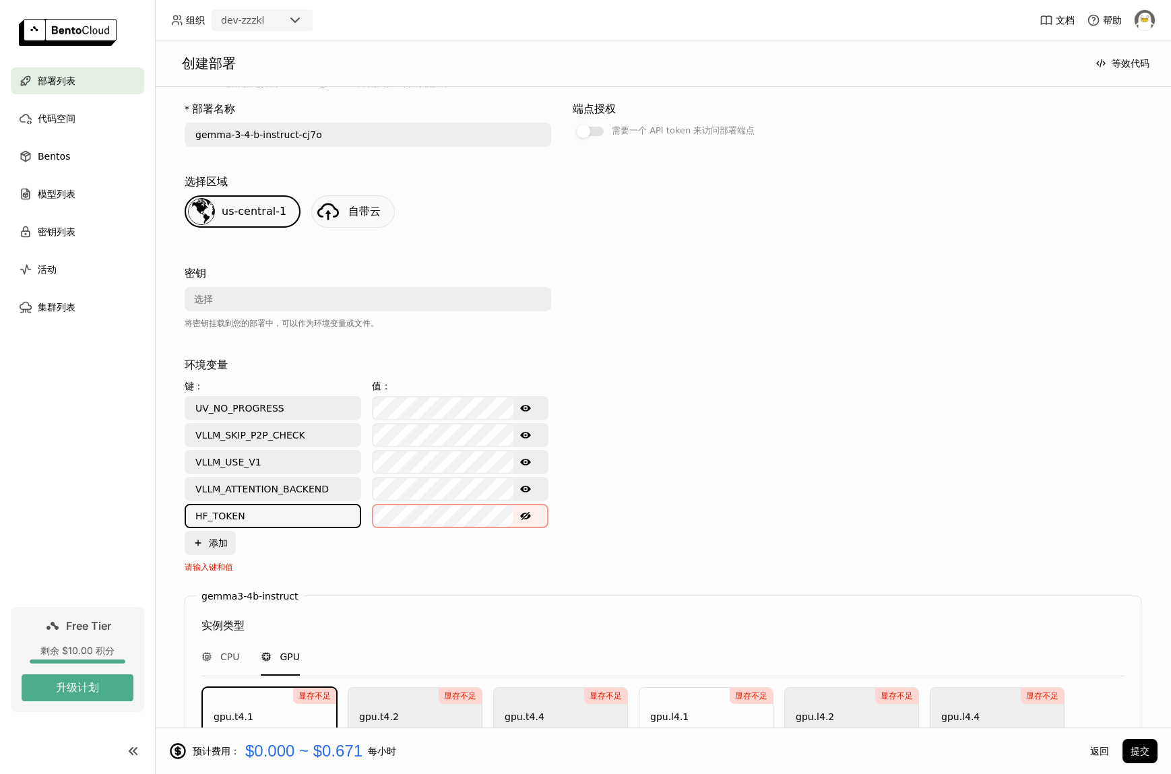
click at [0, 509] on html "组织 dev-zzzkl 文档 帮助 部署列表 代码空间 Bentos 模型列表 密钥列表 活动 集群列表 Free Tier 剩余 $10.00 积分 升级…" at bounding box center [585, 387] width 1171 height 774
type input "HF_TOKEN"
click at [683, 484] on div "环境变量 键： 值： UV_NO_PROGRESS Show password text VLLM_SKIP_P2P_CHECK Show password …" at bounding box center [663, 465] width 957 height 217
click at [272, 522] on input "HF_TOKEN" at bounding box center [273, 516] width 174 height 22
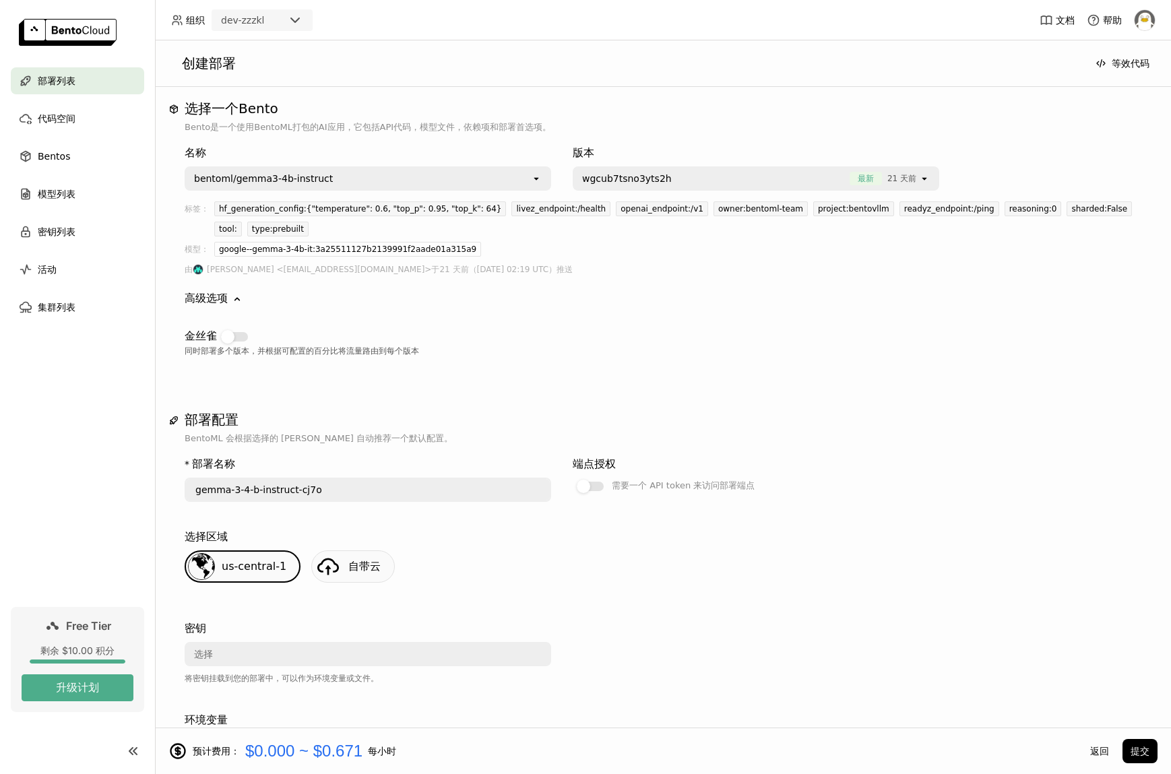
click at [358, 168] on div "bentoml/gemma3-4b-instruct" at bounding box center [358, 179] width 345 height 22
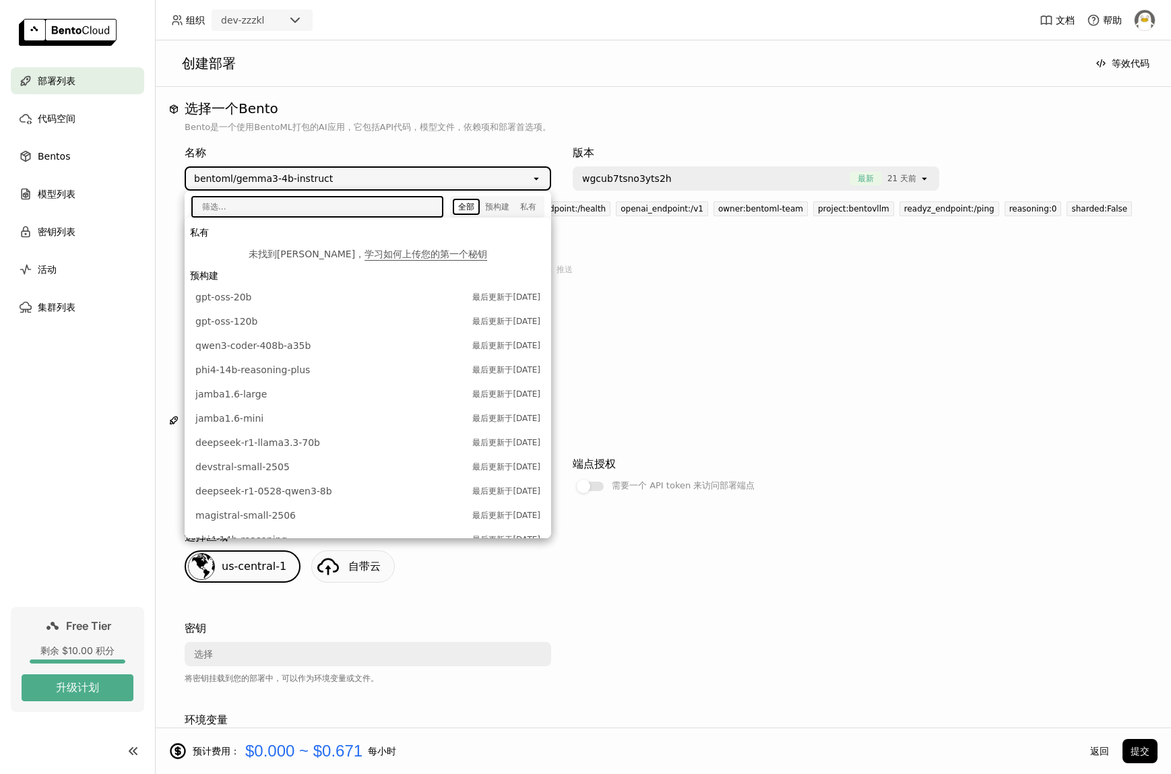
scroll to position [283, 0]
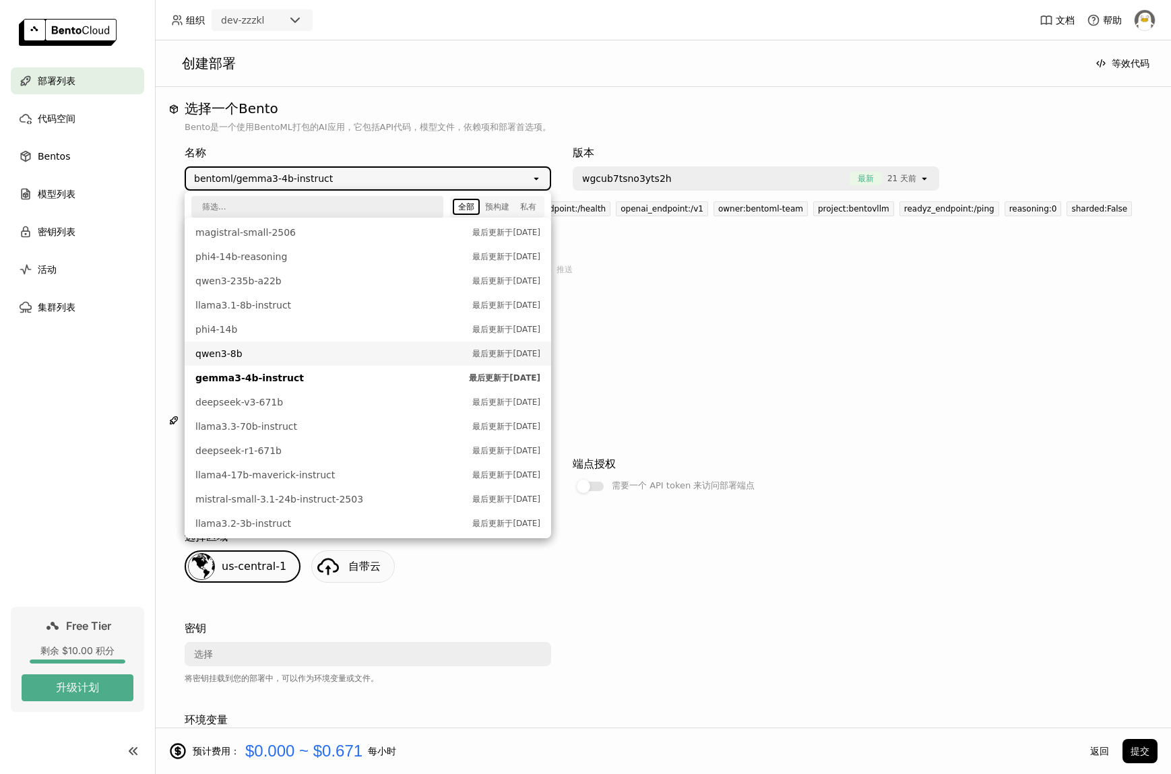
click at [304, 347] on span "qwen3-8b" at bounding box center [330, 353] width 270 height 13
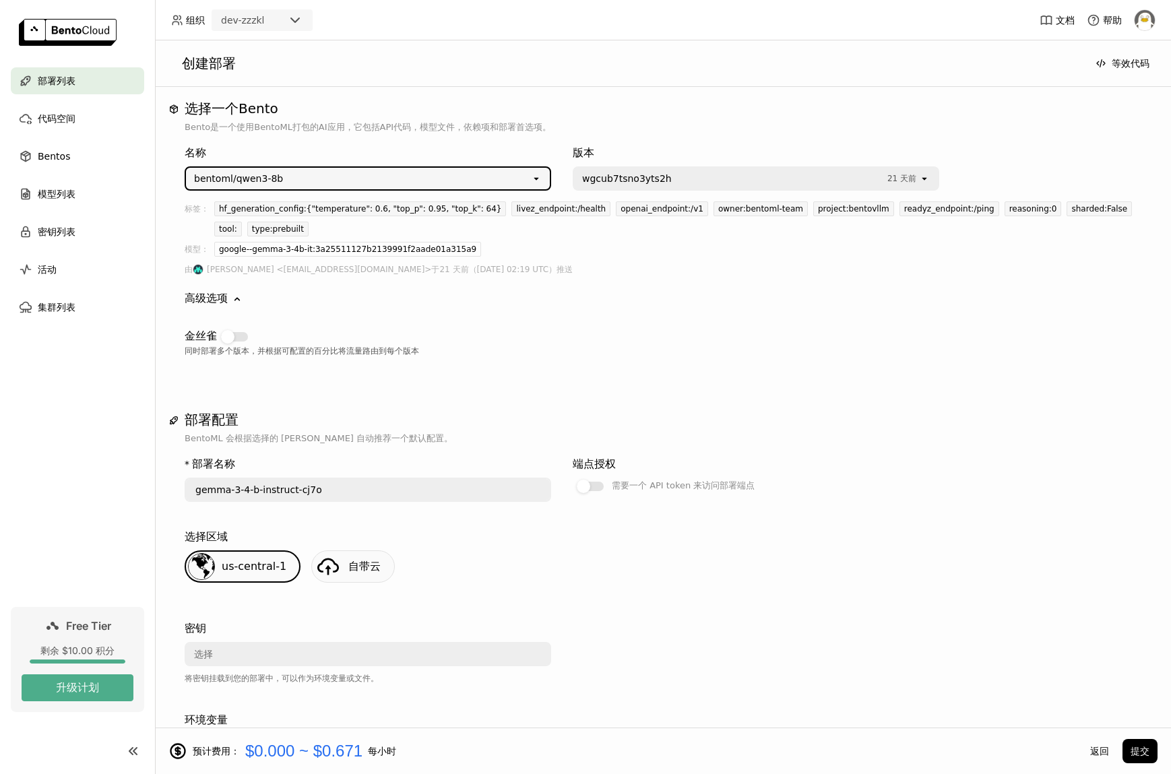
click at [696, 361] on div "金丝雀 同时部署多个版本，并根据可配置的百分比将流量路由到每个版本 路由策略 选择 open 请求头/查询参数 Bento 版本 Plus 添加" at bounding box center [663, 338] width 957 height 62
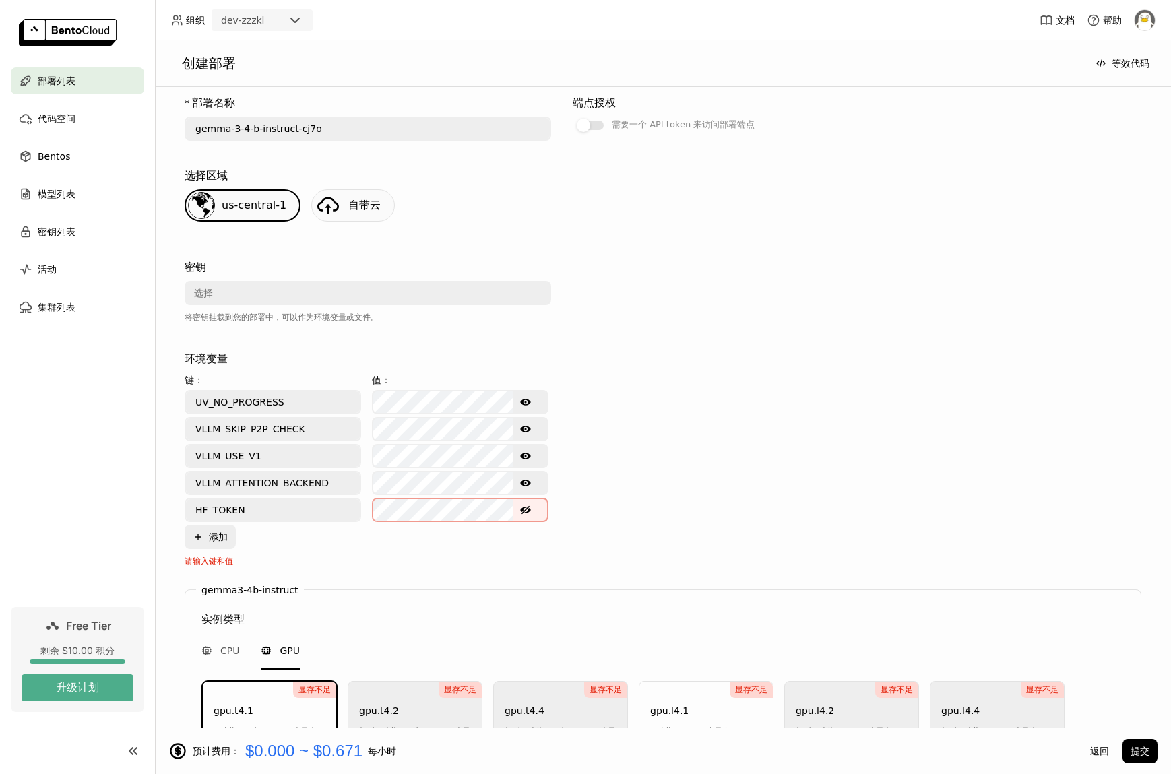
scroll to position [502, 0]
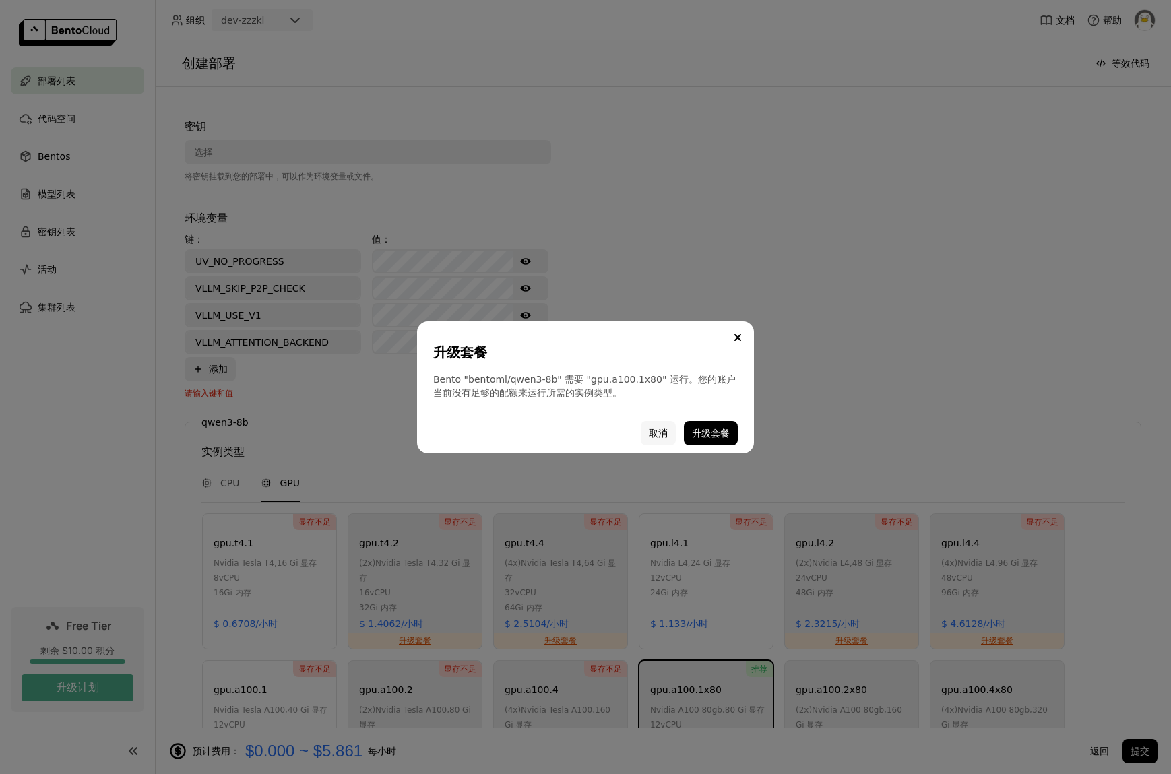
click at [659, 438] on button "取消" at bounding box center [658, 433] width 35 height 24
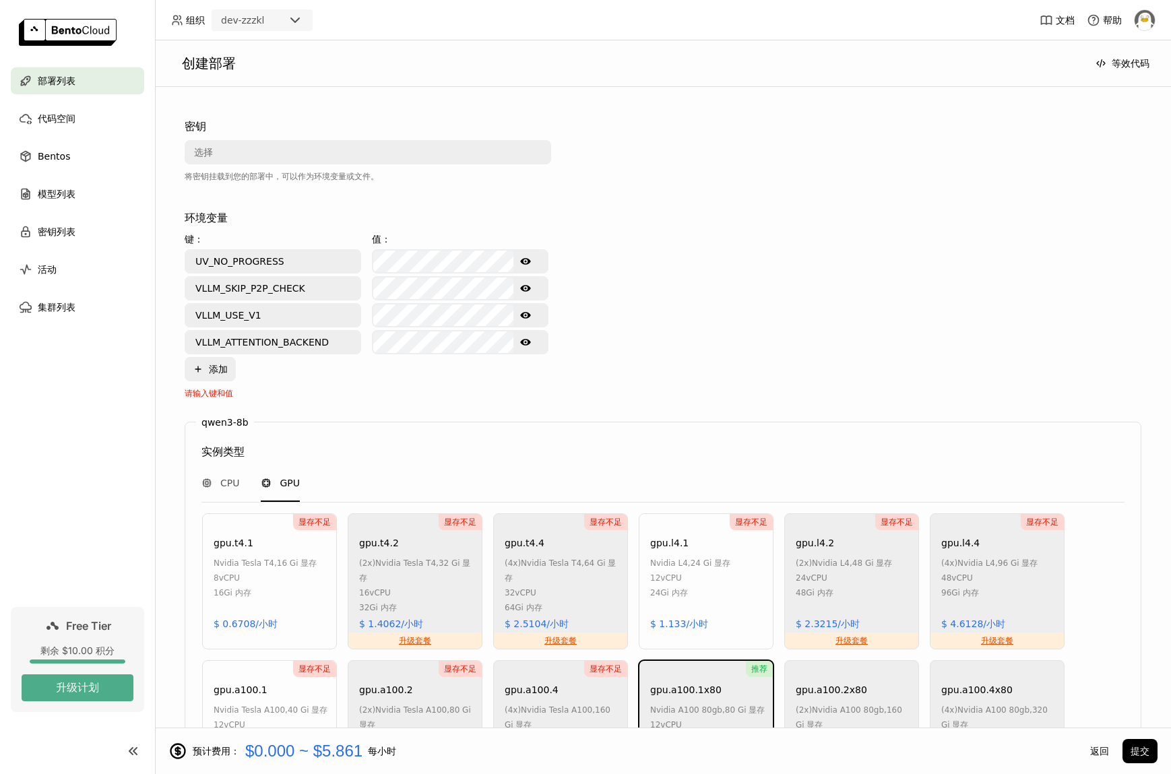
click at [275, 582] on div "8 vCPU" at bounding box center [265, 578] width 103 height 15
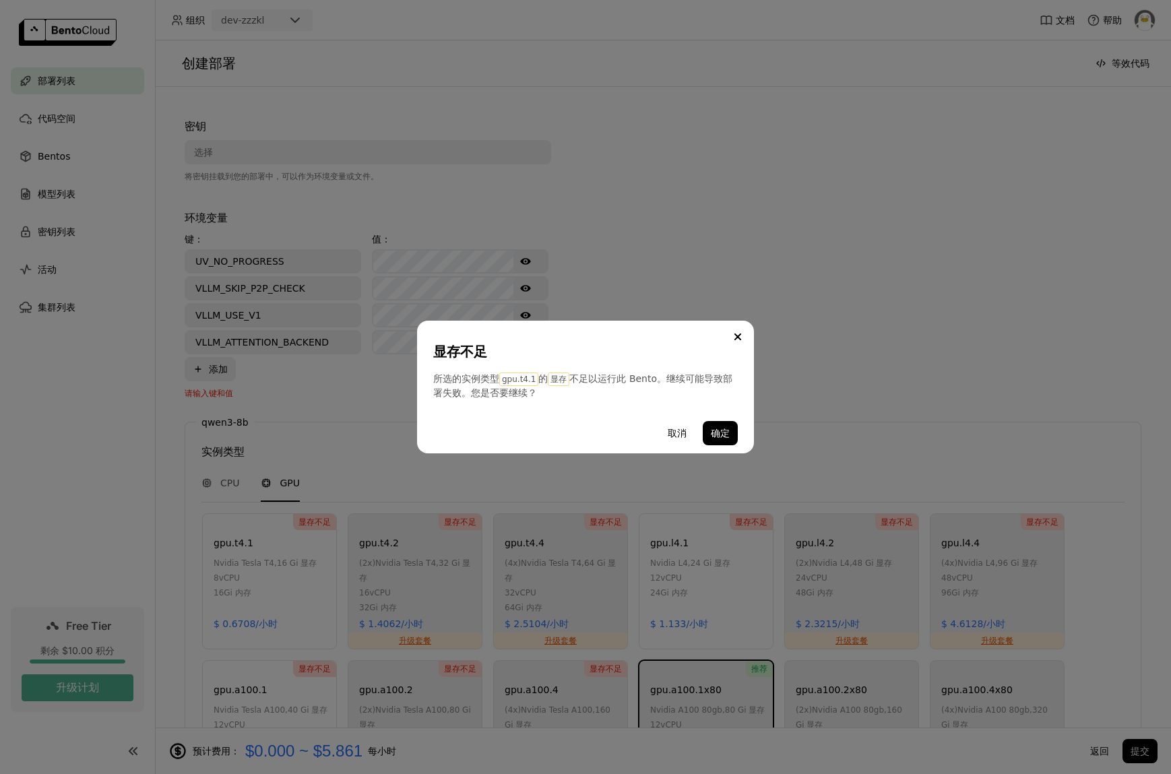
click at [729, 433] on button "确定" at bounding box center [720, 433] width 35 height 24
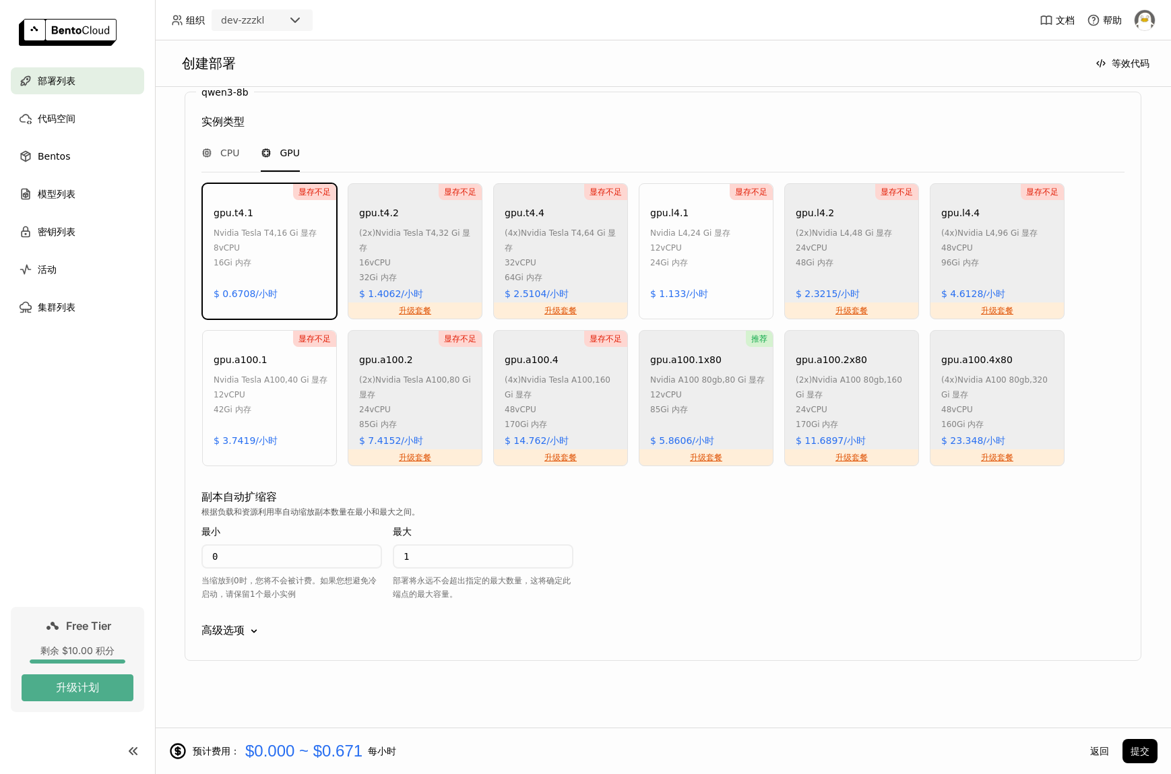
scroll to position [0, 0]
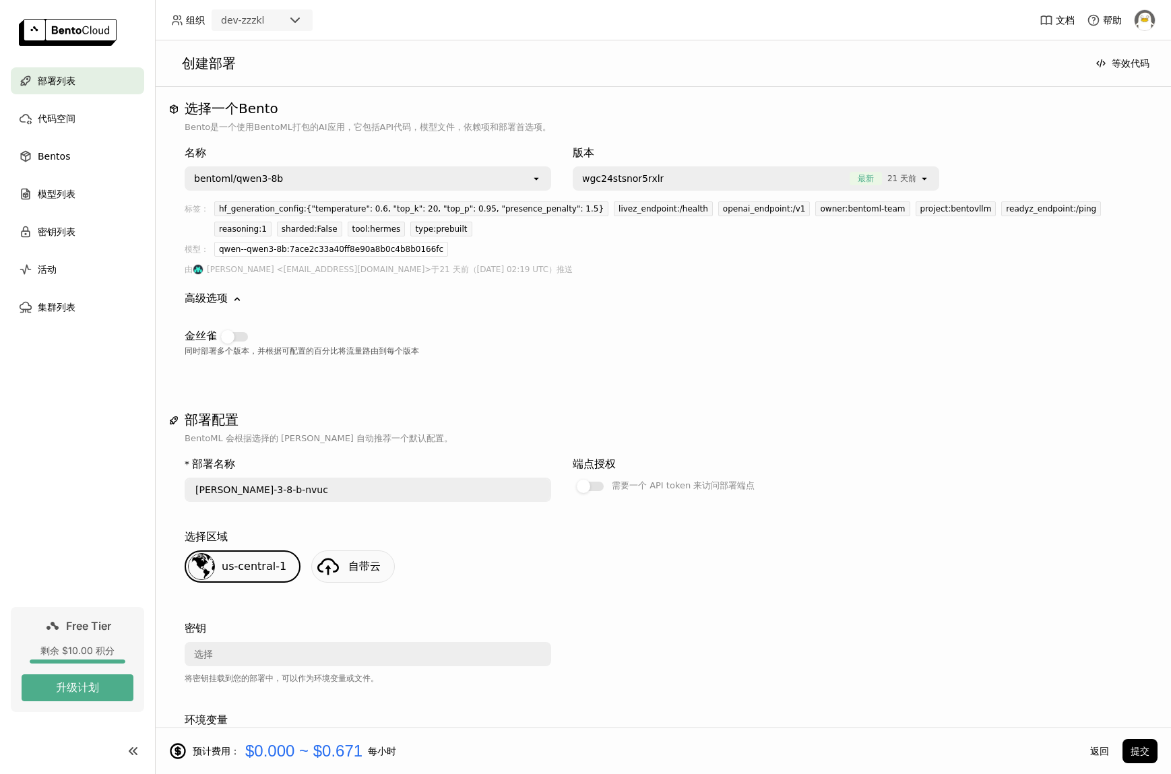
click at [355, 177] on div "bentoml/qwen3-8b" at bounding box center [358, 179] width 345 height 22
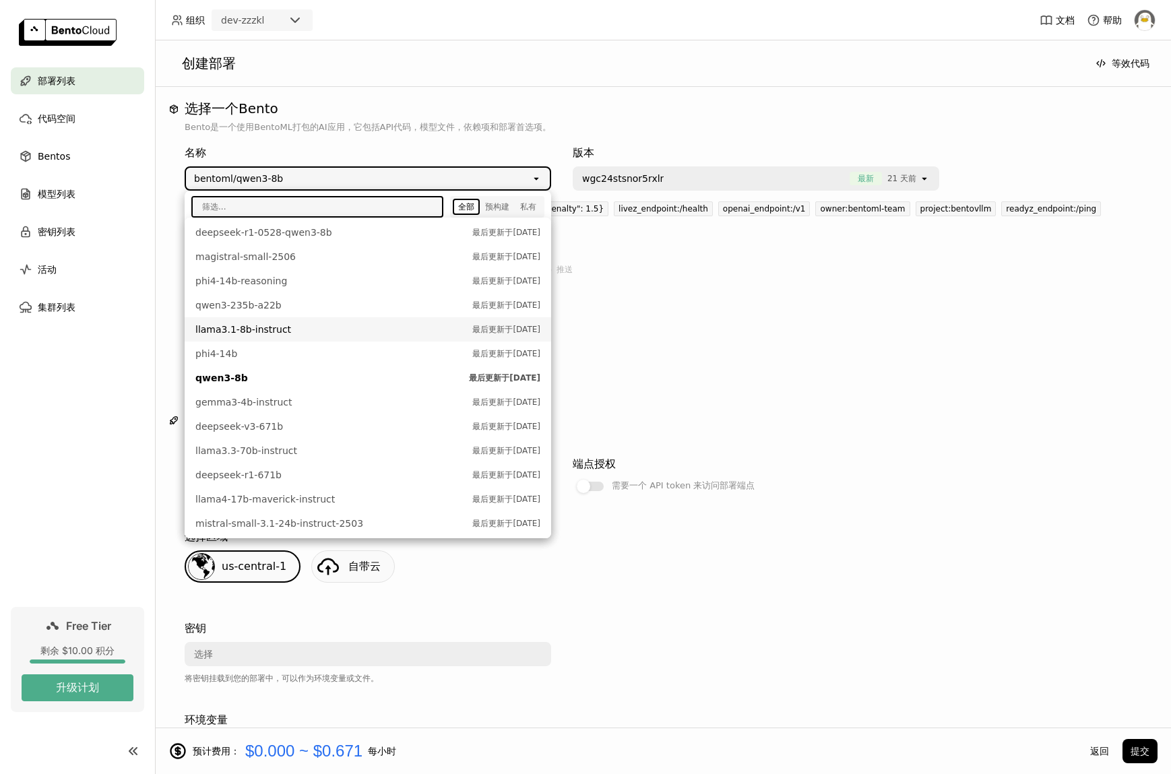
scroll to position [328, 0]
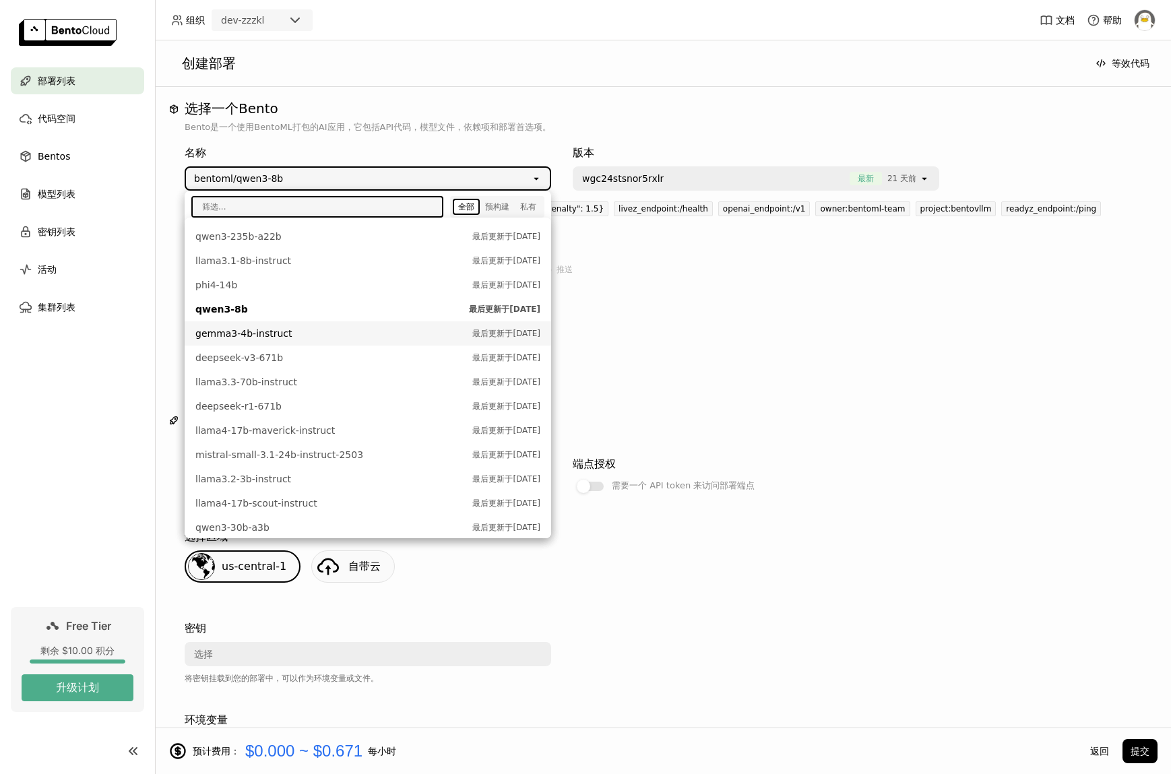
click at [308, 339] on span "gemma3-4b-instruct" at bounding box center [330, 333] width 270 height 13
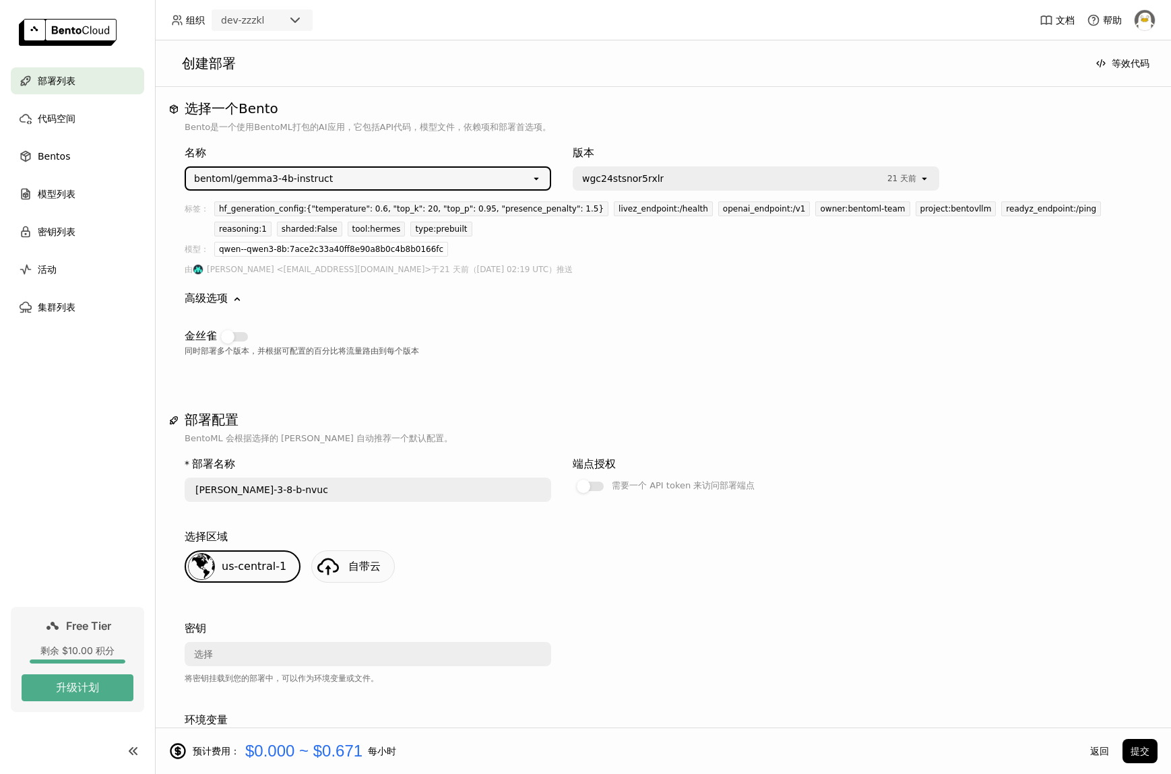
click at [503, 352] on div "同时部署多个版本，并根据可配置的百分比将流量路由到每个版本" at bounding box center [663, 350] width 957 height 13
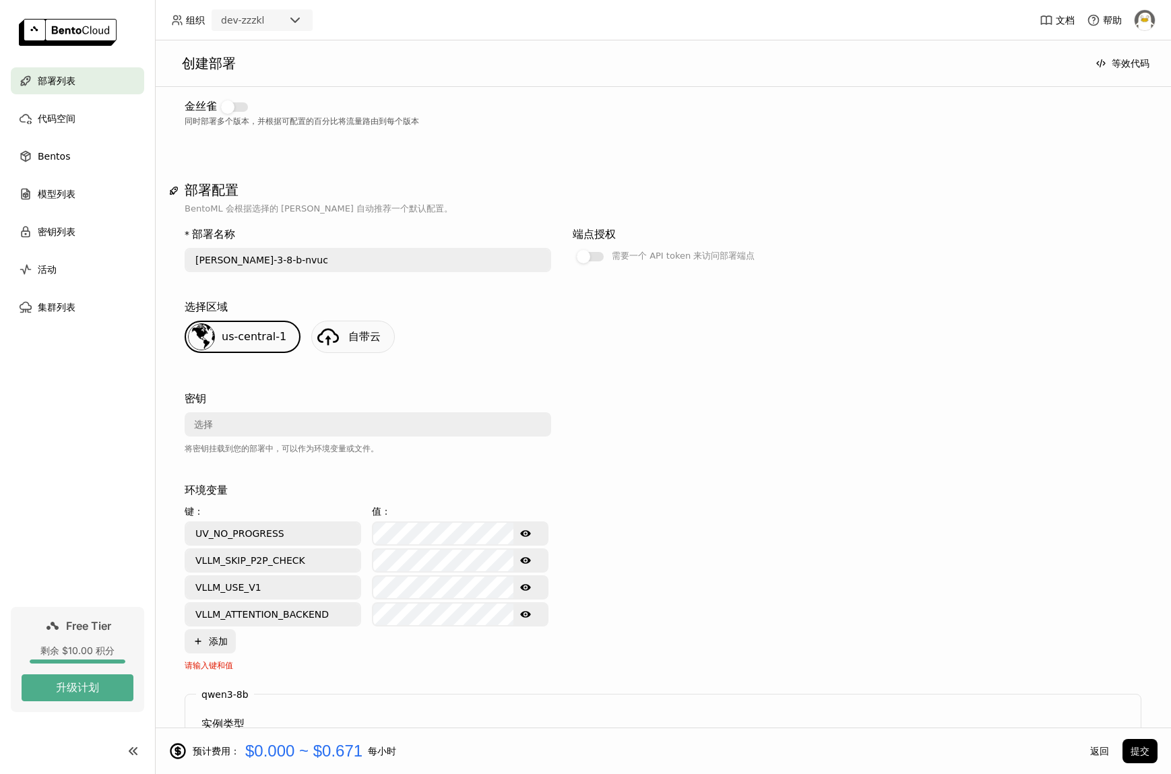
scroll to position [299, 0]
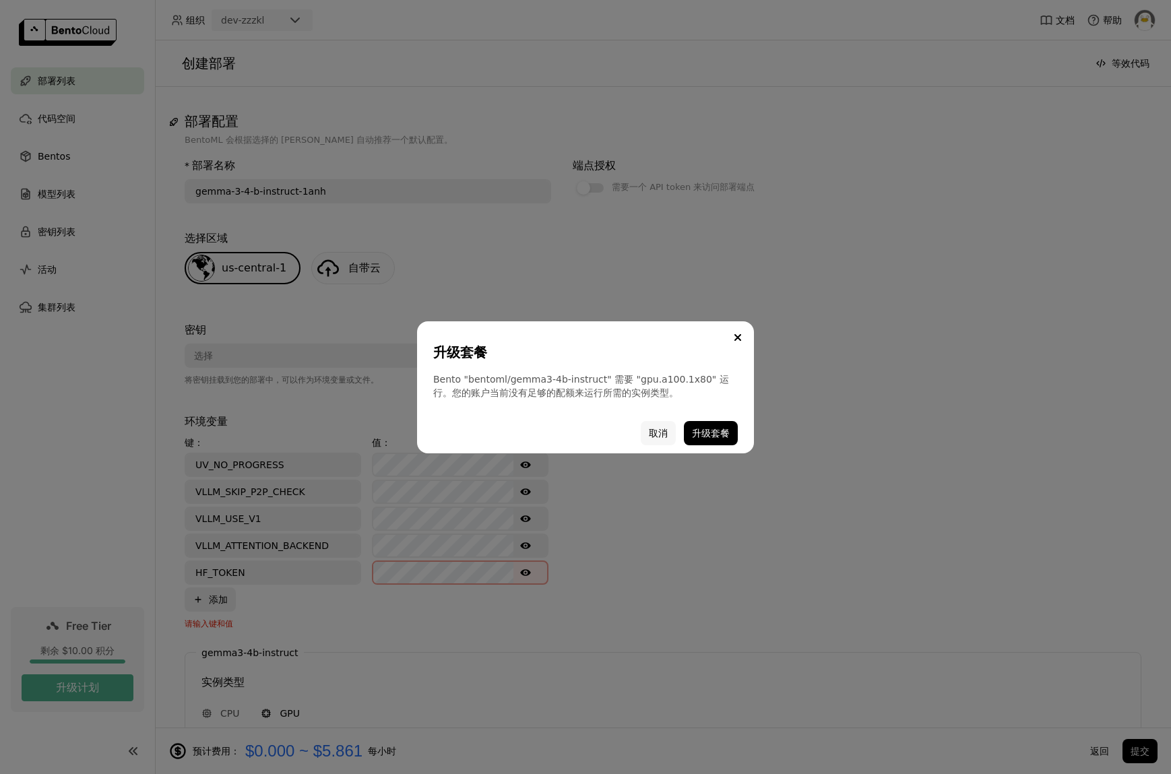
click at [665, 435] on button "取消" at bounding box center [658, 433] width 35 height 24
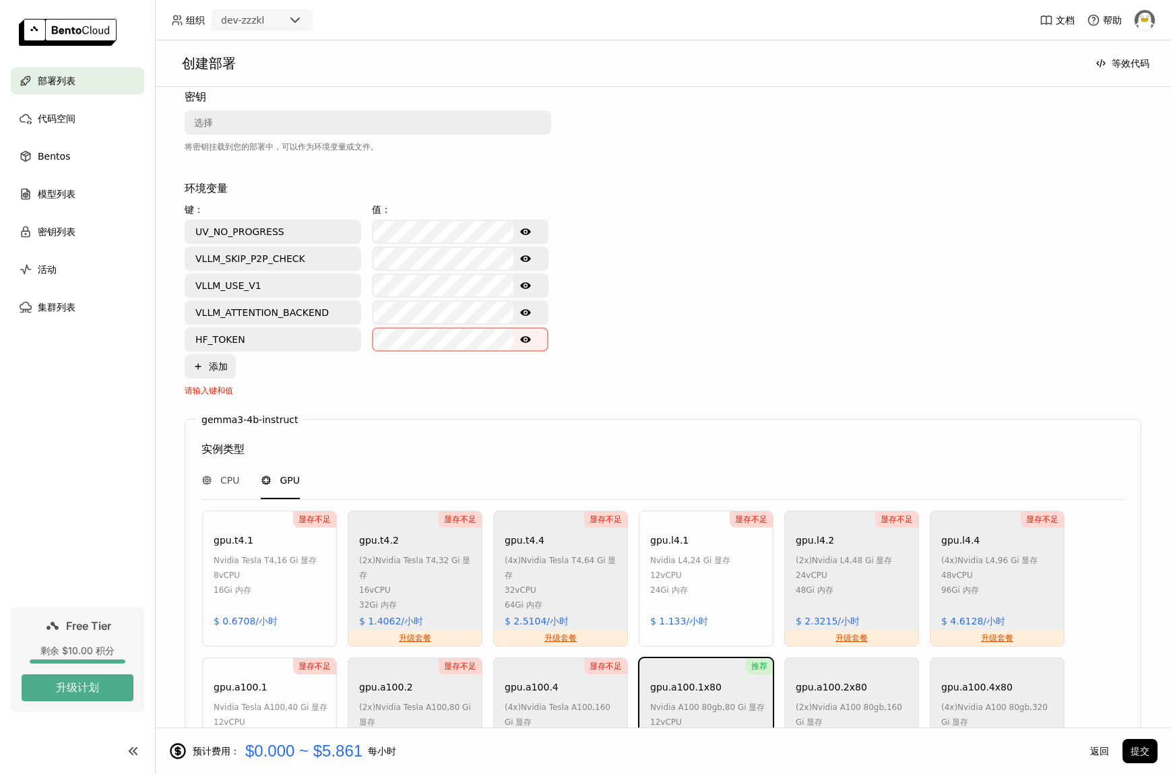
scroll to position [644, 0]
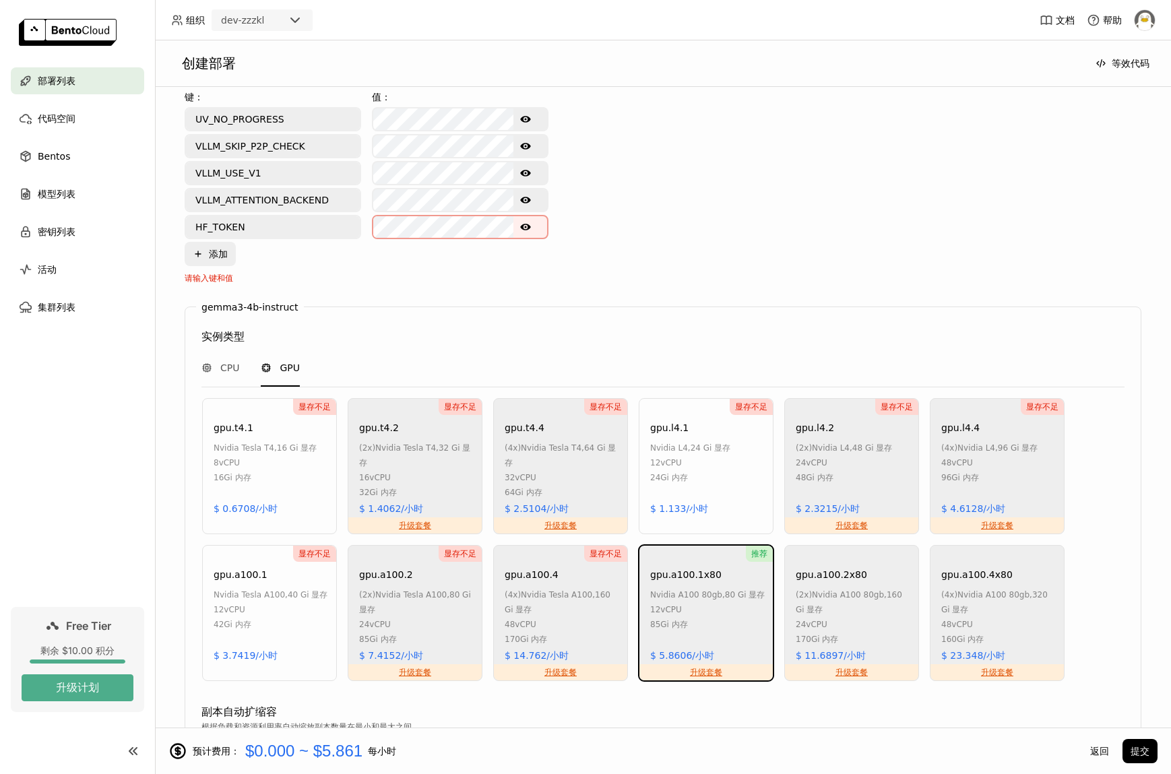
click at [247, 479] on div "16Gi 内存" at bounding box center [265, 477] width 103 height 15
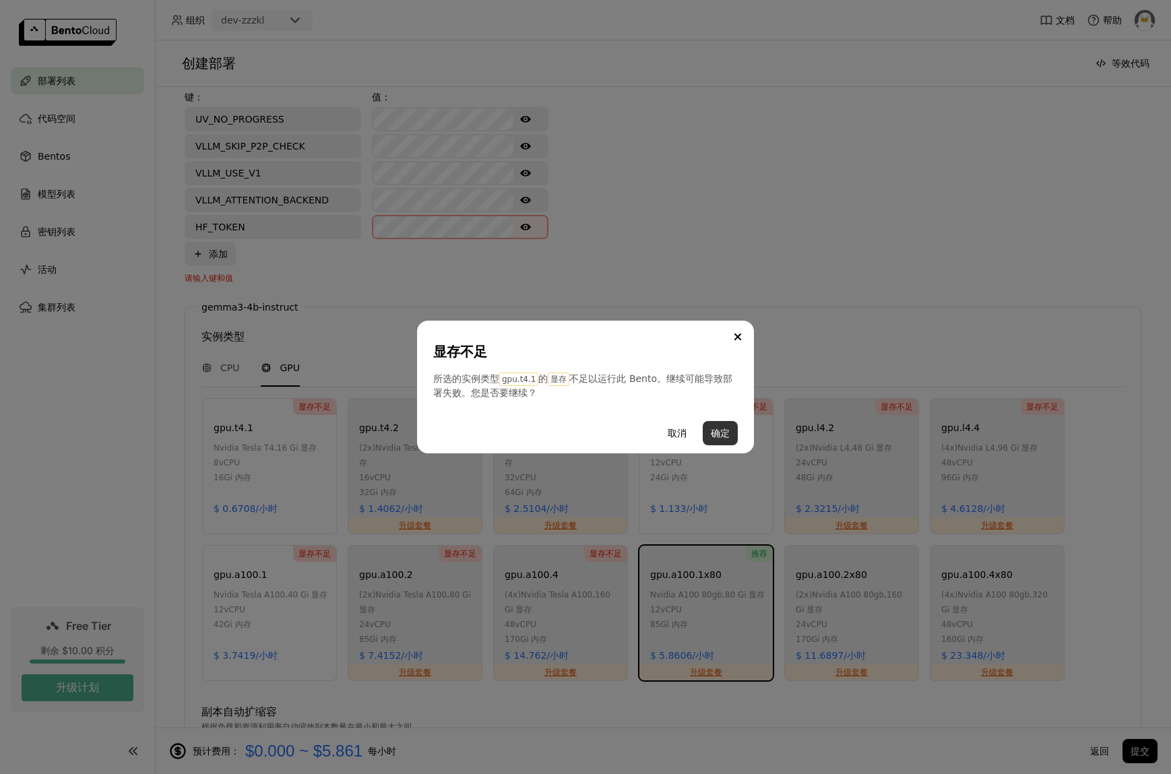
click at [733, 427] on button "确定" at bounding box center [720, 433] width 35 height 24
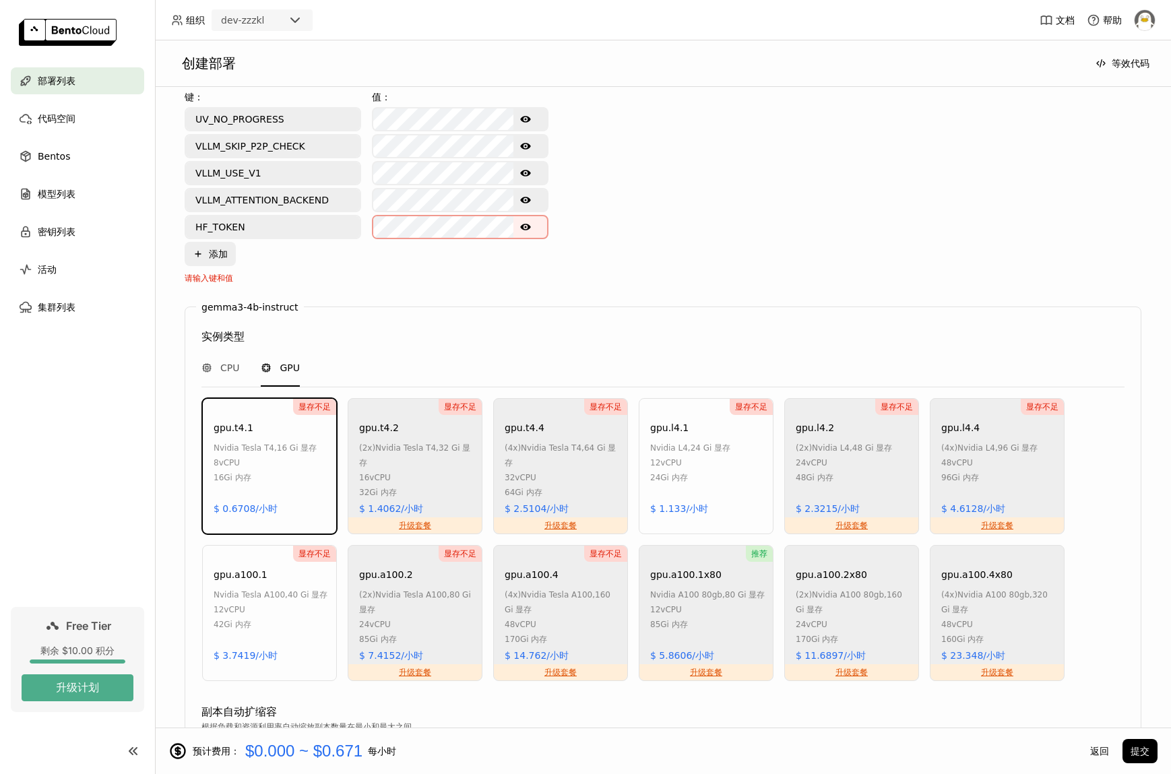
scroll to position [415, 0]
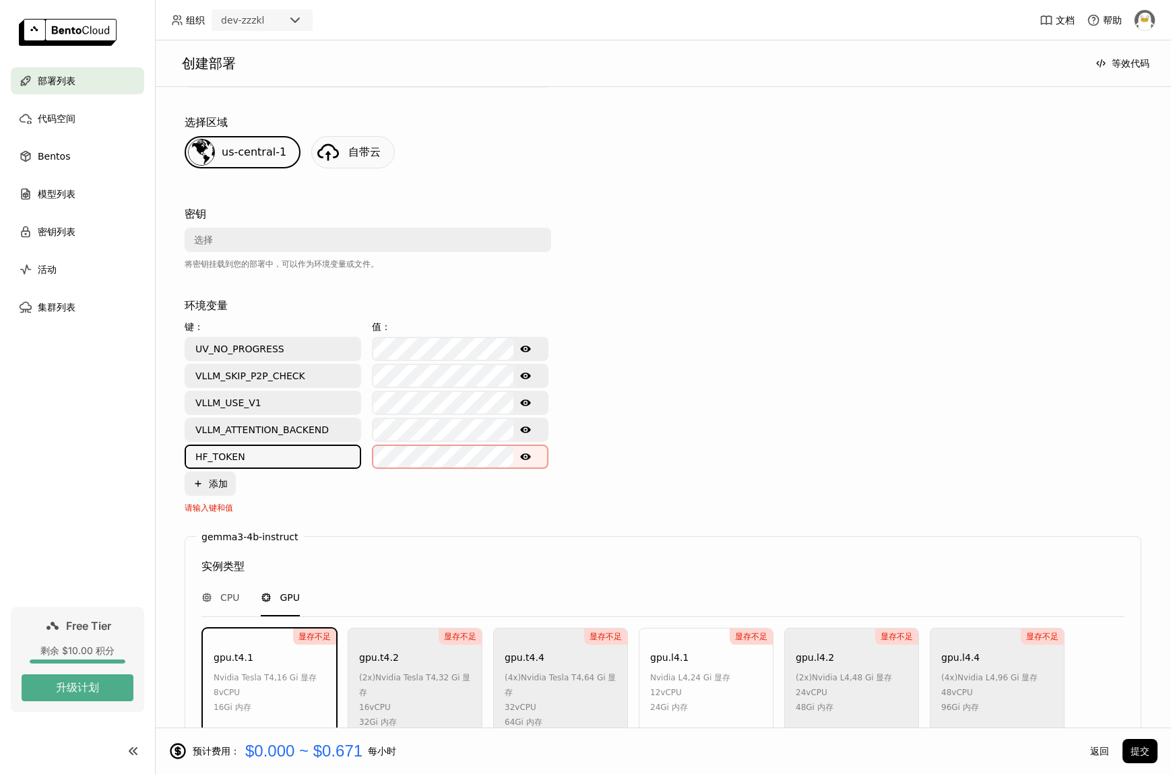
drag, startPoint x: 259, startPoint y: 457, endPoint x: 13, endPoint y: 454, distance: 246.0
click at [4, 458] on main "部署列表 代码空间 Bentos 模型列表 密钥列表 活动 集群列表 Free Tier 剩余 $10.00 积分 升级计划 创建部署 等效代码 选择一个Be…" at bounding box center [585, 387] width 1171 height 774
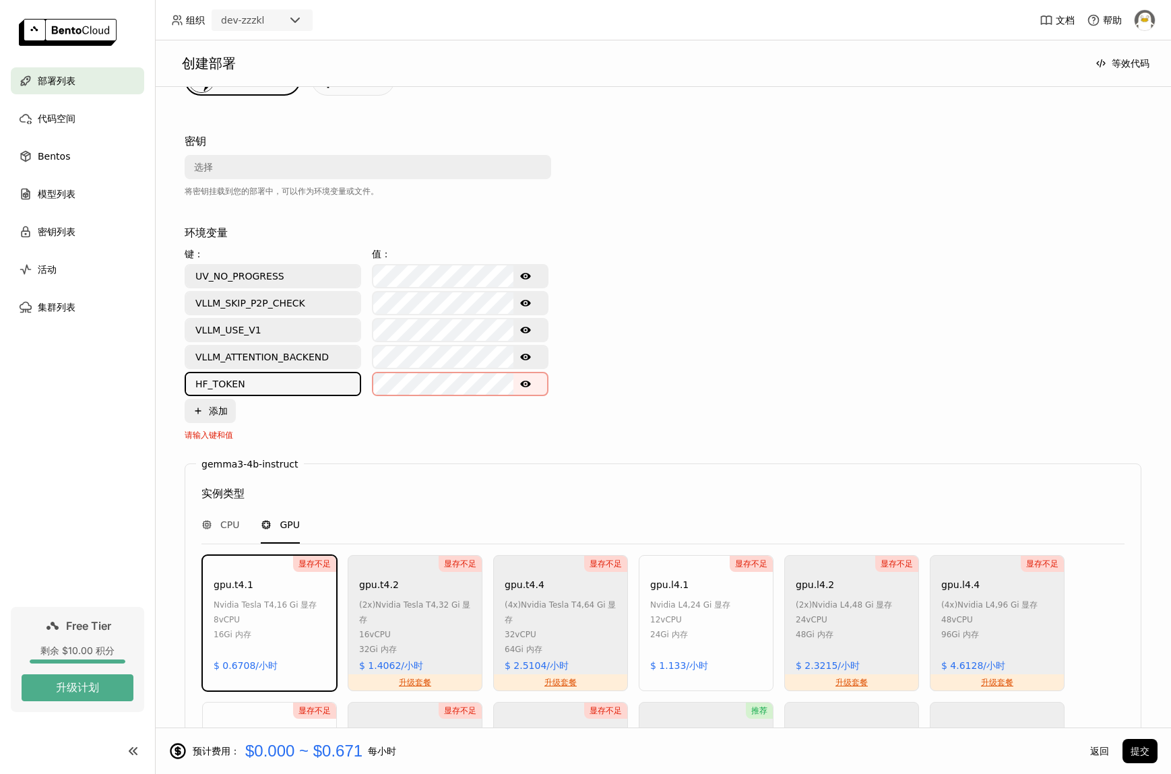
scroll to position [0, 0]
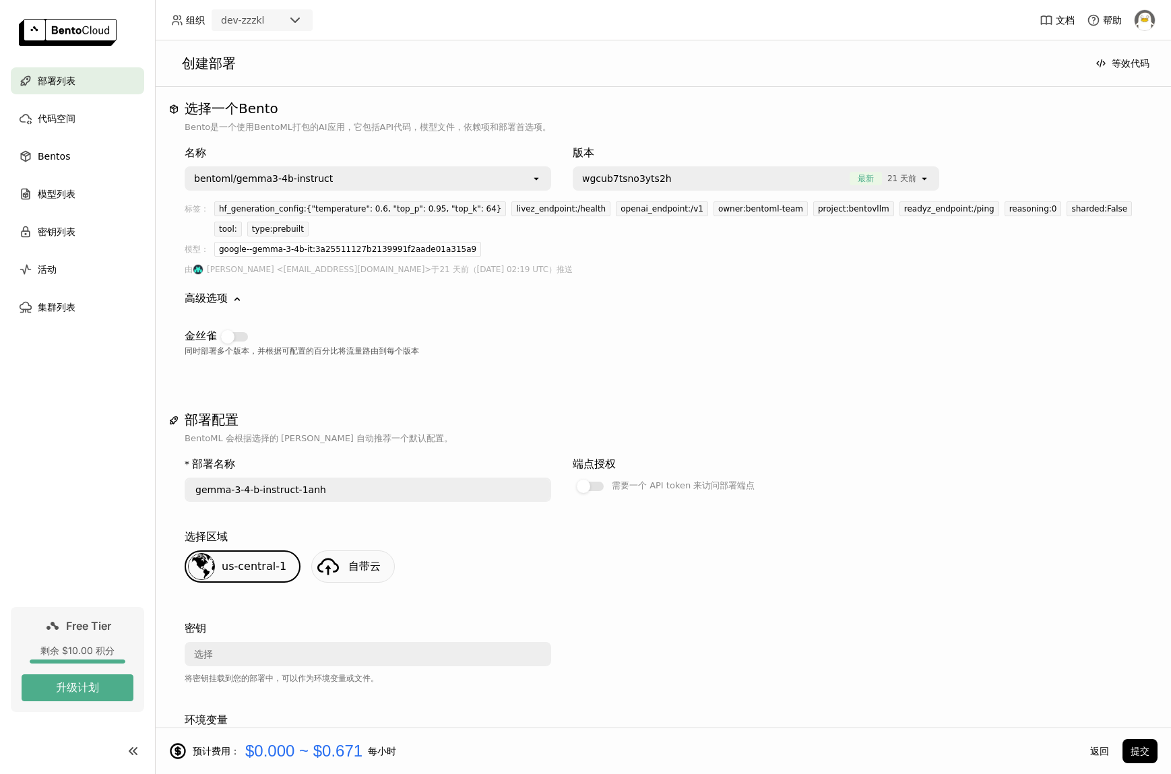
click at [367, 175] on div "bentoml/gemma3-4b-instruct" at bounding box center [358, 179] width 345 height 22
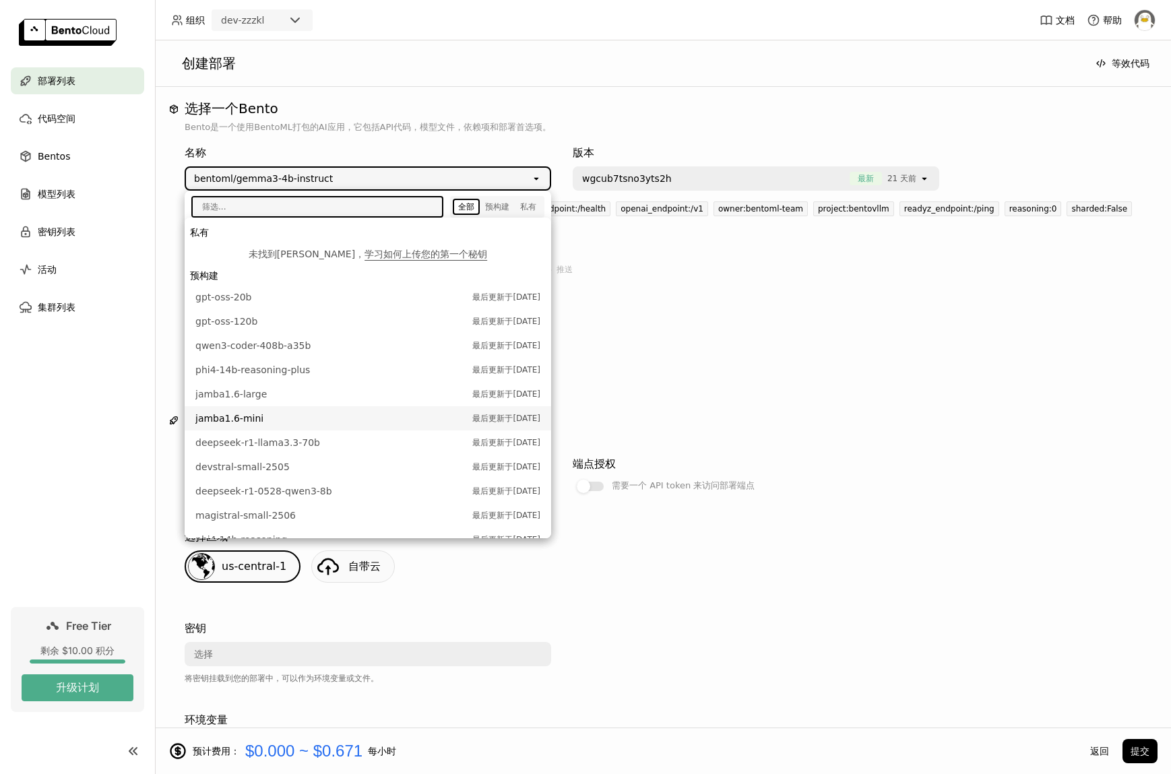
click at [342, 421] on span "jamba1.6-mini" at bounding box center [330, 418] width 270 height 13
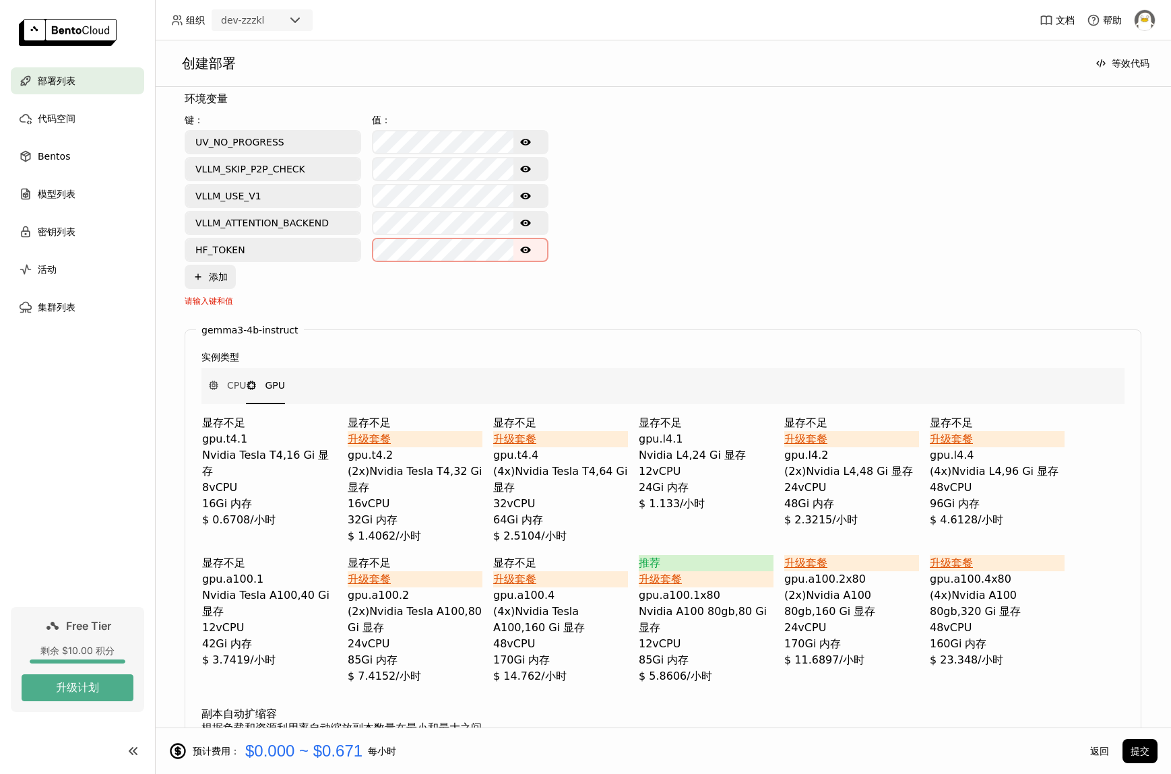
type input "jamba-1-6-mini-5je0"
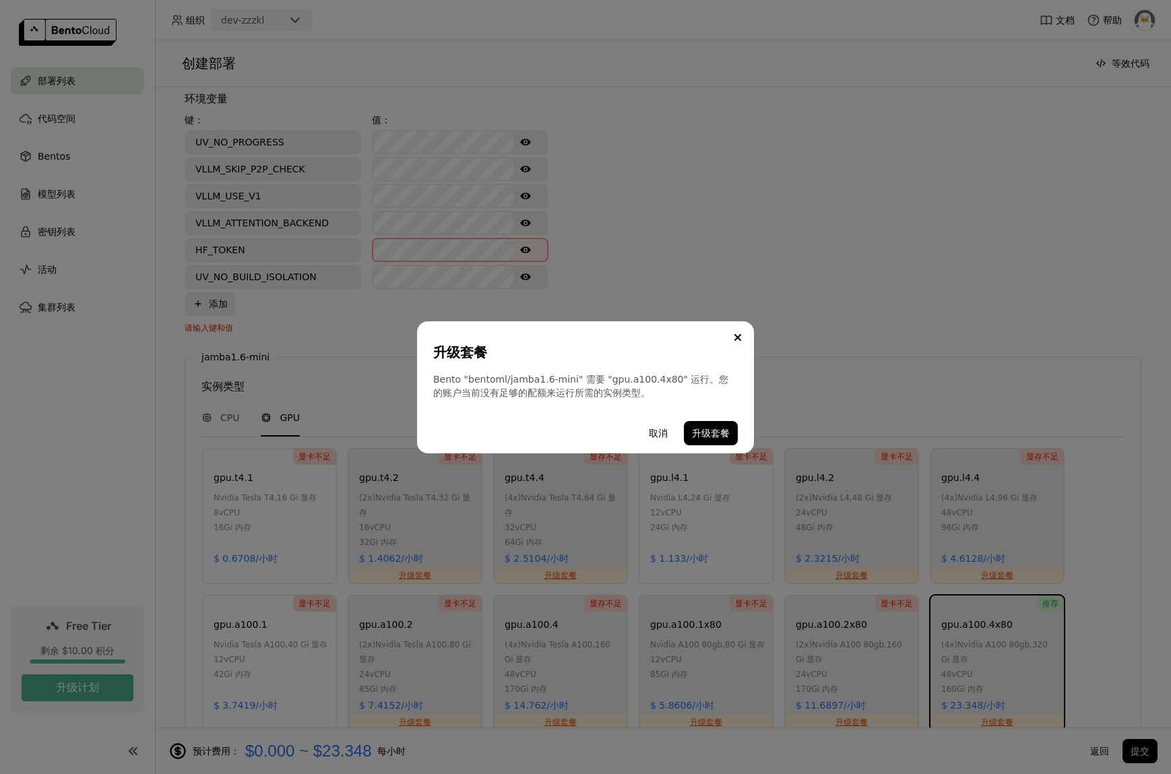
scroll to position [642, 0]
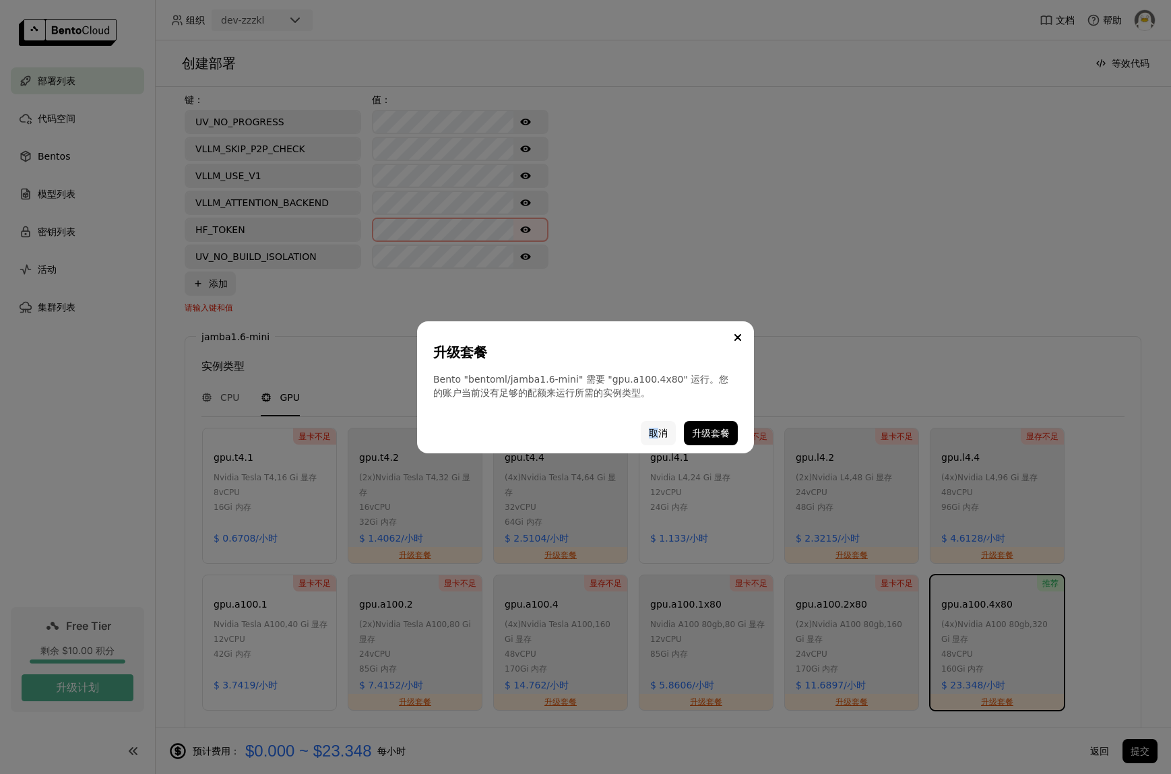
click at [653, 433] on button "取消" at bounding box center [658, 433] width 35 height 24
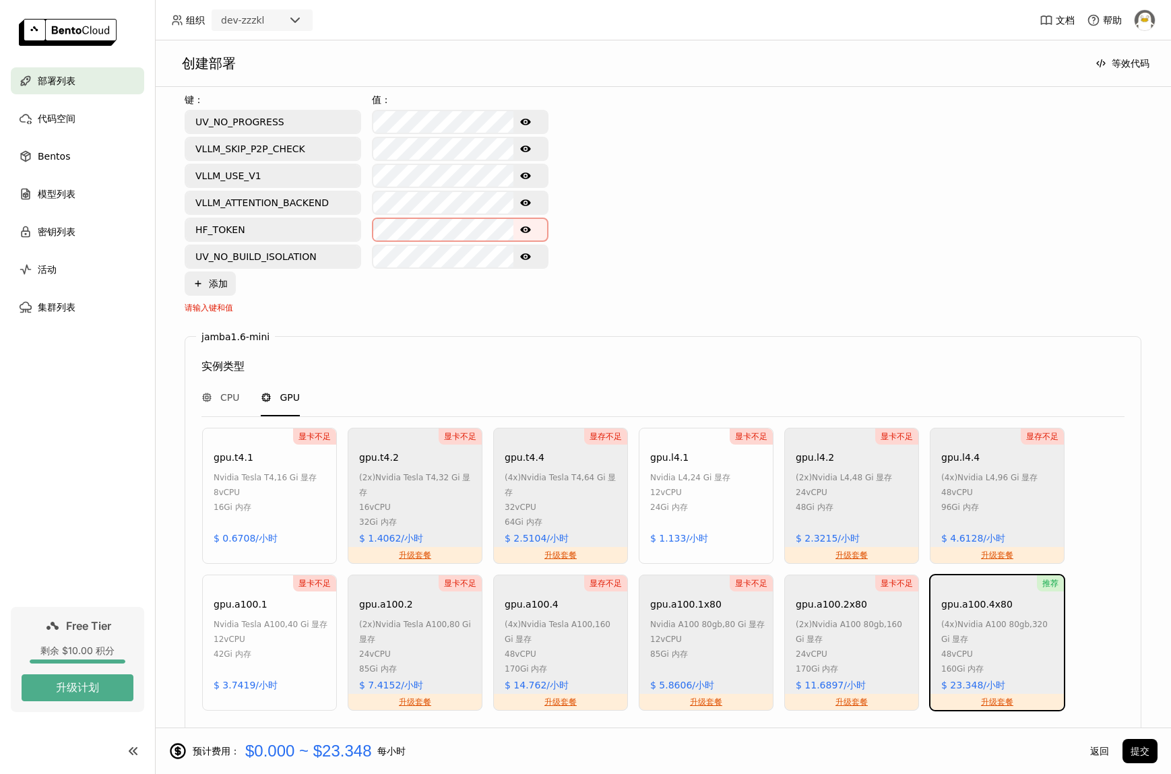
click at [288, 479] on div "nvidia tesla t4 , 16 Gi 显存" at bounding box center [265, 477] width 103 height 15
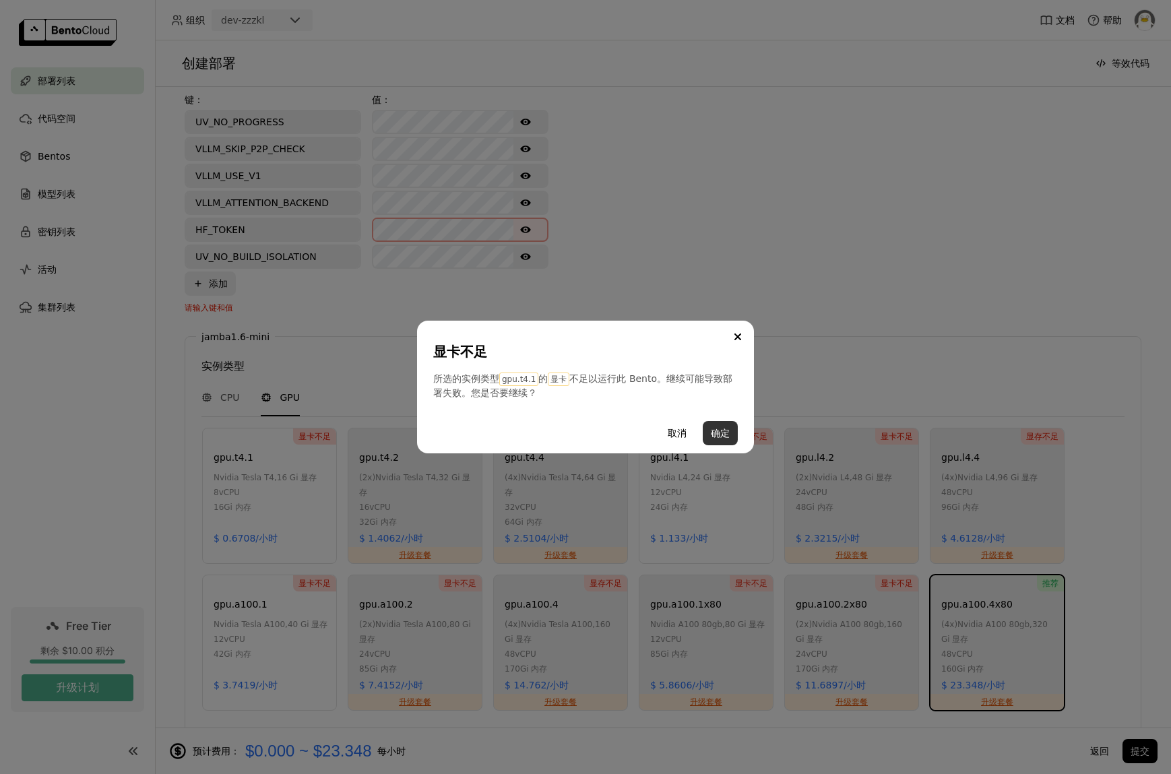
click at [718, 434] on button "确定" at bounding box center [720, 433] width 35 height 24
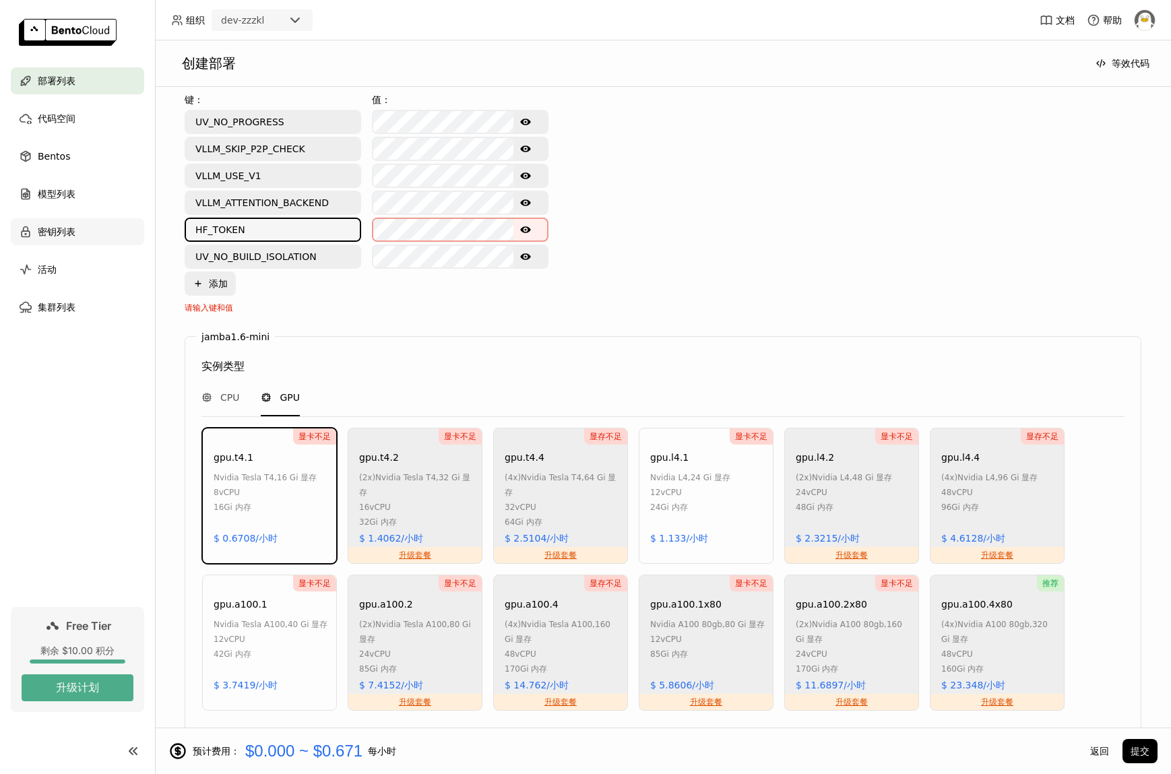
drag, startPoint x: 247, startPoint y: 233, endPoint x: 73, endPoint y: 233, distance: 173.9
click at [73, 233] on main "部署列表 代码空间 Bentos 模型列表 密钥列表 活动 集群列表 Free Tier 剩余 $10.00 积分 升级计划 创建部署 等效代码 选择一个Be…" at bounding box center [585, 387] width 1171 height 774
